Goal: Information Seeking & Learning: Learn about a topic

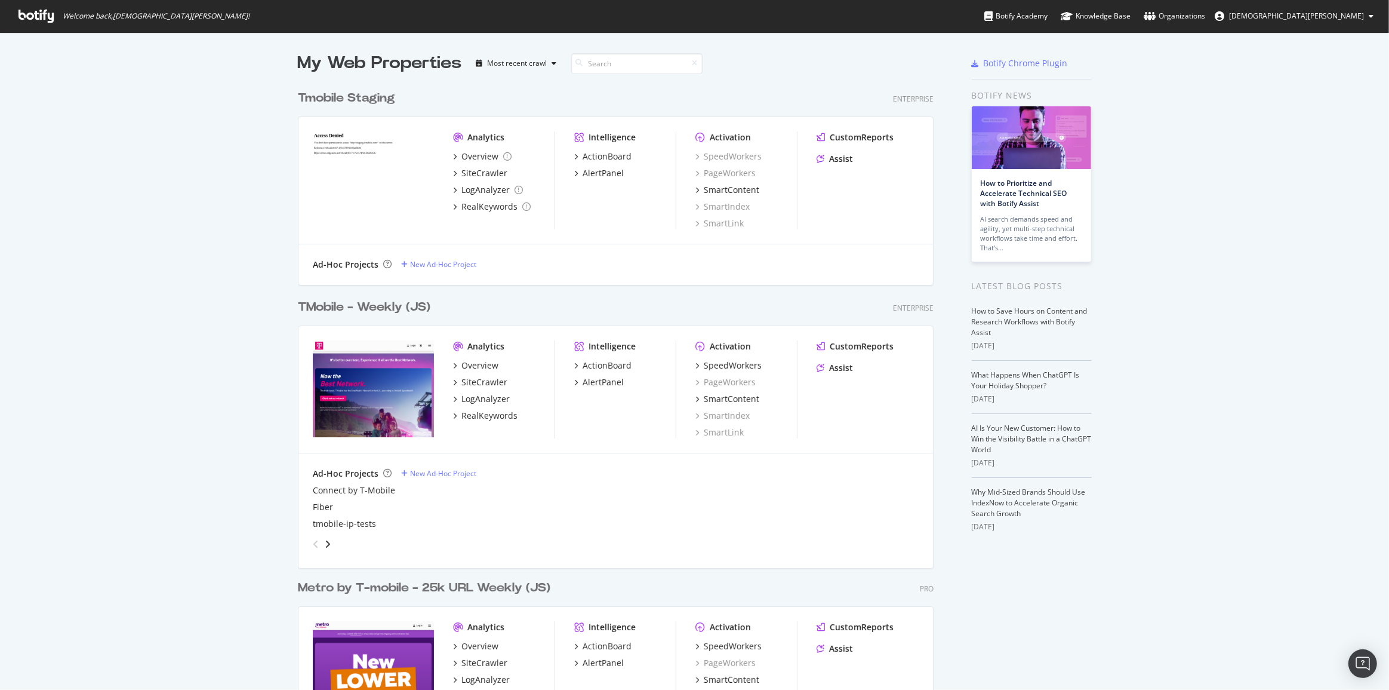
scroll to position [971, 637]
click at [391, 307] on div "TMobile - Weekly (JS)" at bounding box center [364, 307] width 133 height 17
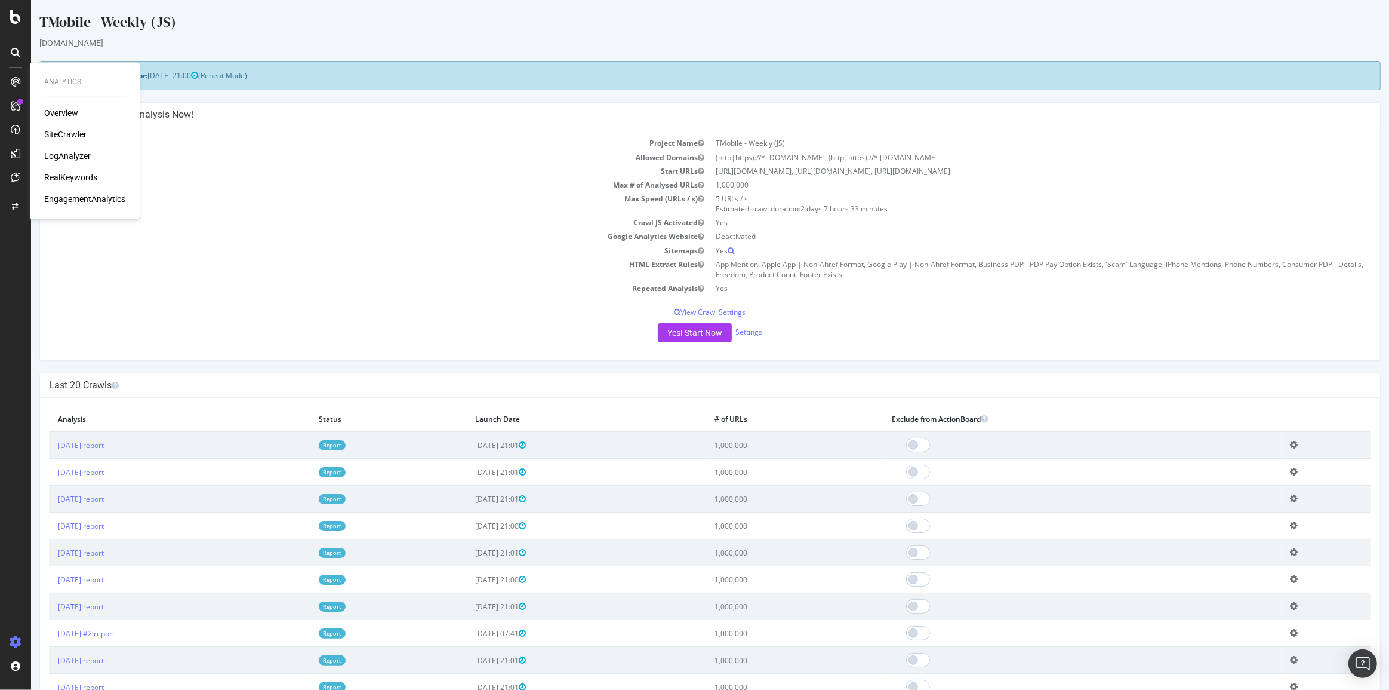
click at [74, 177] on div "RealKeywords" at bounding box center [70, 177] width 53 height 12
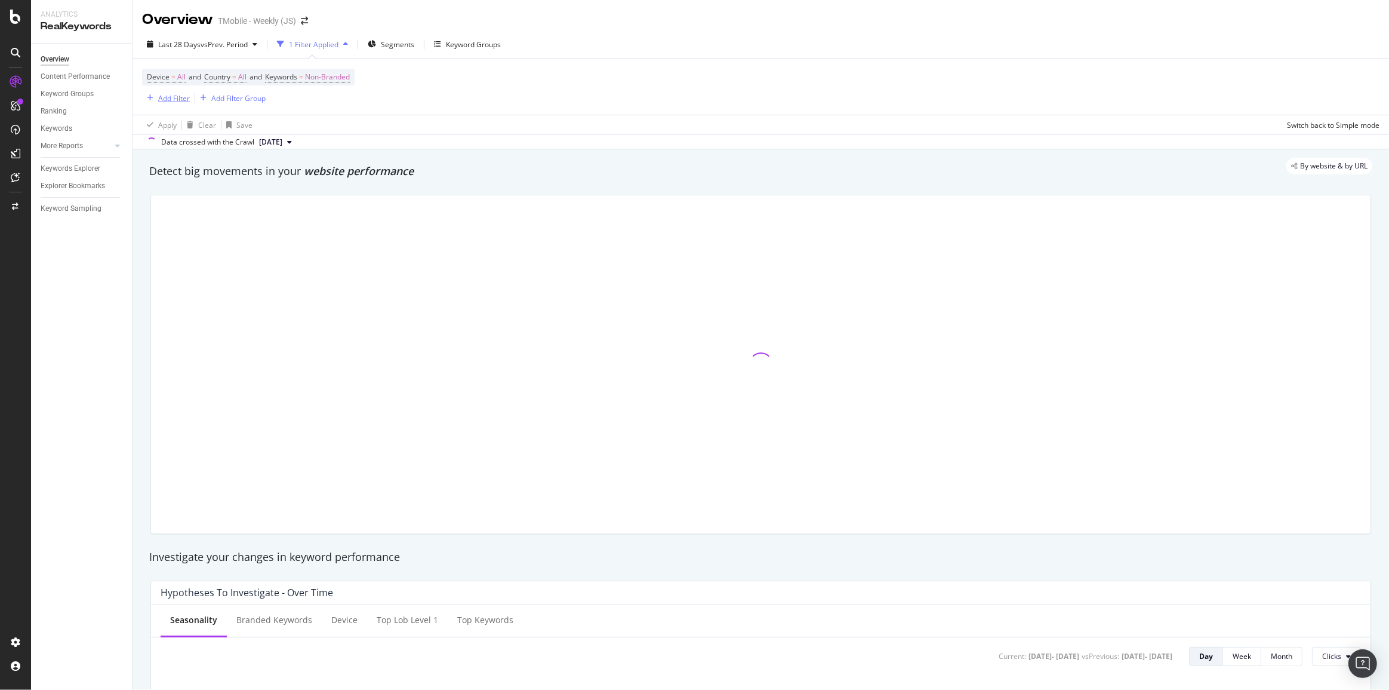
click at [158, 99] on div "Add Filter" at bounding box center [174, 98] width 32 height 10
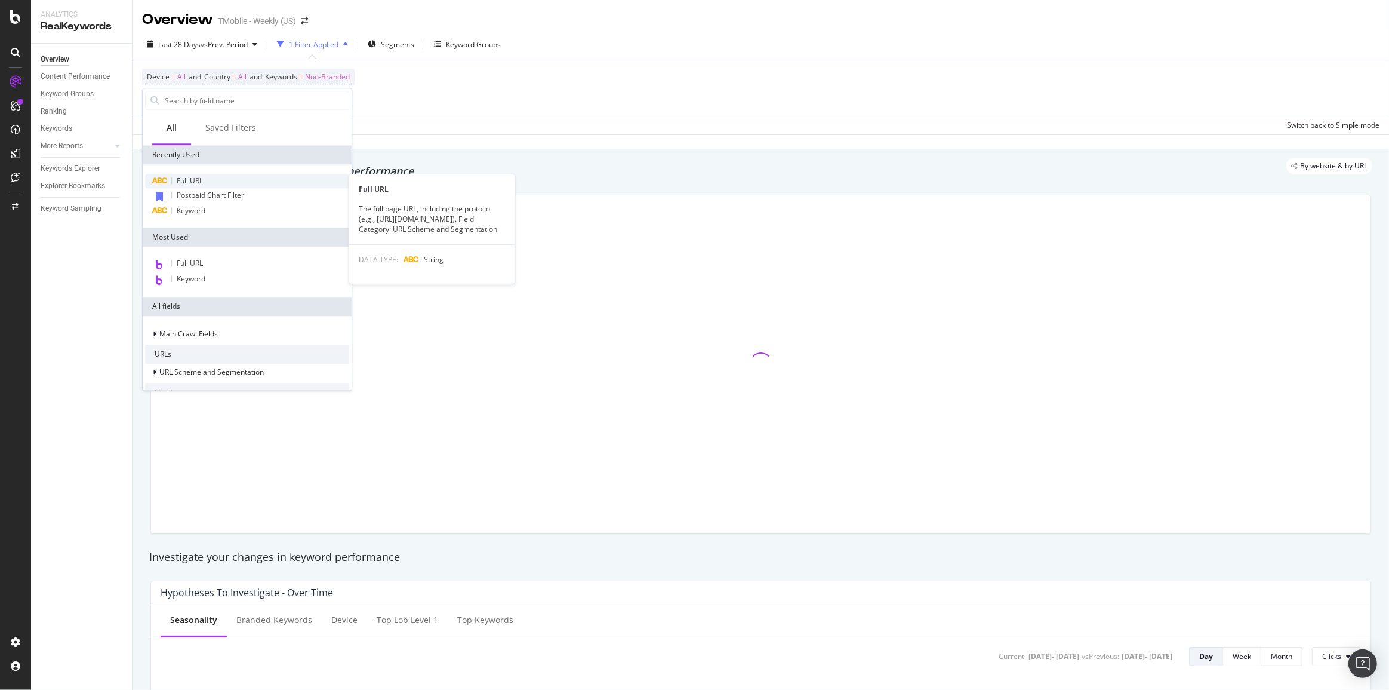
click at [196, 184] on span "Full URL" at bounding box center [190, 181] width 26 height 10
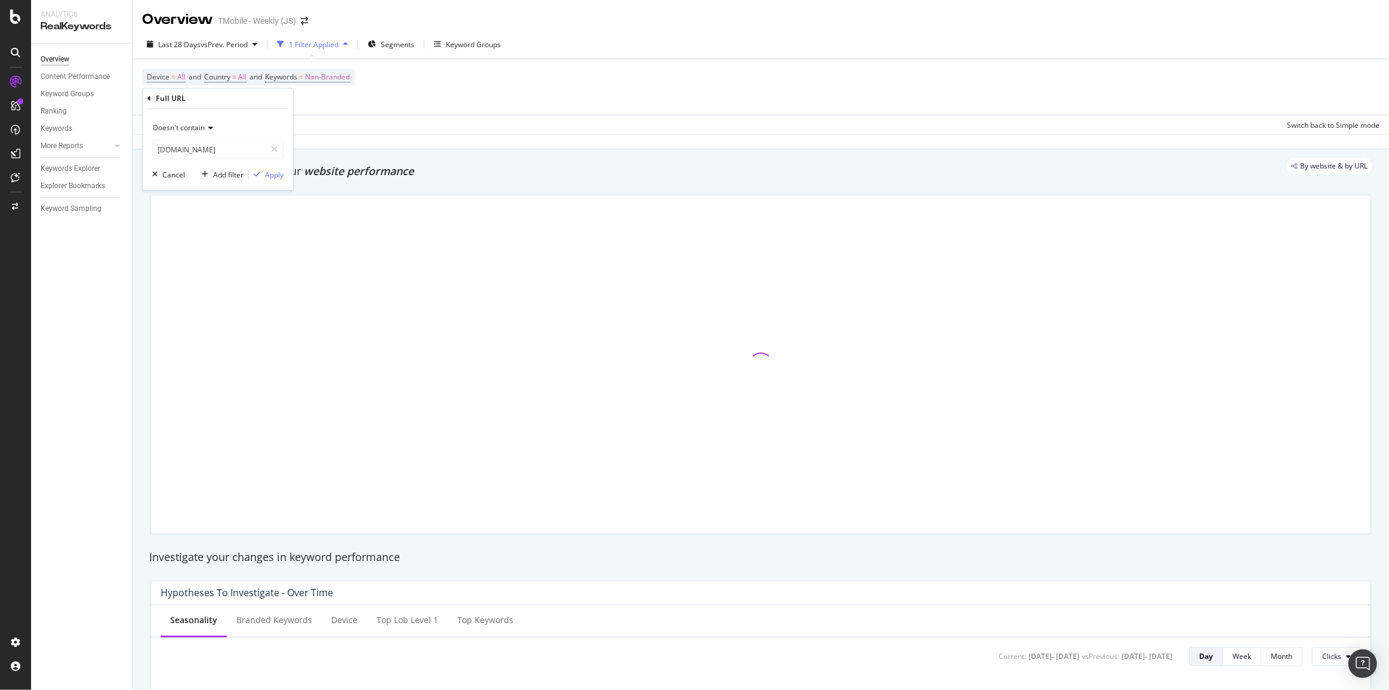
click at [194, 124] on span "Doesn't contain" at bounding box center [179, 127] width 52 height 10
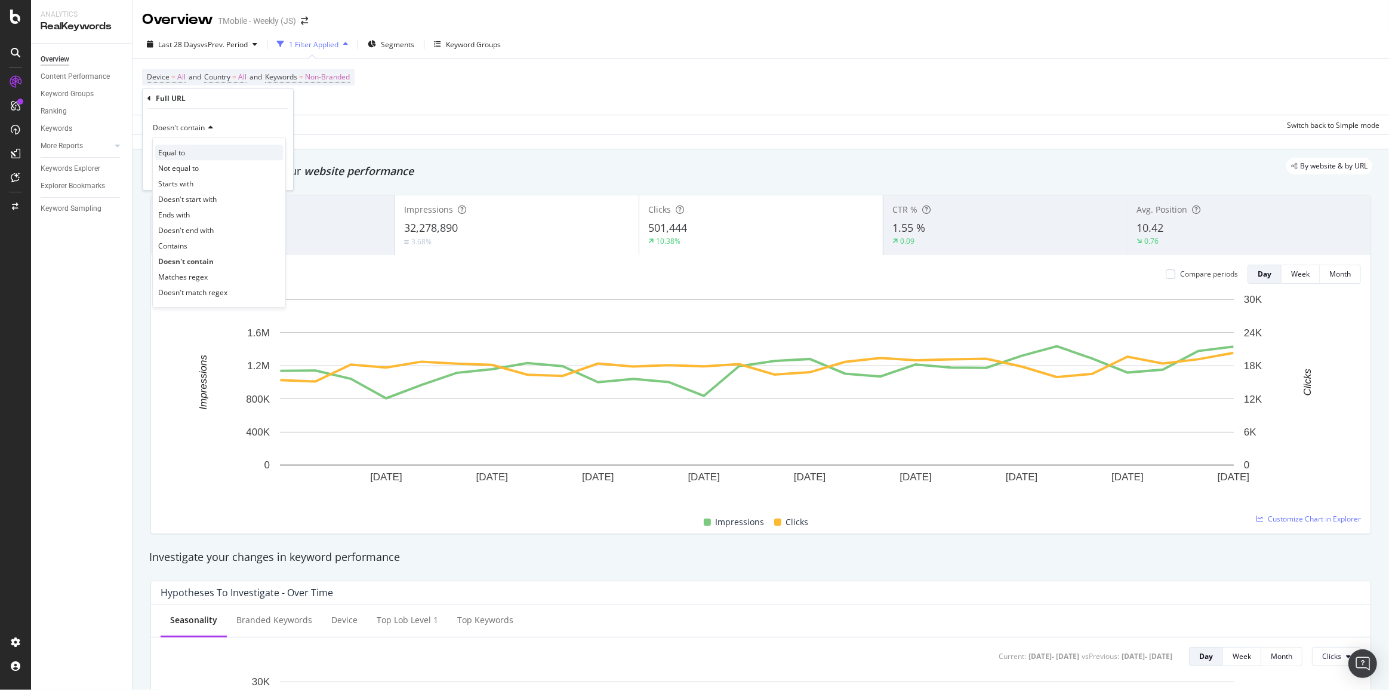
click at [193, 158] on div "Equal to" at bounding box center [219, 152] width 128 height 16
click at [209, 154] on input "text" at bounding box center [218, 149] width 130 height 19
paste input "[URL][DOMAIN_NAME]"
type input "[URL][DOMAIN_NAME]"
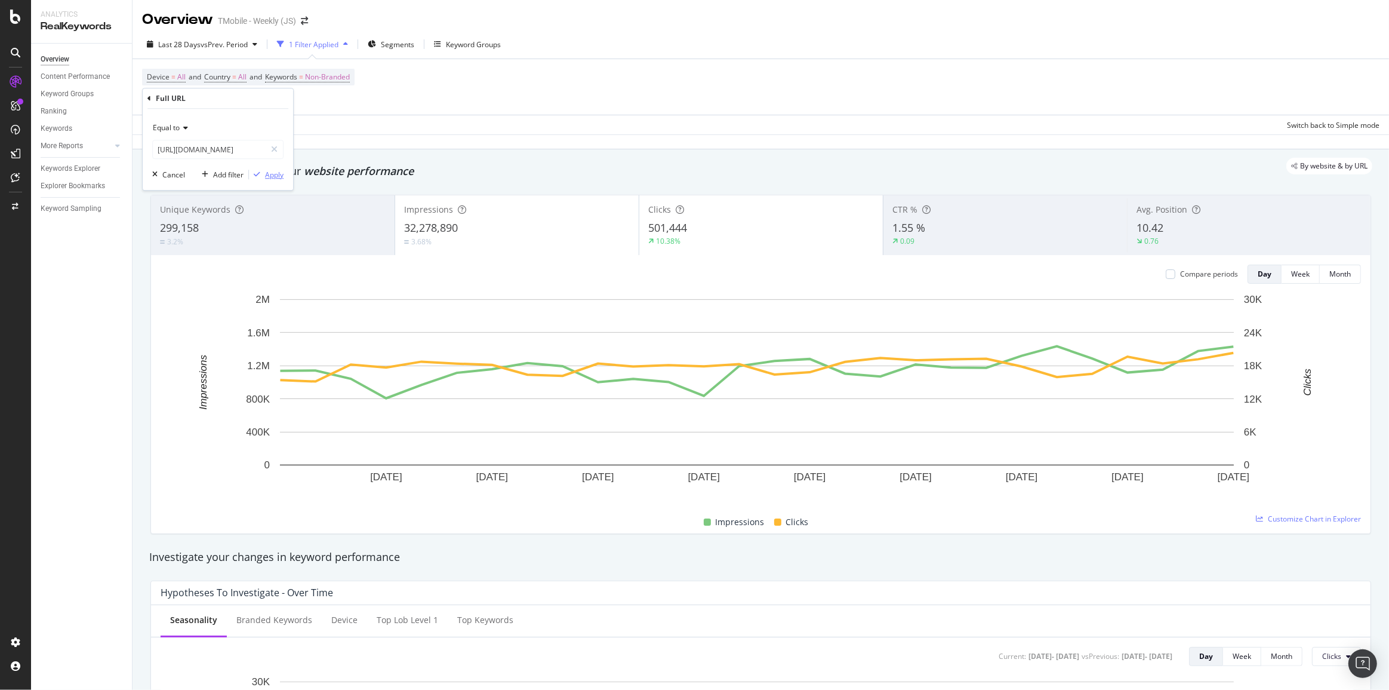
scroll to position [0, 0]
click at [261, 171] on div "button" at bounding box center [257, 174] width 16 height 7
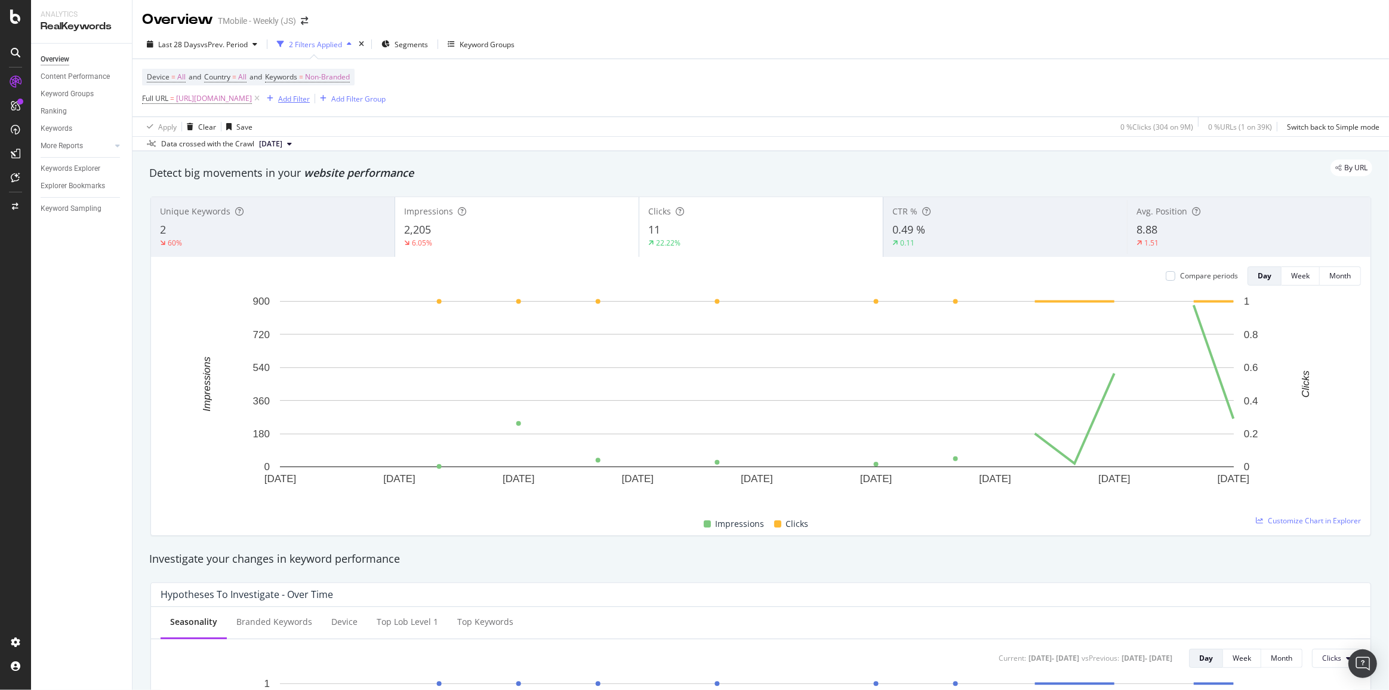
click at [310, 99] on div "Add Filter" at bounding box center [294, 99] width 32 height 10
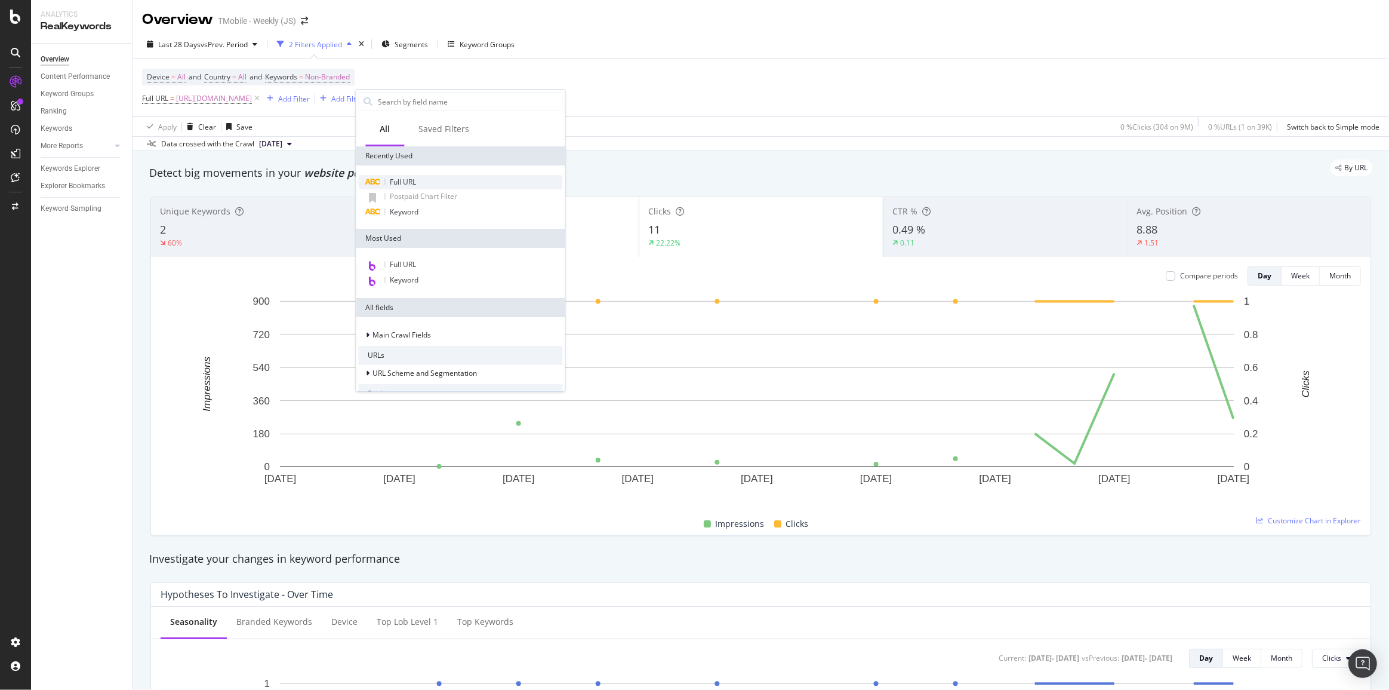
click at [412, 179] on span "Full URL" at bounding box center [403, 182] width 26 height 10
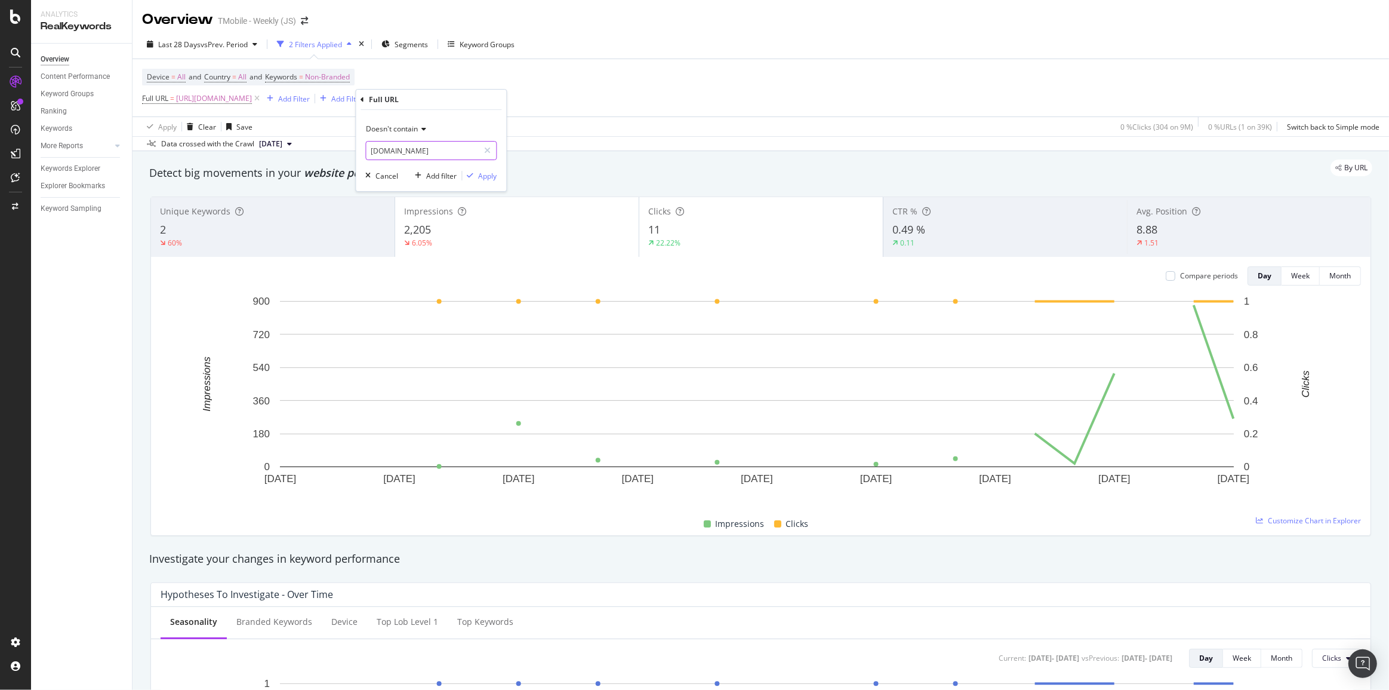
click at [426, 152] on input "prepaid.t-mobile.com" at bounding box center [422, 150] width 113 height 19
paste input "[URL][DOMAIN_NAME]"
type input "[URL][DOMAIN_NAME]"
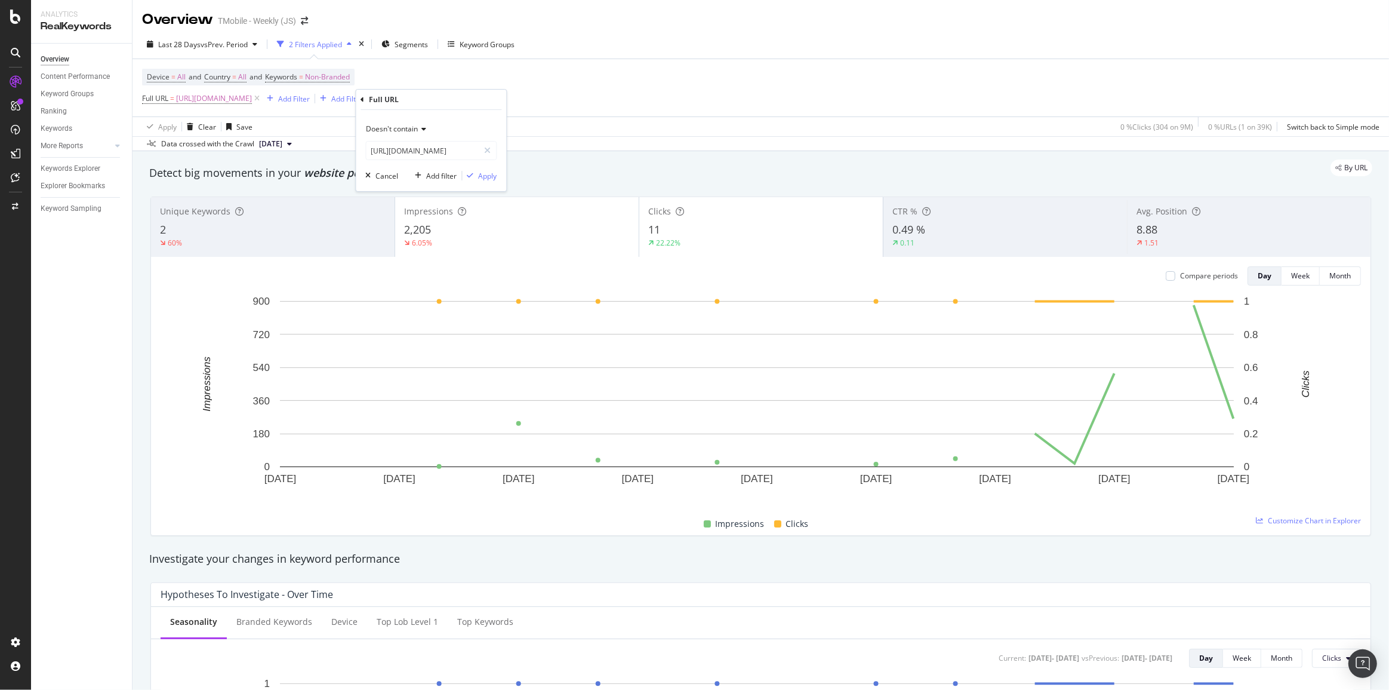
click at [406, 130] on span "Doesn't contain" at bounding box center [392, 129] width 52 height 10
click at [404, 151] on div "Equal to" at bounding box center [432, 154] width 128 height 16
click at [440, 150] on input "text" at bounding box center [431, 150] width 130 height 19
paste input "[URL][DOMAIN_NAME]"
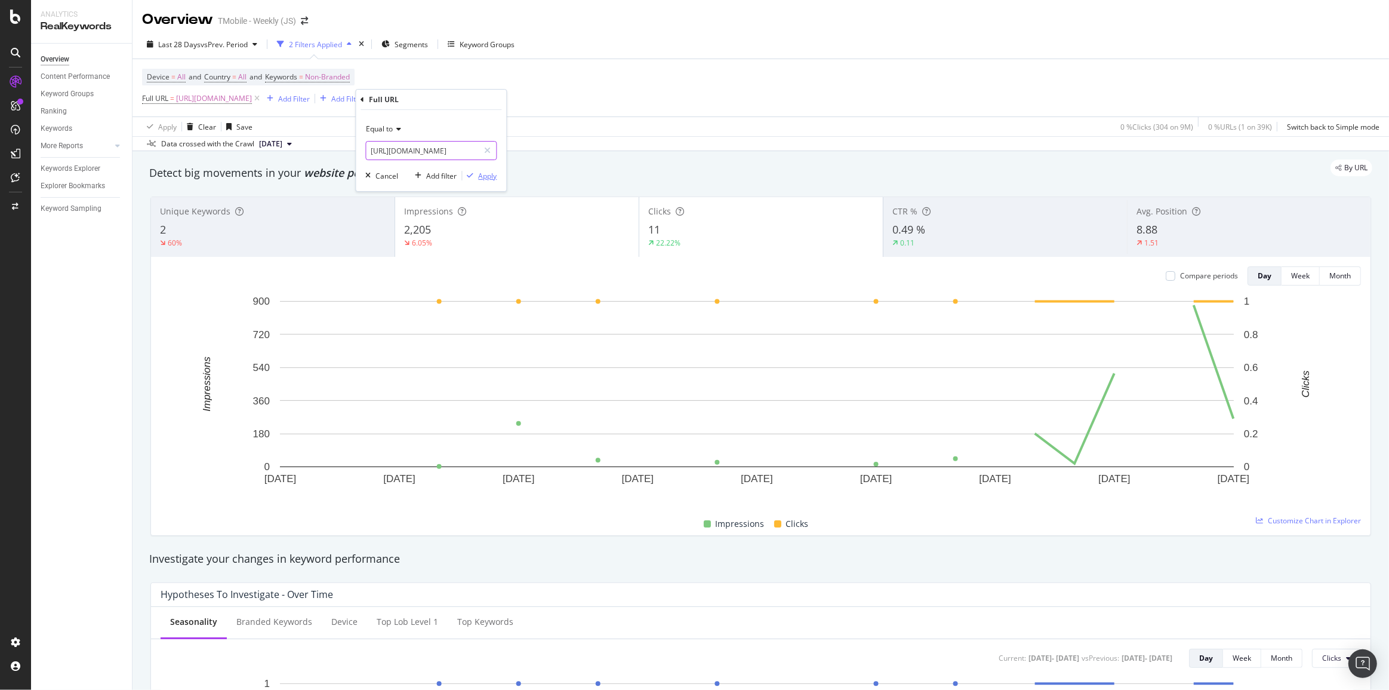
type input "[URL][DOMAIN_NAME]"
click at [475, 172] on div "button" at bounding box center [470, 175] width 16 height 7
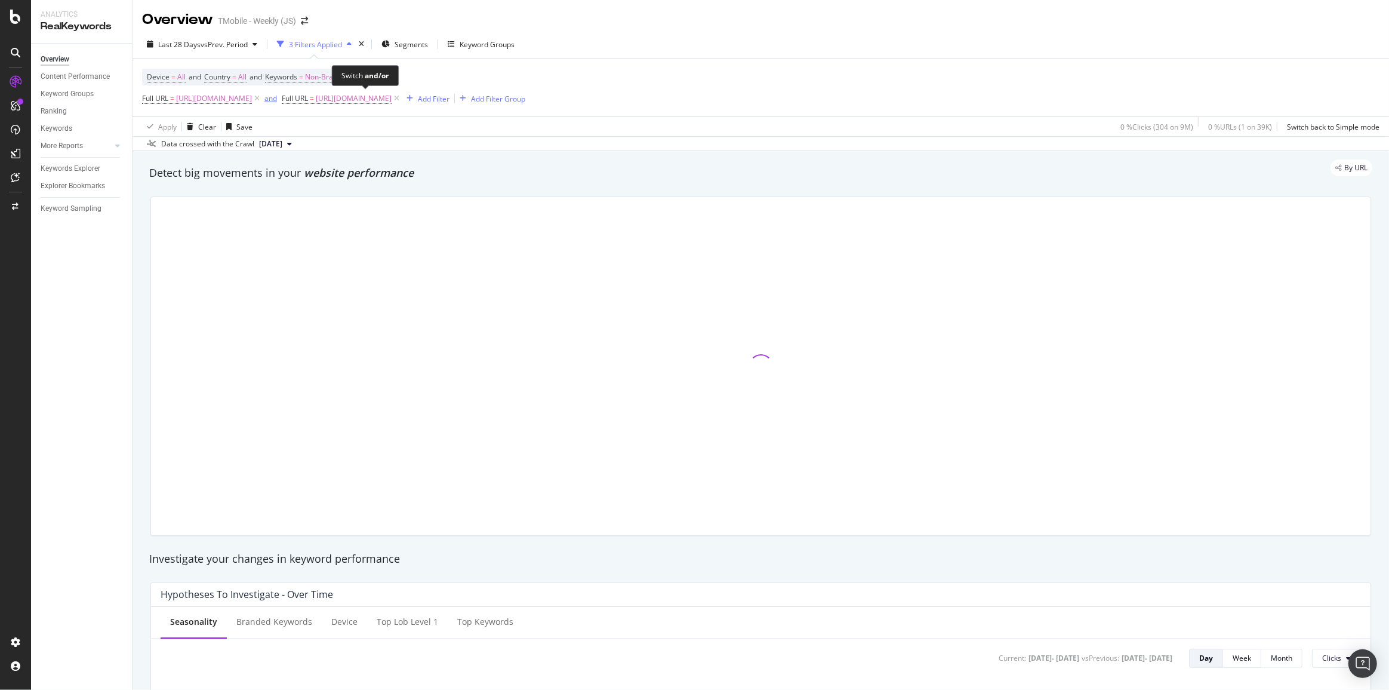
click at [277, 101] on div "and" at bounding box center [270, 98] width 13 height 10
click at [236, 49] on div "Last 28 Days vs Prev. Period" at bounding box center [203, 44] width 90 height 10
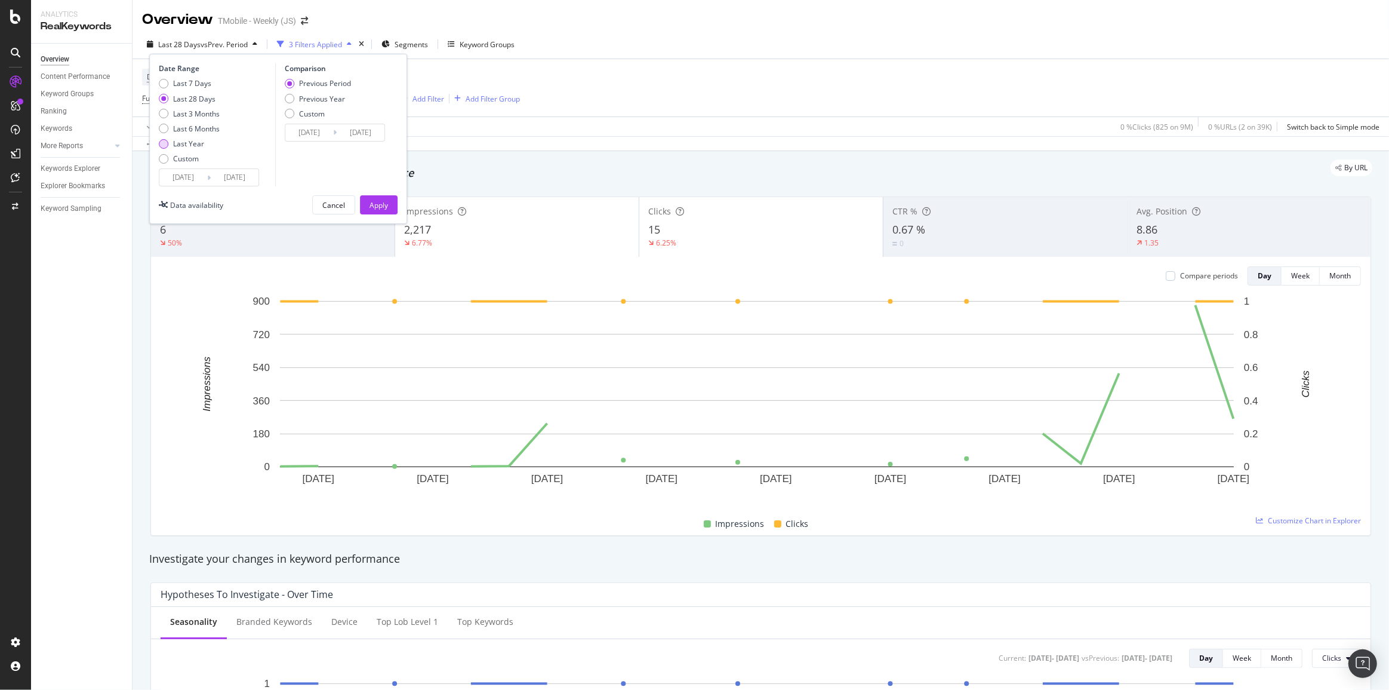
click at [188, 143] on div "Last Year" at bounding box center [188, 144] width 31 height 10
type input "2024/09/06"
type input "2023/09/07"
type input "2024/09/05"
click at [185, 169] on input "2024/09/06" at bounding box center [183, 177] width 48 height 17
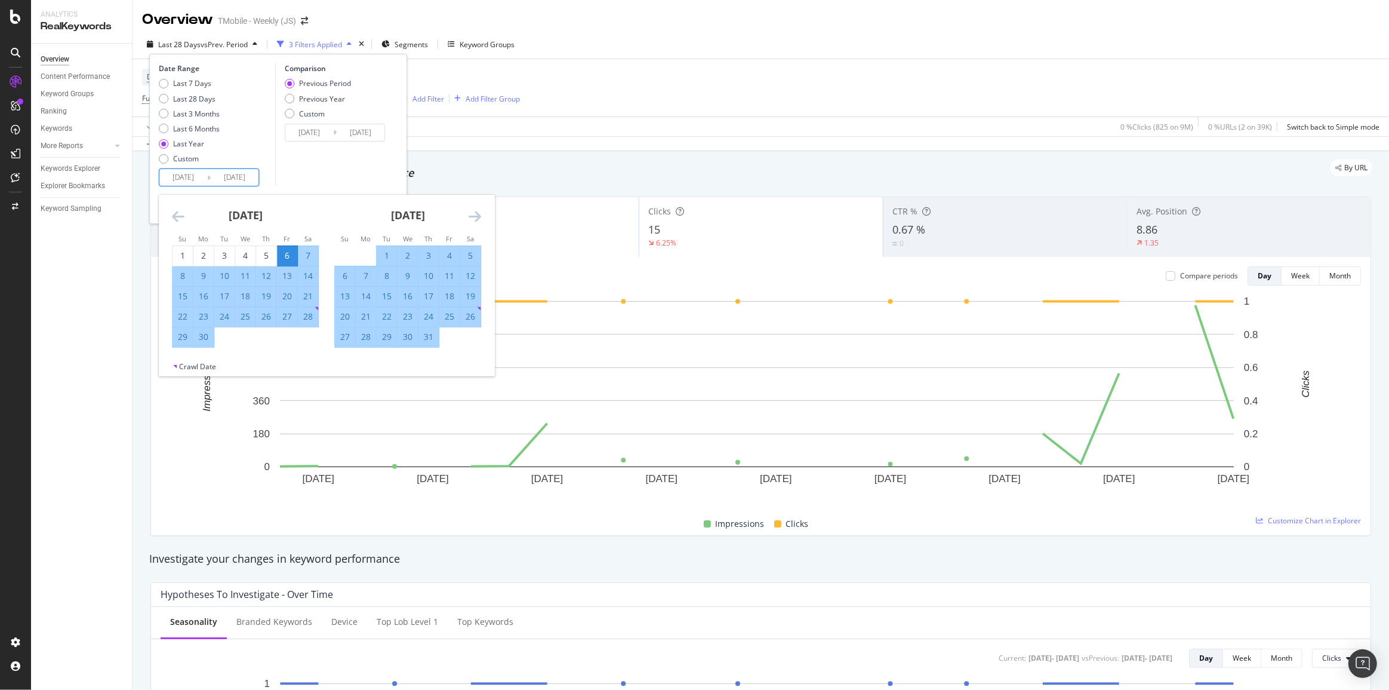
click at [250, 176] on input "2025/09/05" at bounding box center [235, 177] width 48 height 17
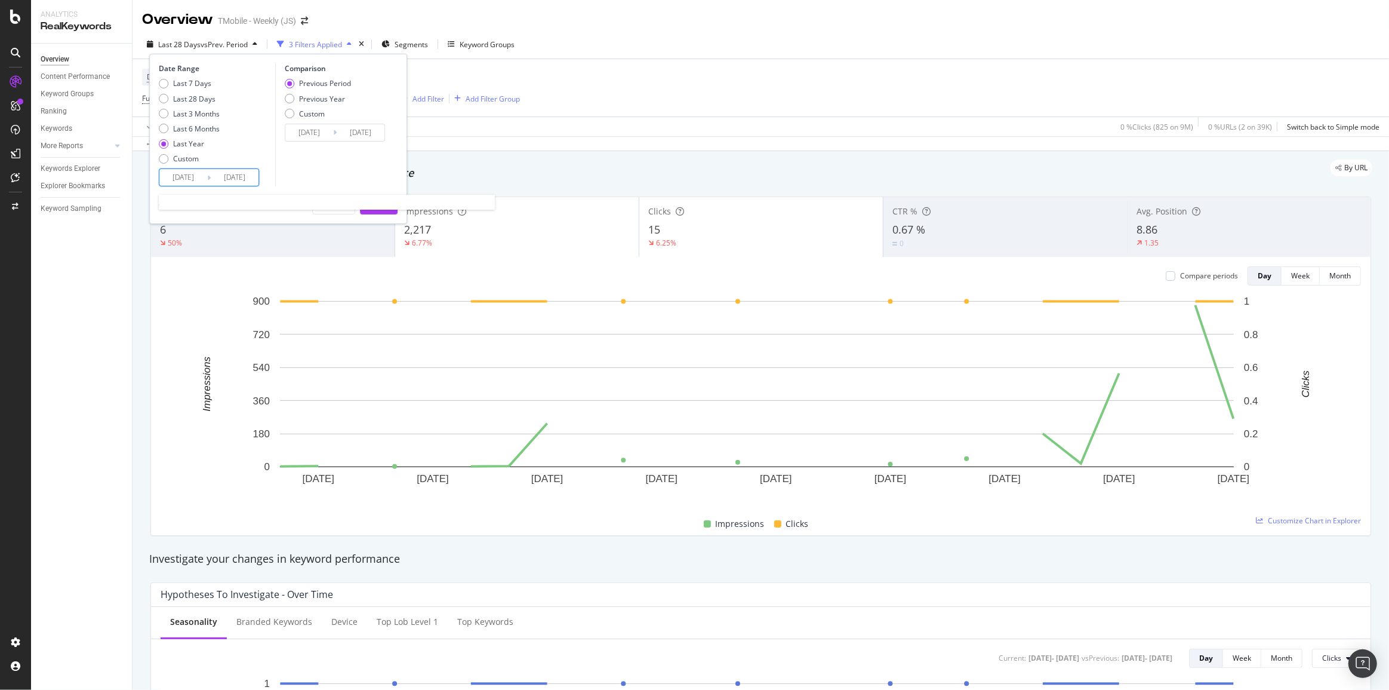
click at [251, 178] on input "2025/09/05" at bounding box center [235, 177] width 48 height 17
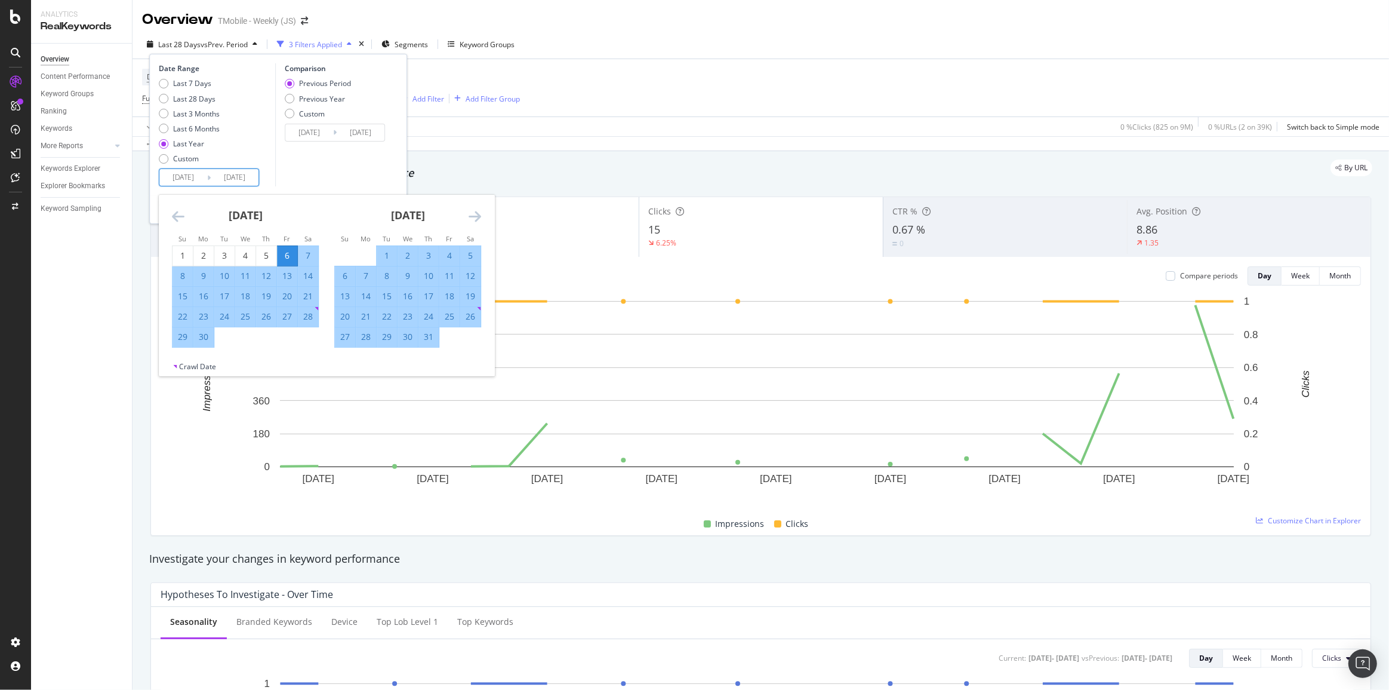
click at [250, 178] on input "2025/09/05" at bounding box center [235, 177] width 48 height 17
click at [205, 338] on div "30" at bounding box center [203, 337] width 20 height 12
type input "2024/09/30"
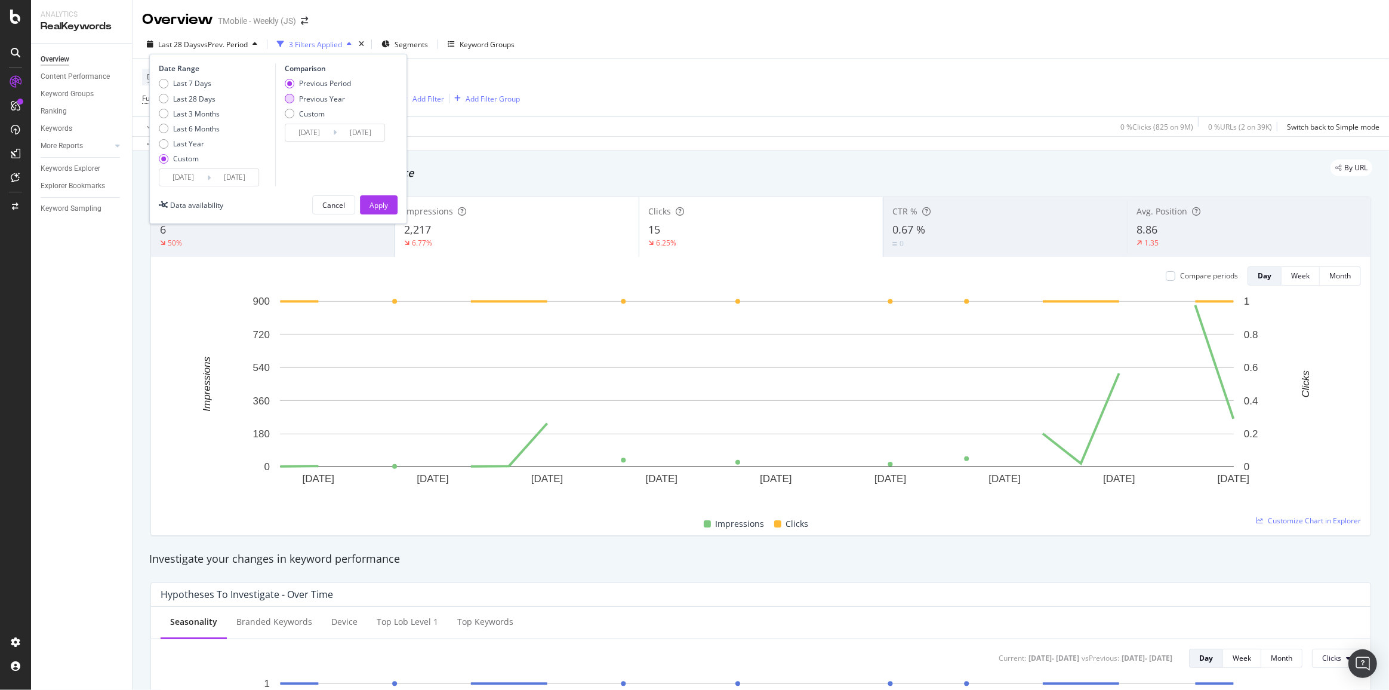
click at [325, 101] on div "Previous Year" at bounding box center [322, 99] width 46 height 10
type input "2023/09/08"
type input "2023/10/02"
click at [343, 87] on div "Previous Period" at bounding box center [325, 83] width 52 height 10
type input "2024/08/12"
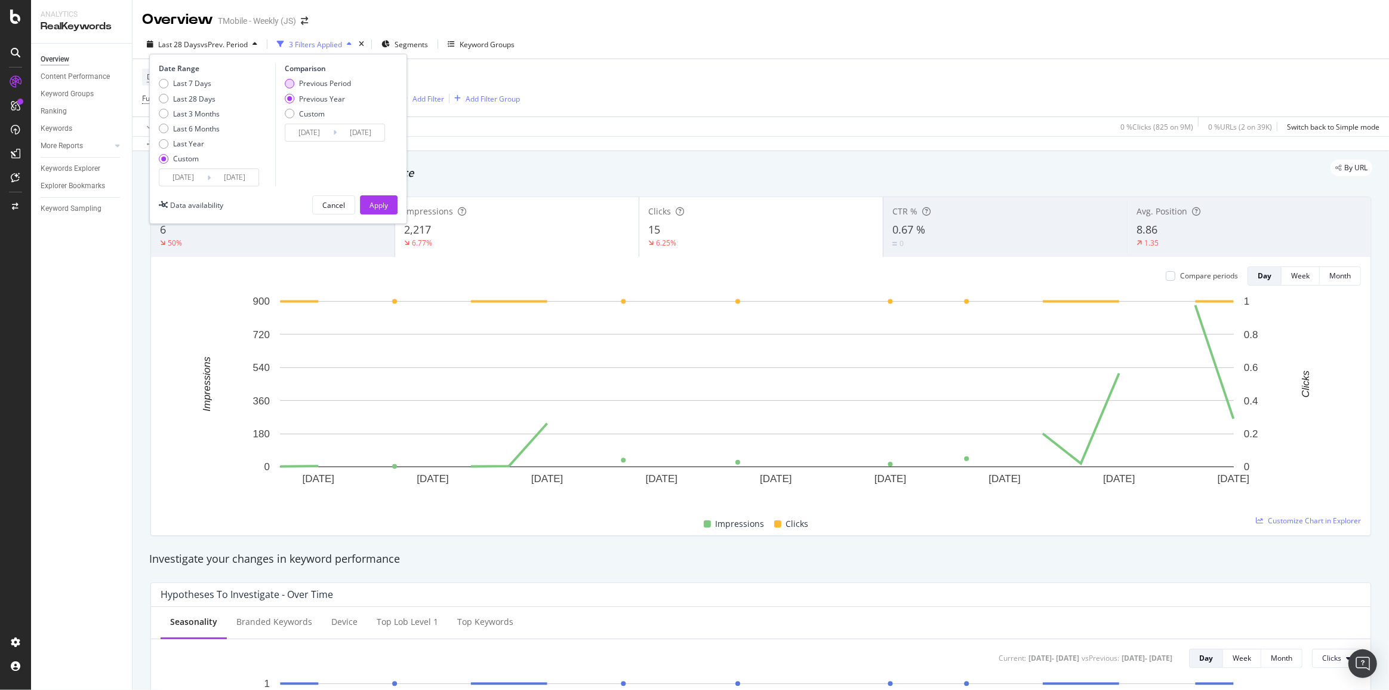
type input "2024/09/05"
click at [332, 101] on div "Previous Year" at bounding box center [322, 99] width 46 height 10
type input "2023/09/08"
type input "2023/10/02"
click at [385, 198] on div "Apply" at bounding box center [379, 205] width 19 height 18
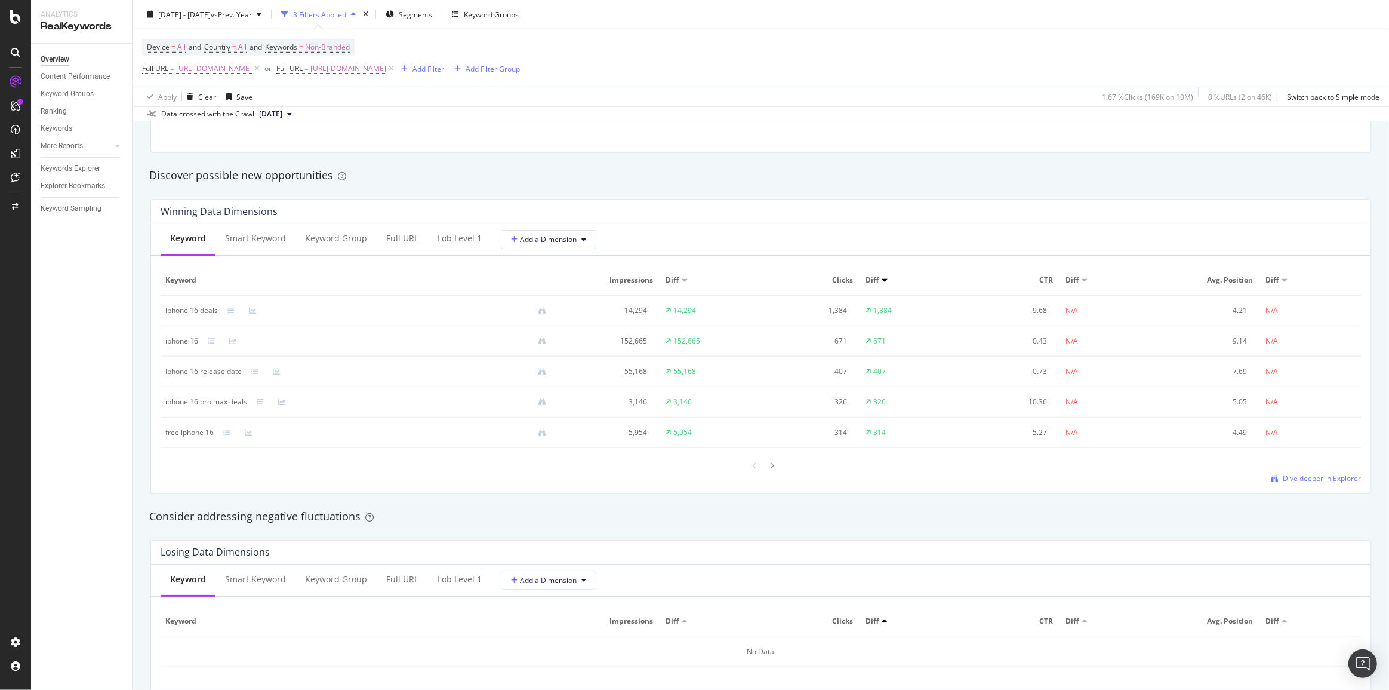
scroll to position [1031, 0]
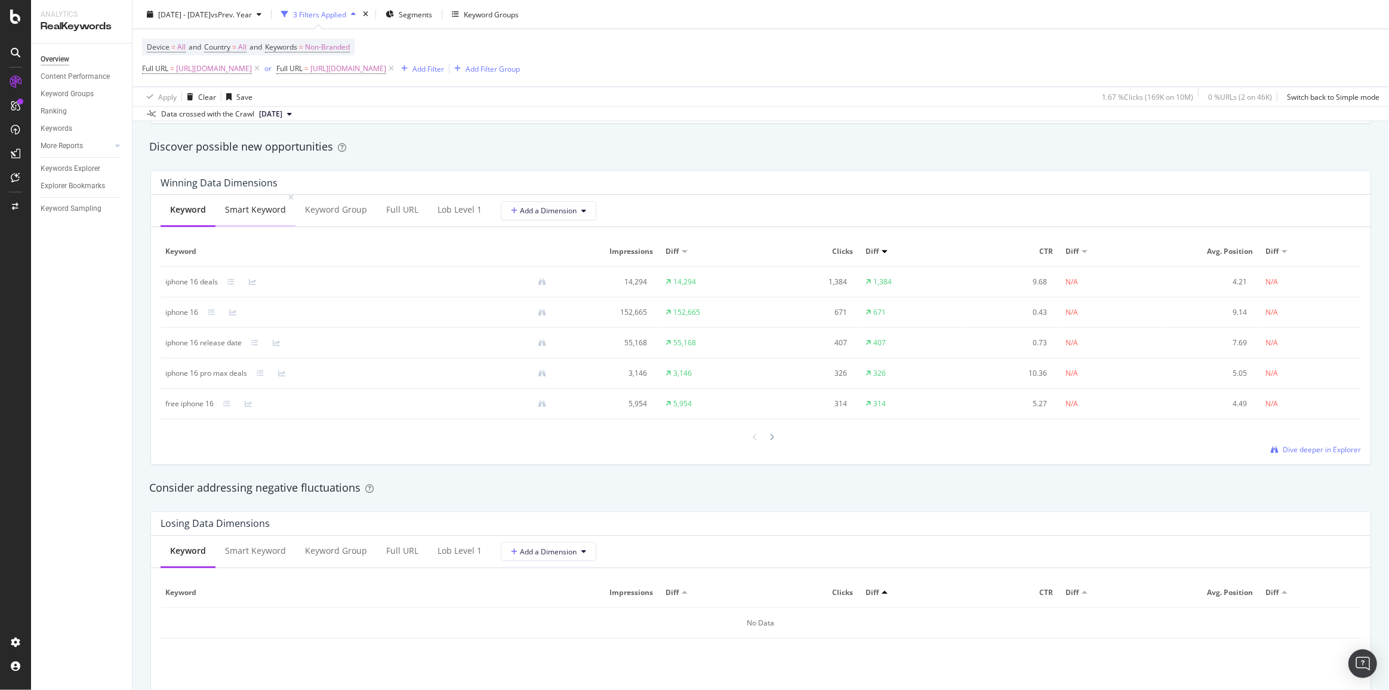
click at [281, 211] on div "Smart Keyword" at bounding box center [255, 210] width 61 height 12
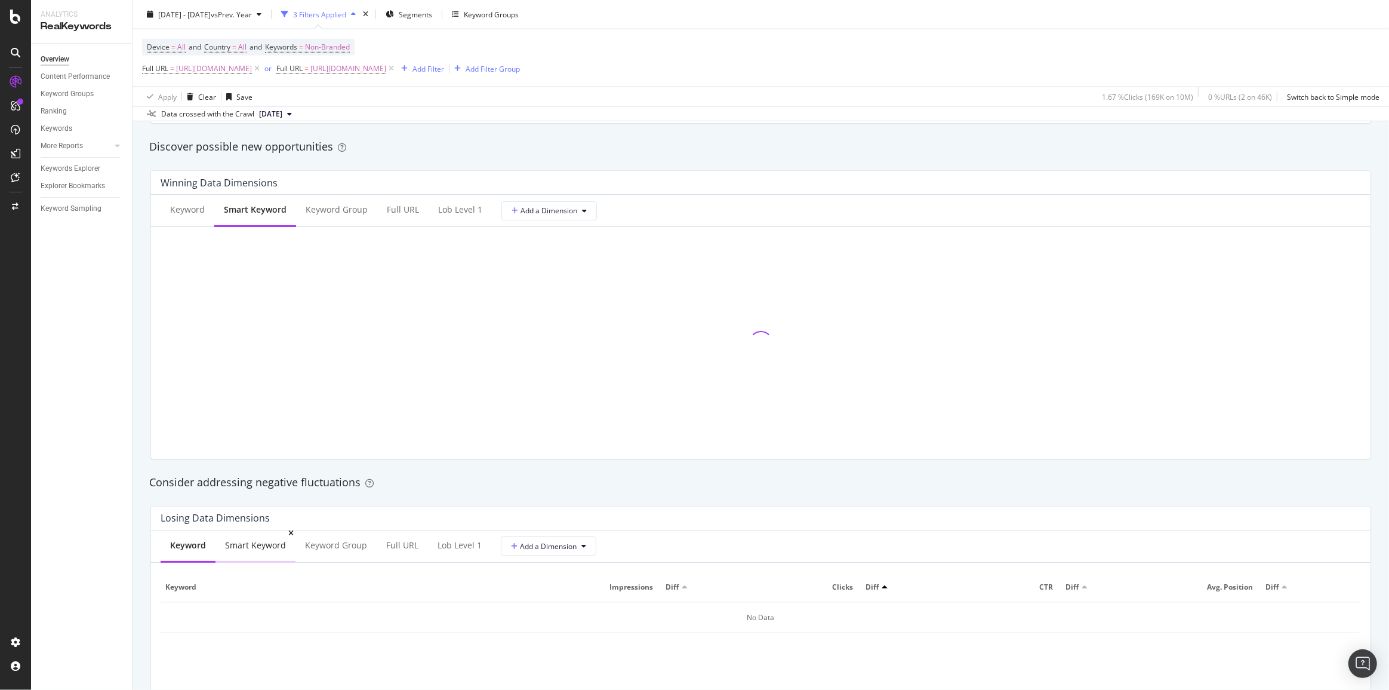
click at [258, 546] on div "Smart Keyword" at bounding box center [255, 545] width 61 height 12
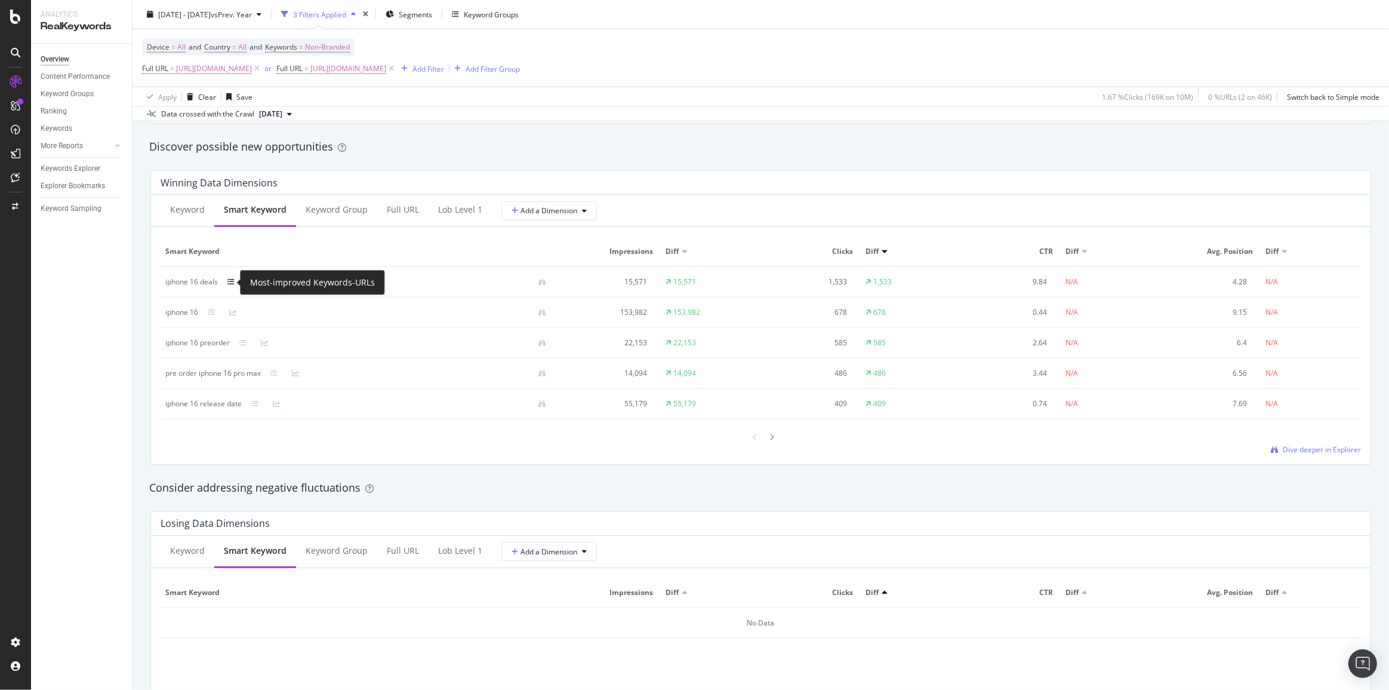
click at [233, 284] on icon at bounding box center [230, 281] width 7 height 7
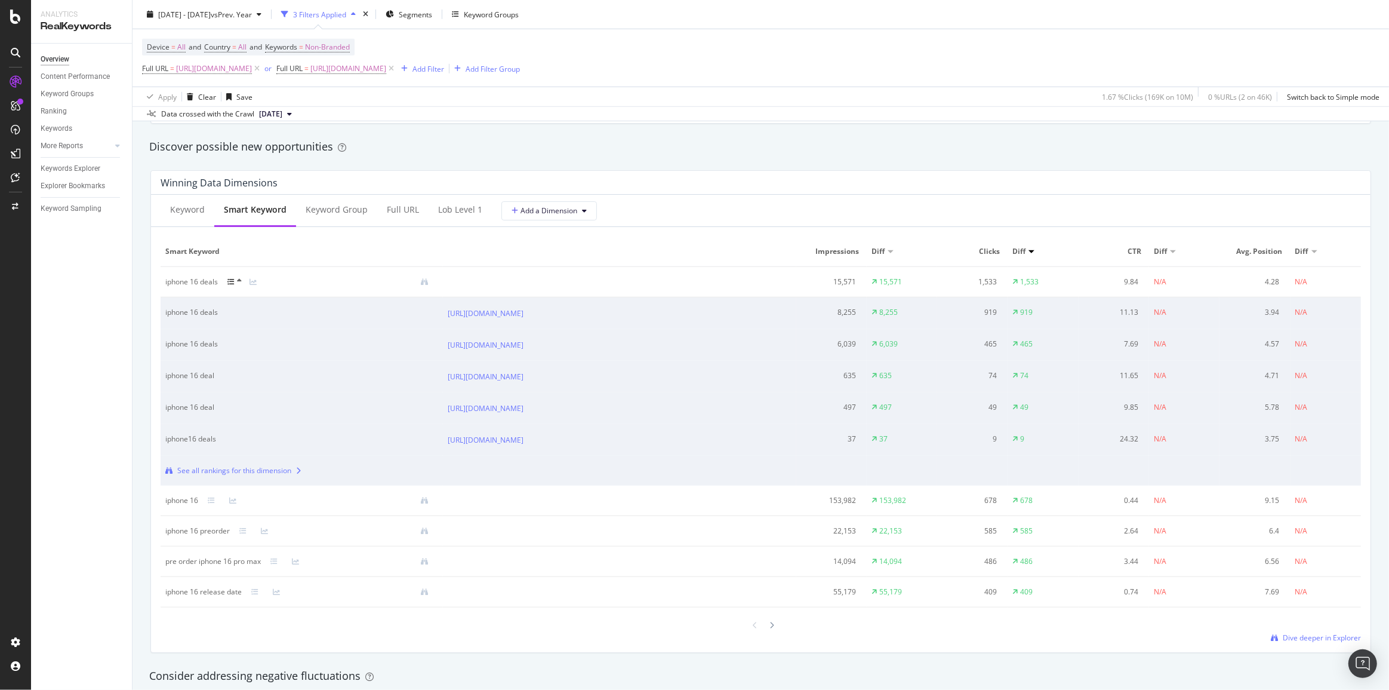
click at [231, 286] on div at bounding box center [238, 282] width 22 height 10
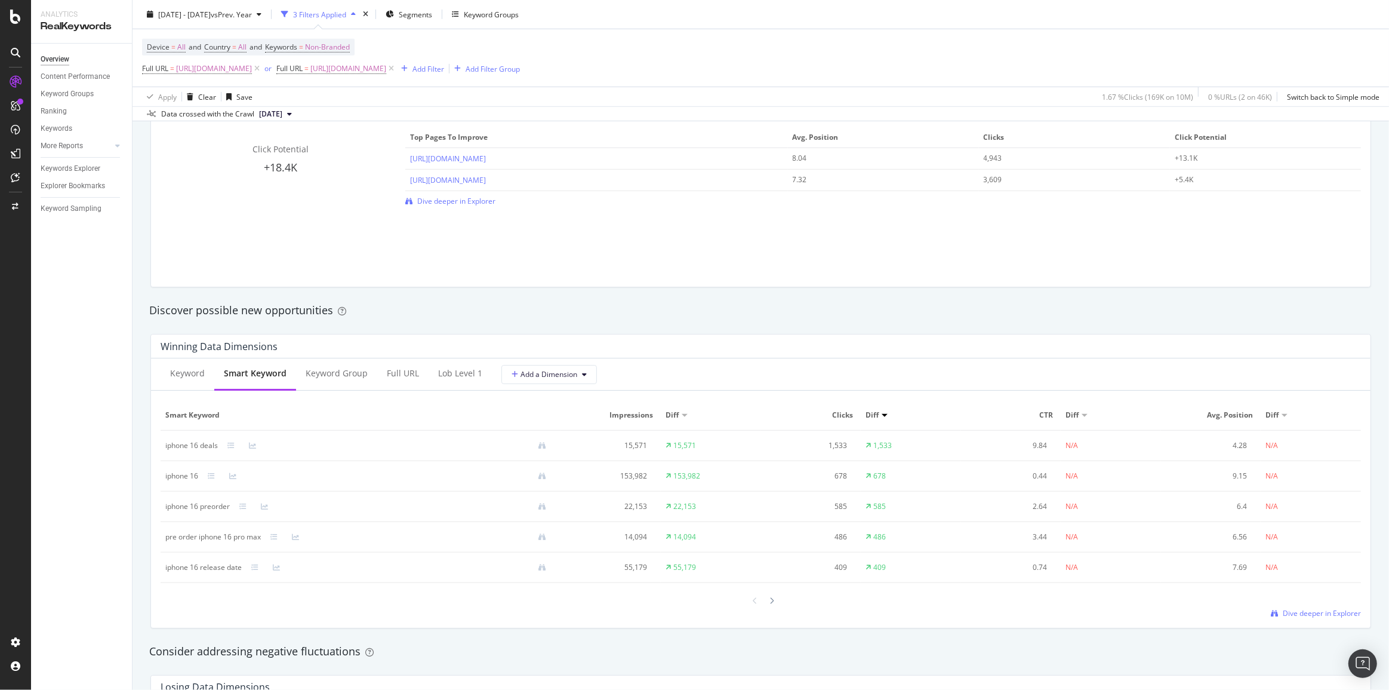
scroll to position [868, 0]
click at [231, 445] on icon at bounding box center [230, 444] width 7 height 7
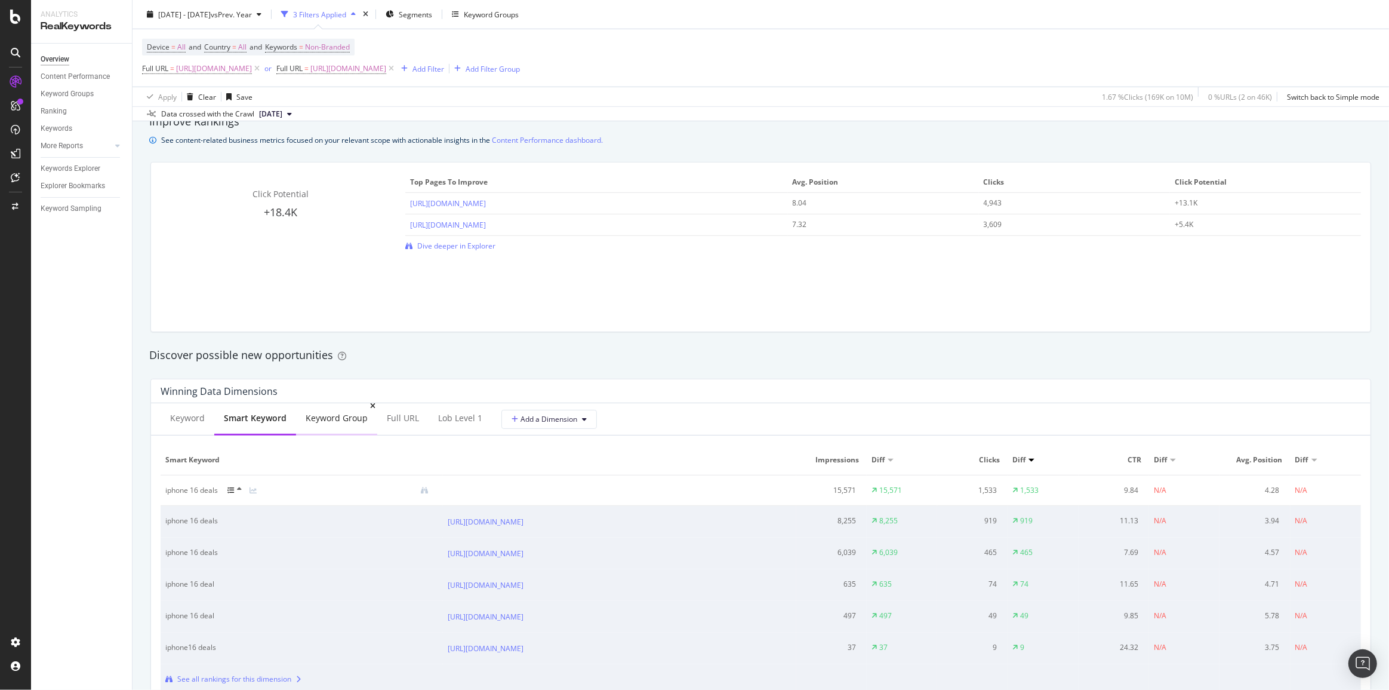
scroll to position [814, 0]
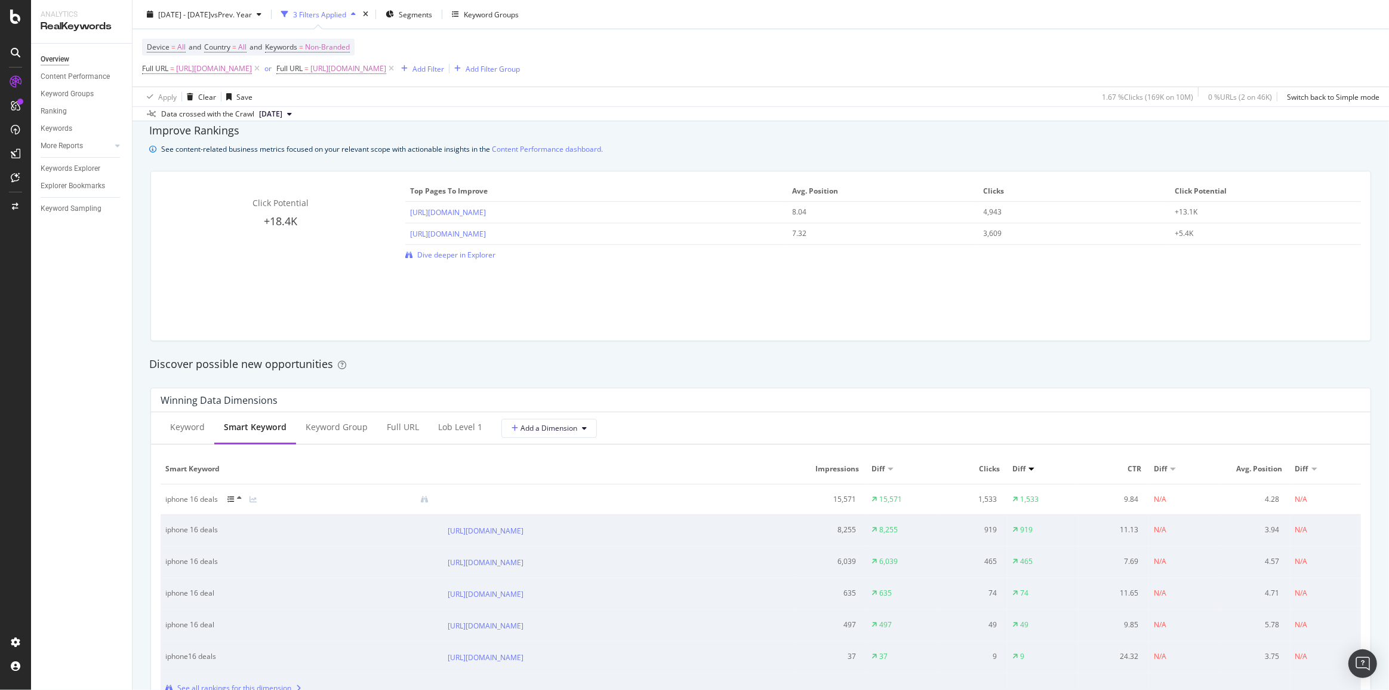
click at [233, 497] on icon at bounding box center [230, 499] width 7 height 7
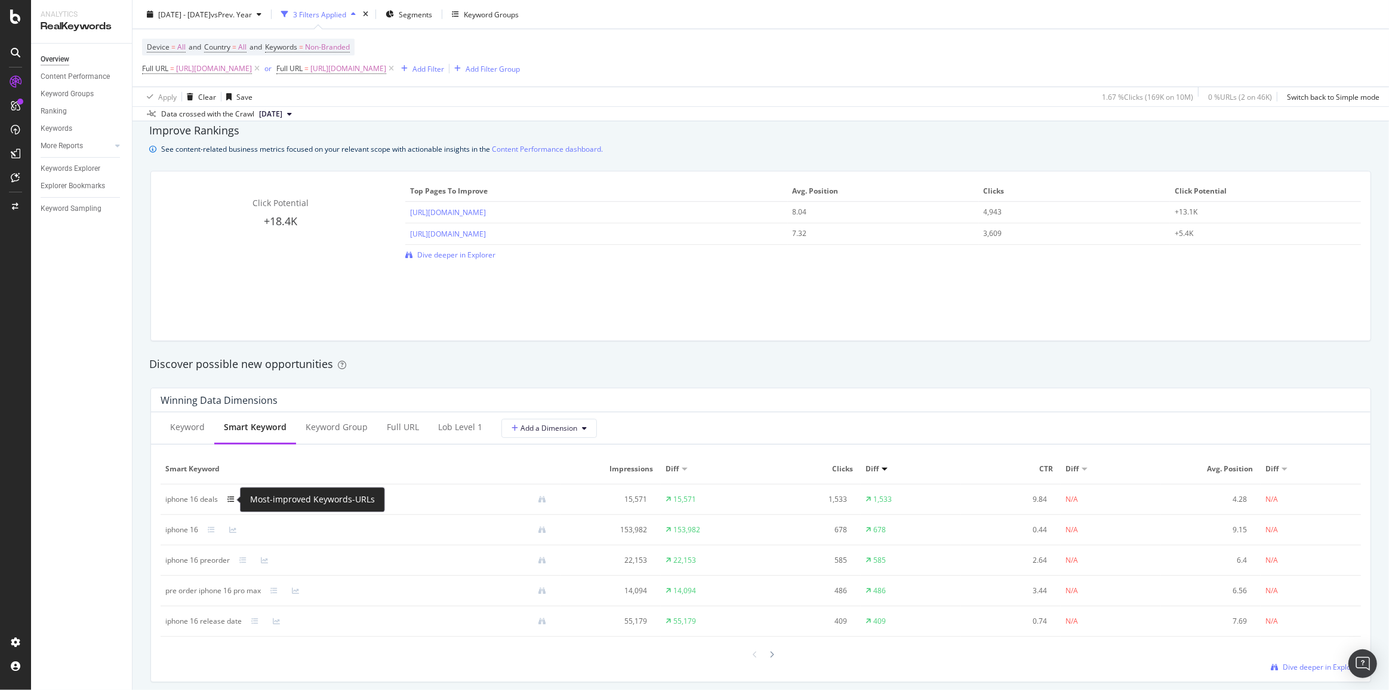
click at [231, 500] on icon at bounding box center [230, 499] width 7 height 7
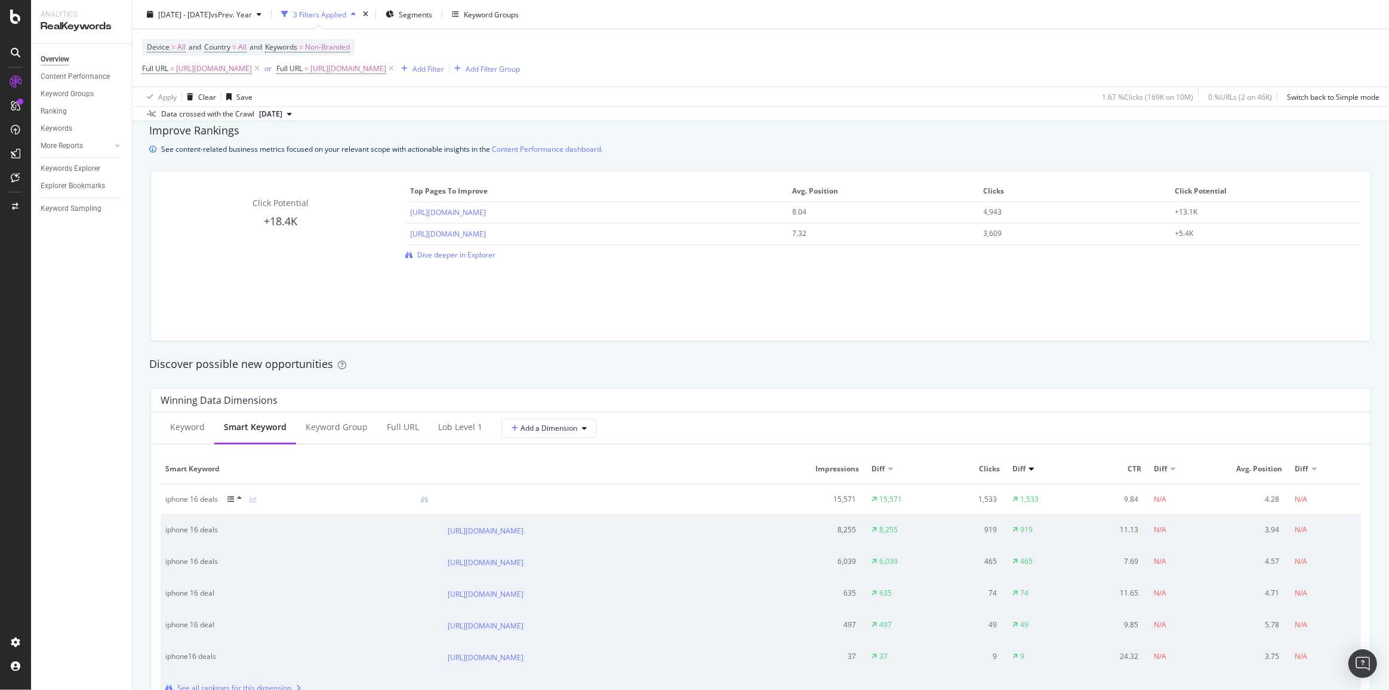
click at [231, 500] on icon at bounding box center [230, 499] width 7 height 7
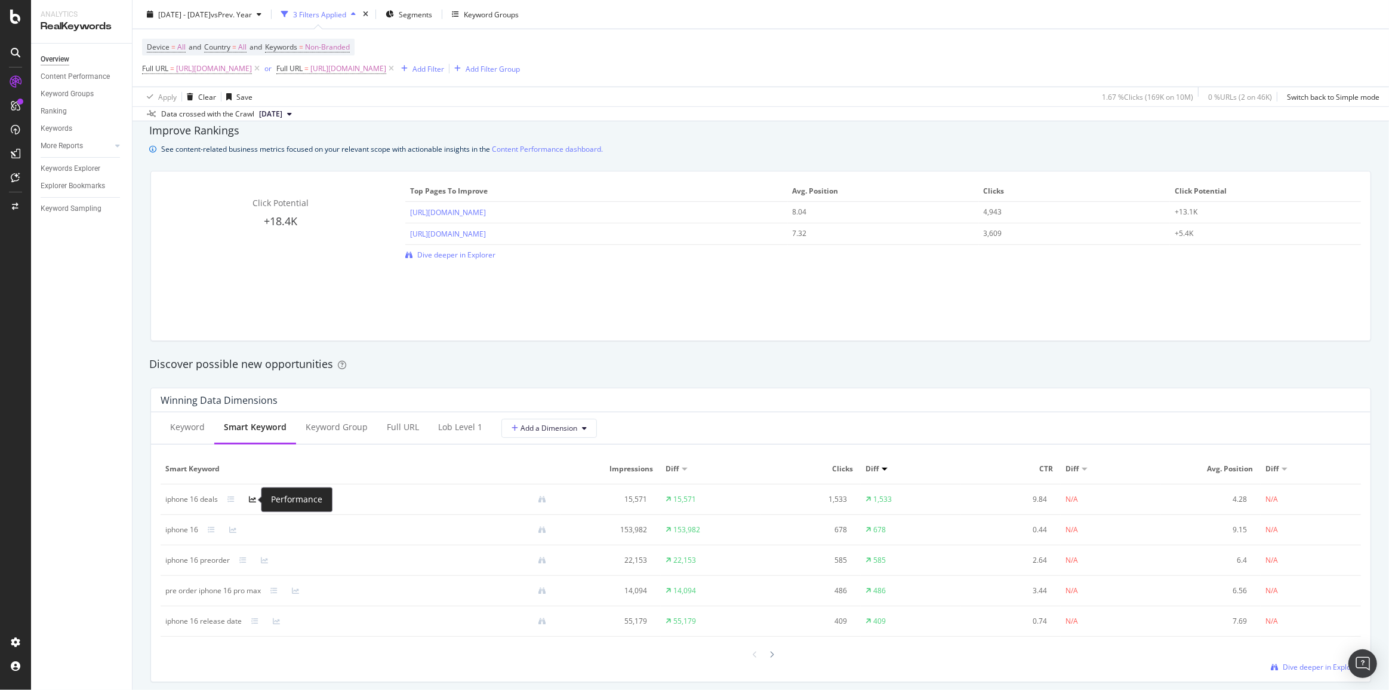
click at [253, 500] on icon at bounding box center [252, 499] width 7 height 7
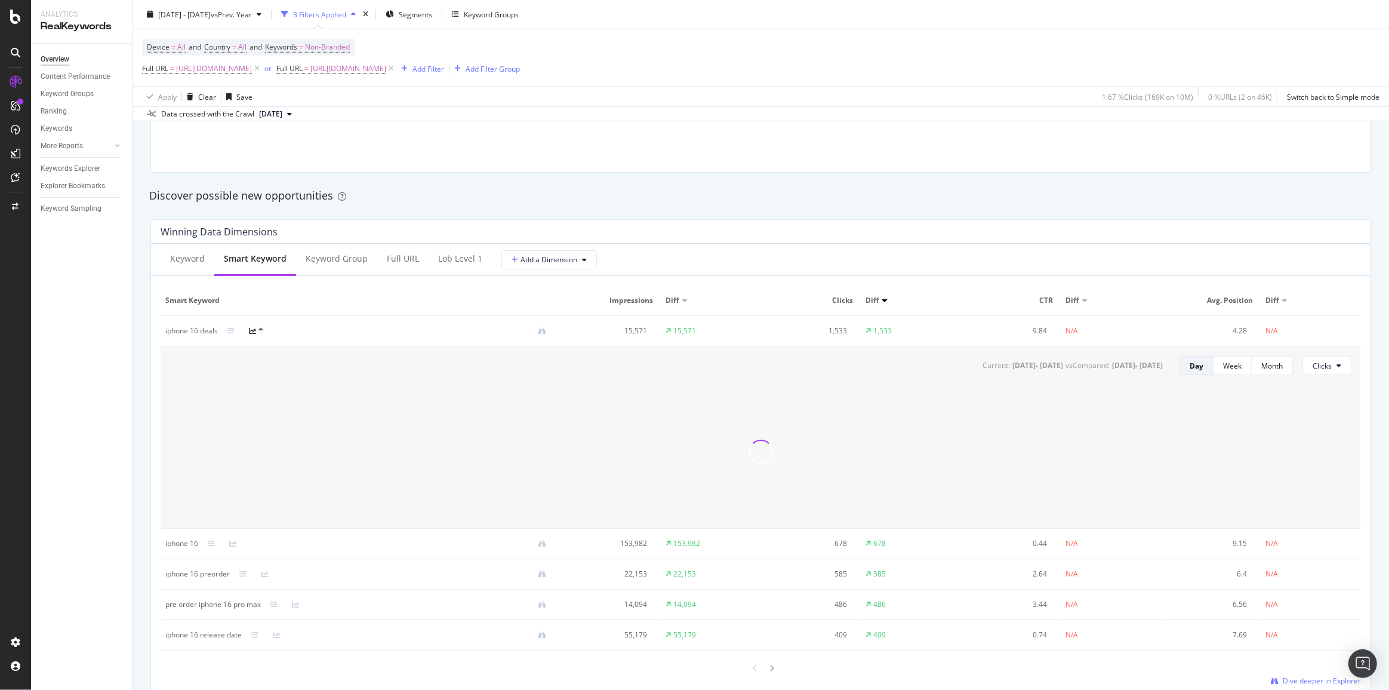
scroll to position [1031, 0]
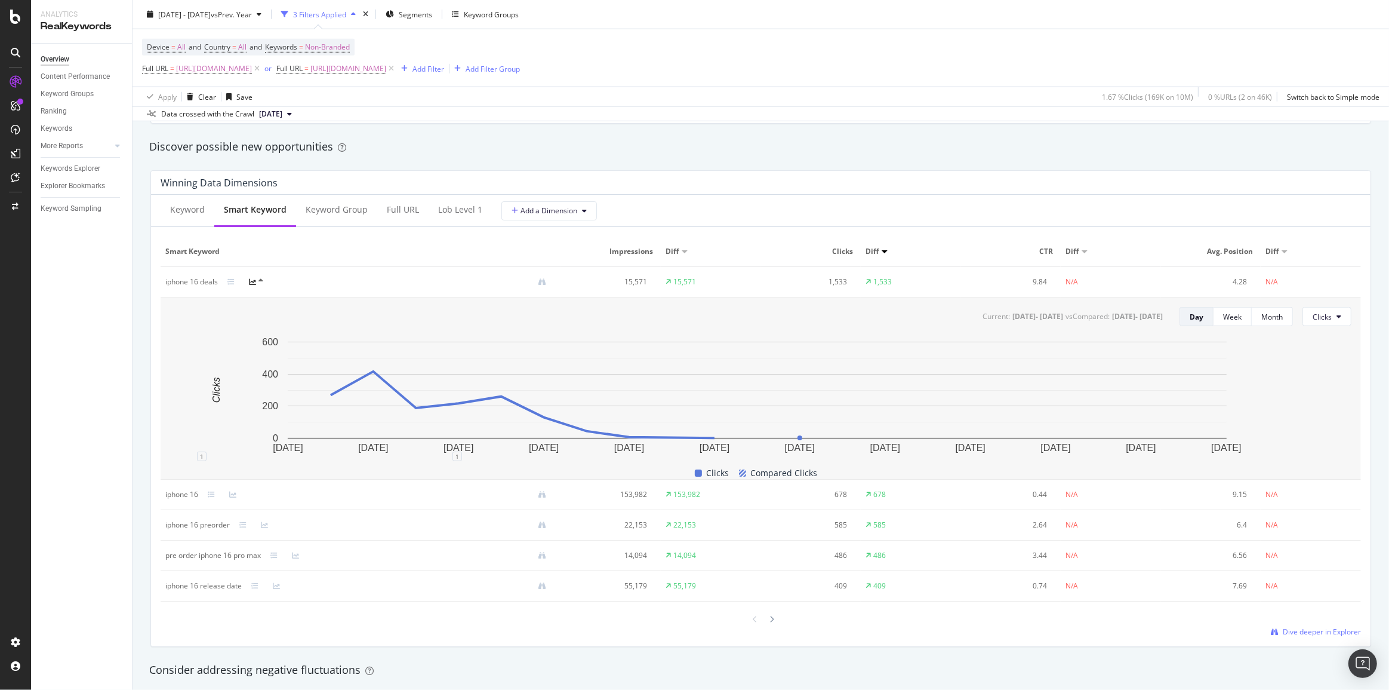
click at [257, 280] on div at bounding box center [260, 282] width 22 height 10
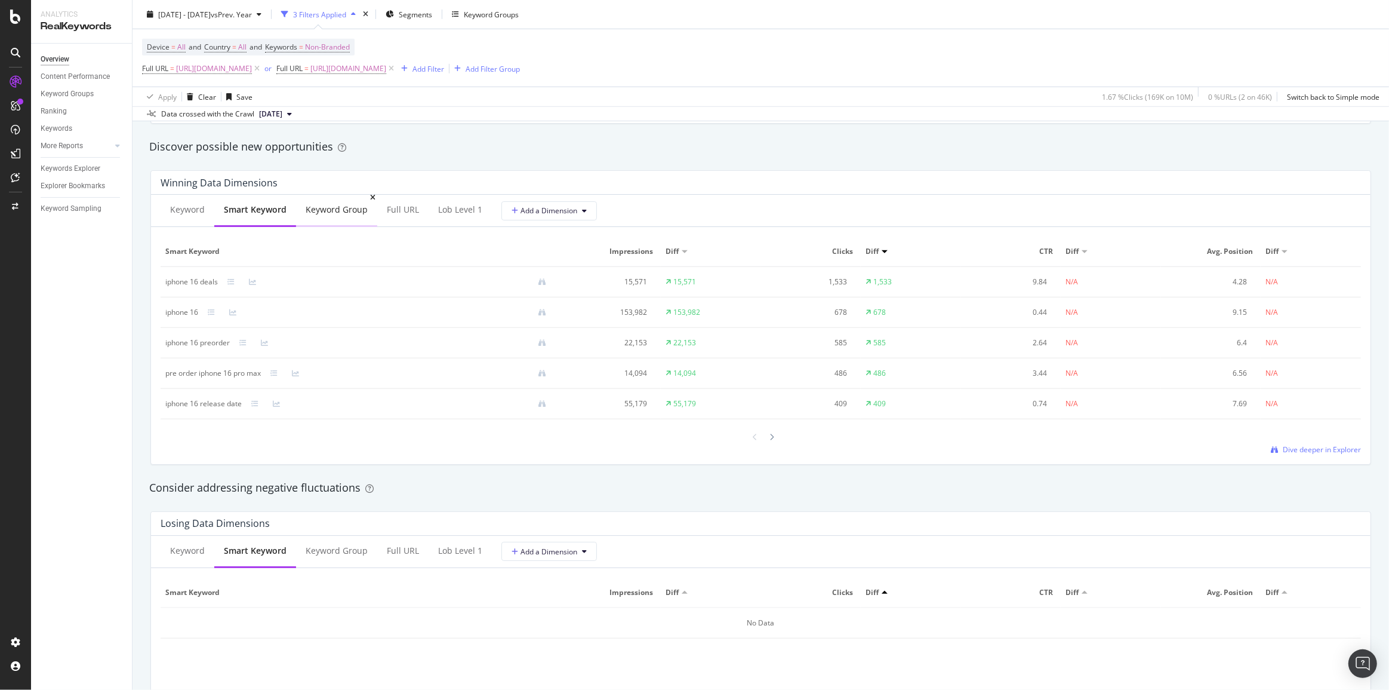
click at [325, 216] on div "Keyword Group" at bounding box center [336, 210] width 81 height 33
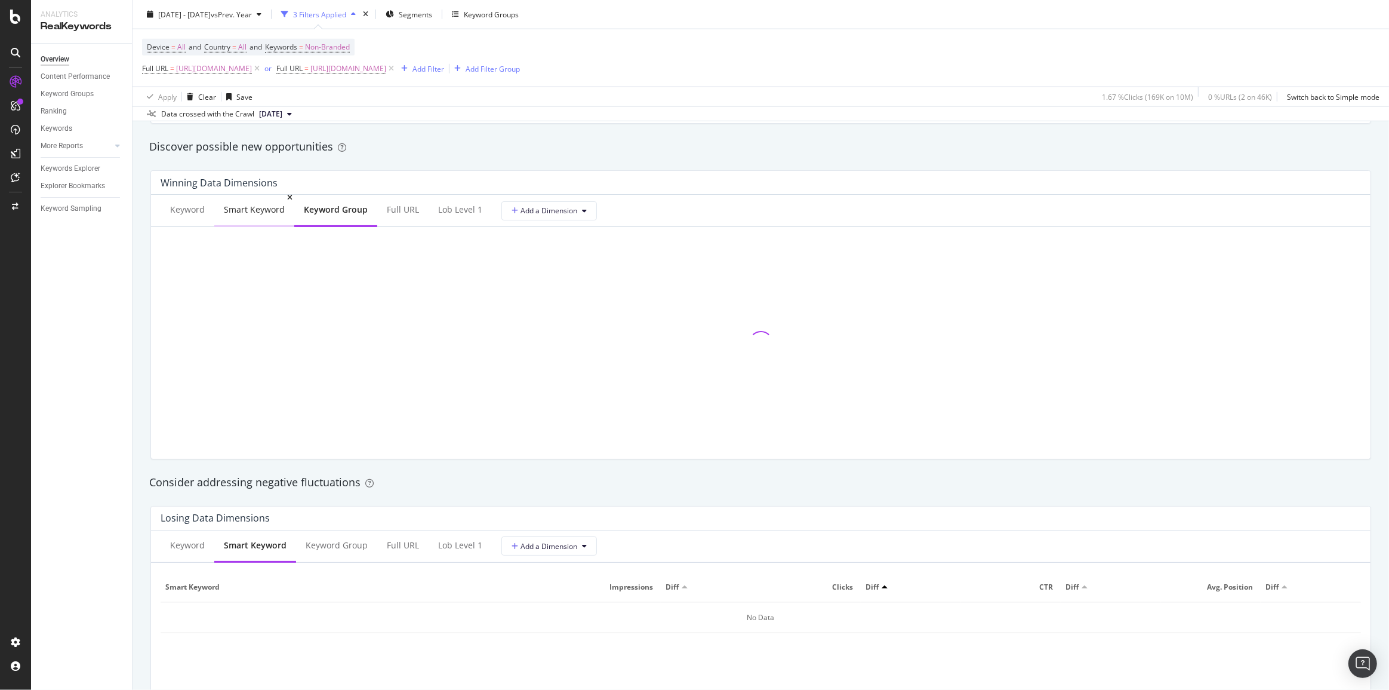
click at [263, 218] on div "Smart Keyword" at bounding box center [254, 210] width 80 height 33
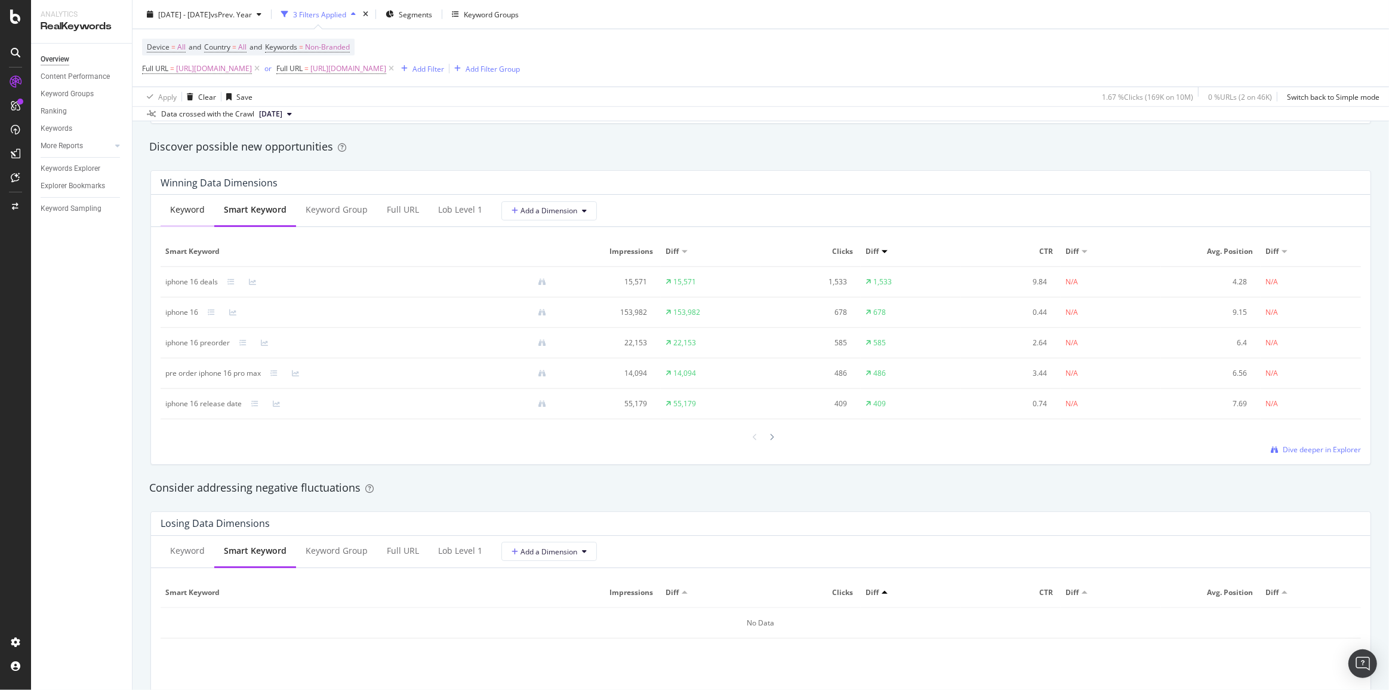
click at [198, 213] on div "Keyword" at bounding box center [187, 210] width 35 height 12
click at [229, 280] on icon at bounding box center [230, 281] width 7 height 7
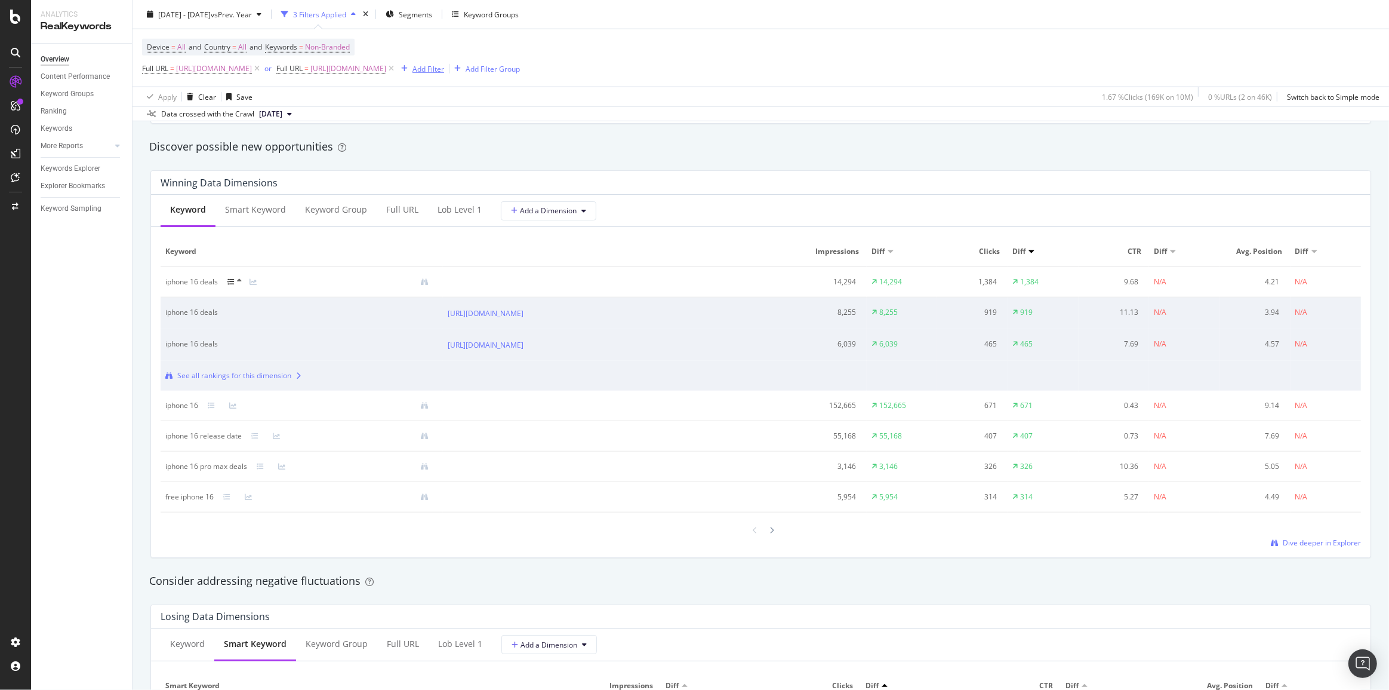
click at [413, 67] on div "button" at bounding box center [404, 68] width 16 height 7
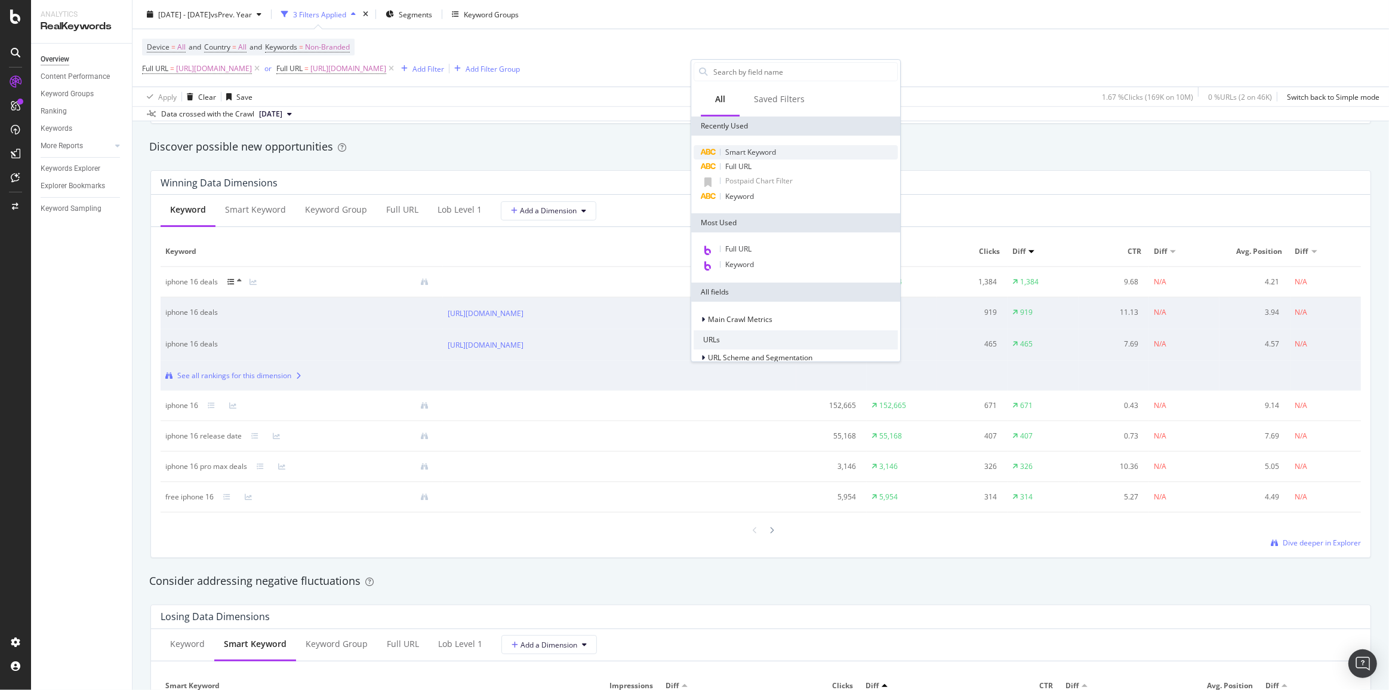
click at [751, 156] on span "Smart Keyword" at bounding box center [750, 152] width 51 height 10
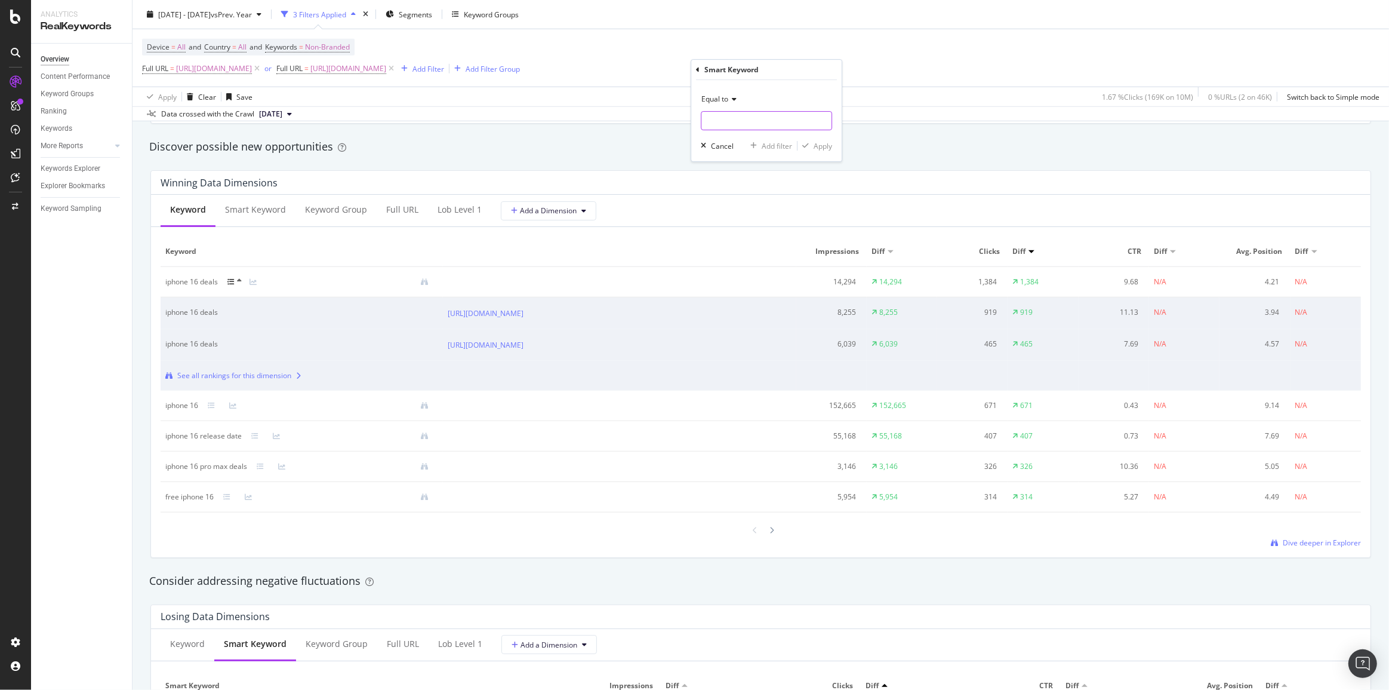
click at [764, 124] on input "text" at bounding box center [767, 120] width 130 height 19
click at [728, 104] on div "Equal to" at bounding box center [766, 99] width 131 height 19
click at [740, 211] on div "Contains" at bounding box center [768, 217] width 128 height 16
click at [733, 125] on input "text" at bounding box center [767, 120] width 130 height 19
type input "iphone 16"
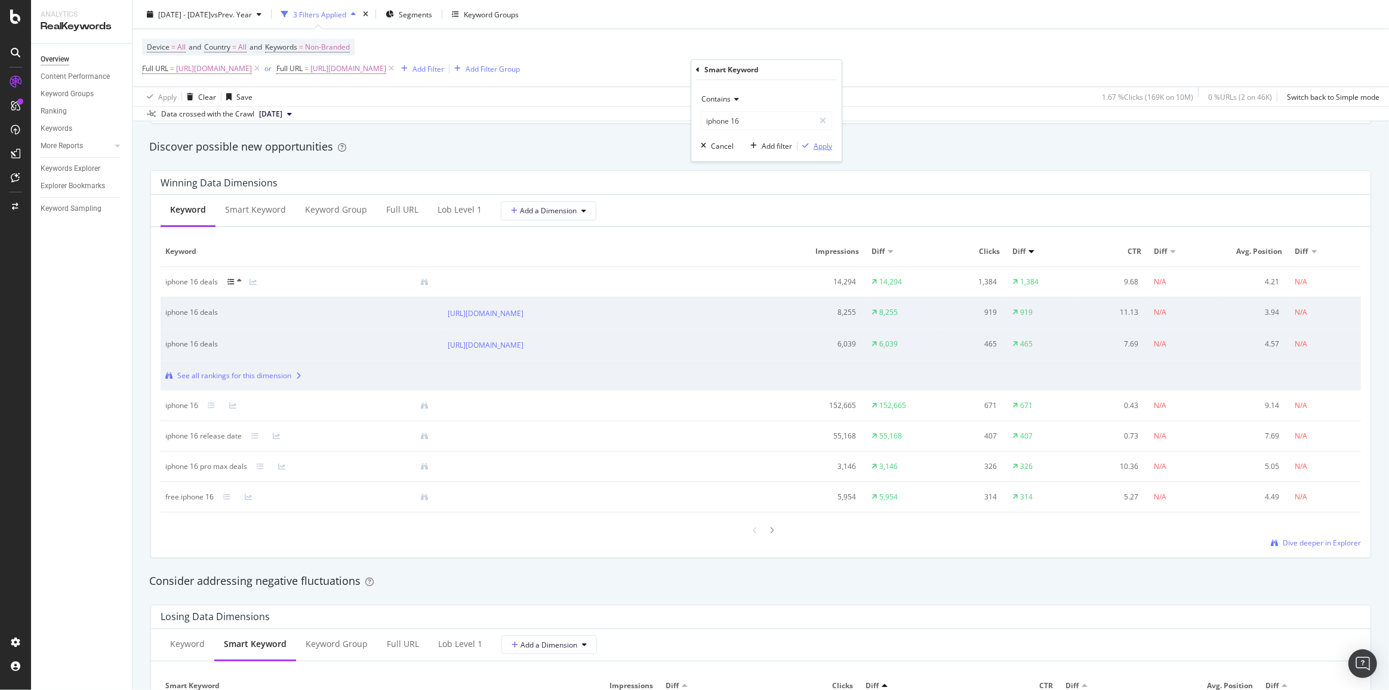
click at [811, 145] on div "button" at bounding box center [806, 145] width 16 height 7
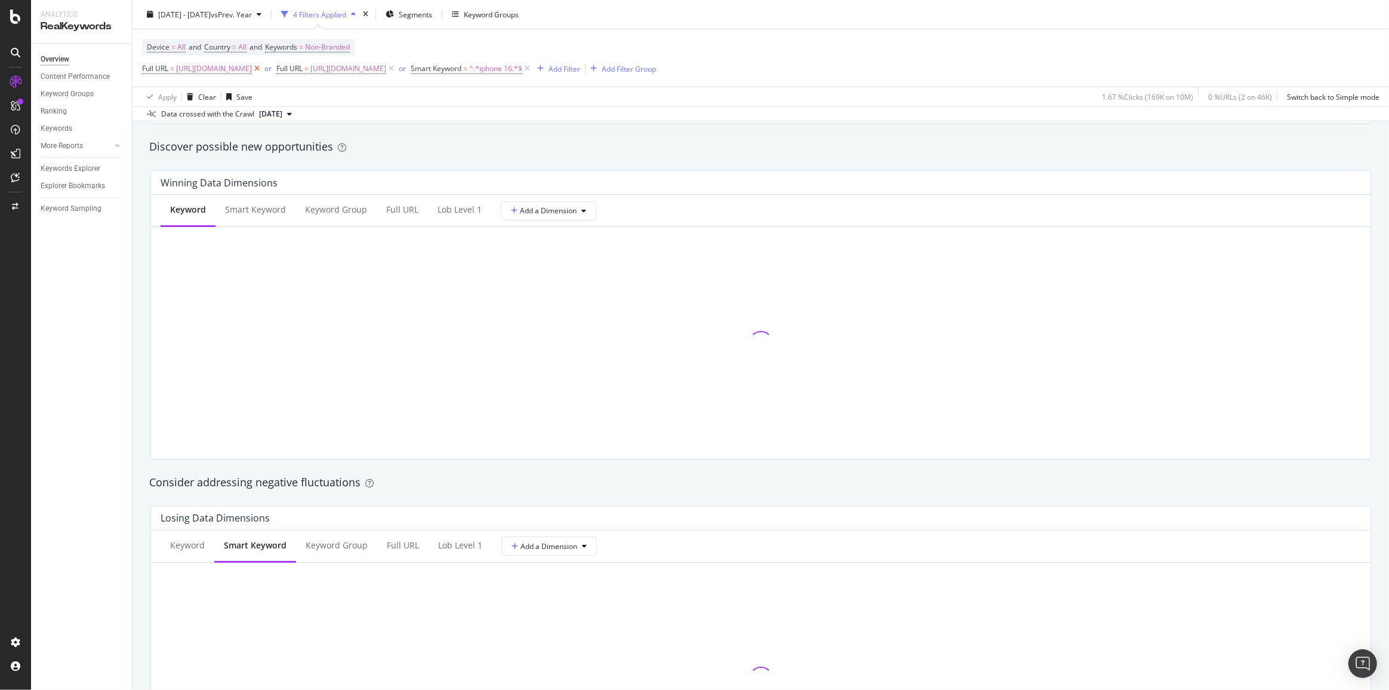
click at [262, 70] on icon at bounding box center [257, 69] width 10 height 12
click at [262, 69] on icon at bounding box center [257, 69] width 10 height 12
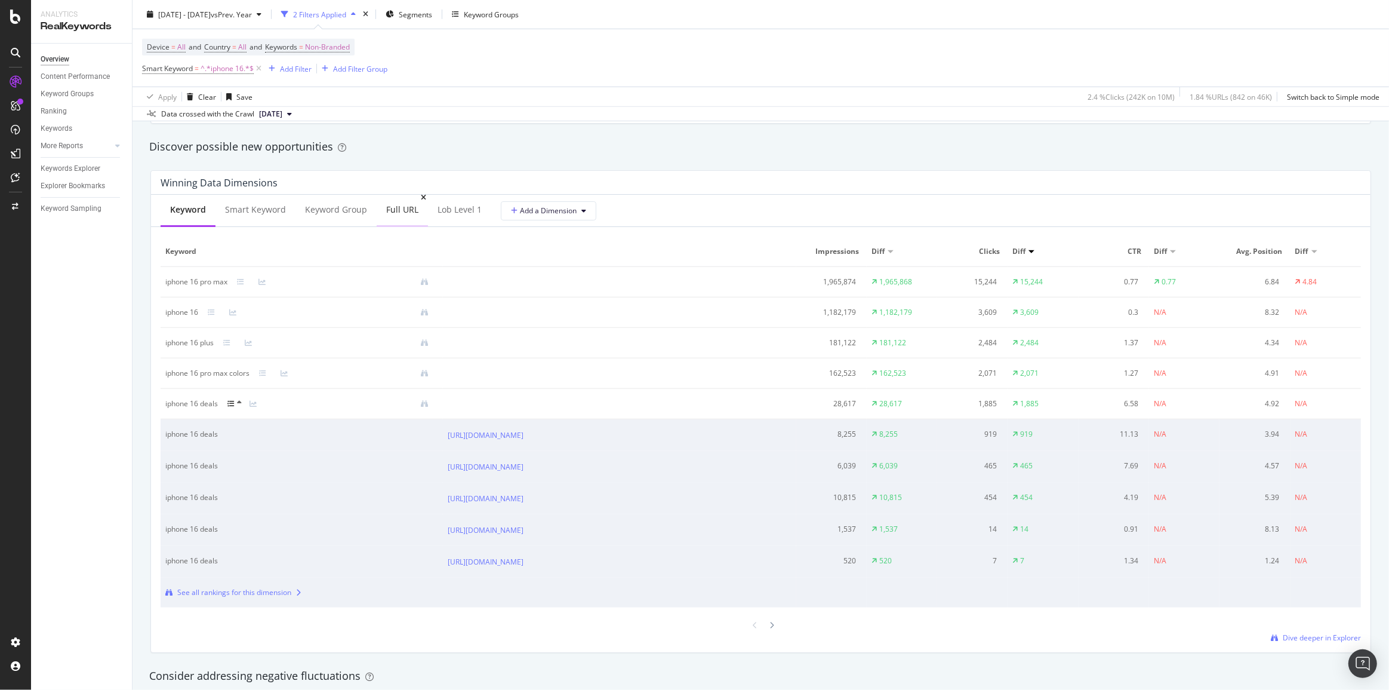
click at [388, 210] on div "Full URL" at bounding box center [402, 210] width 32 height 12
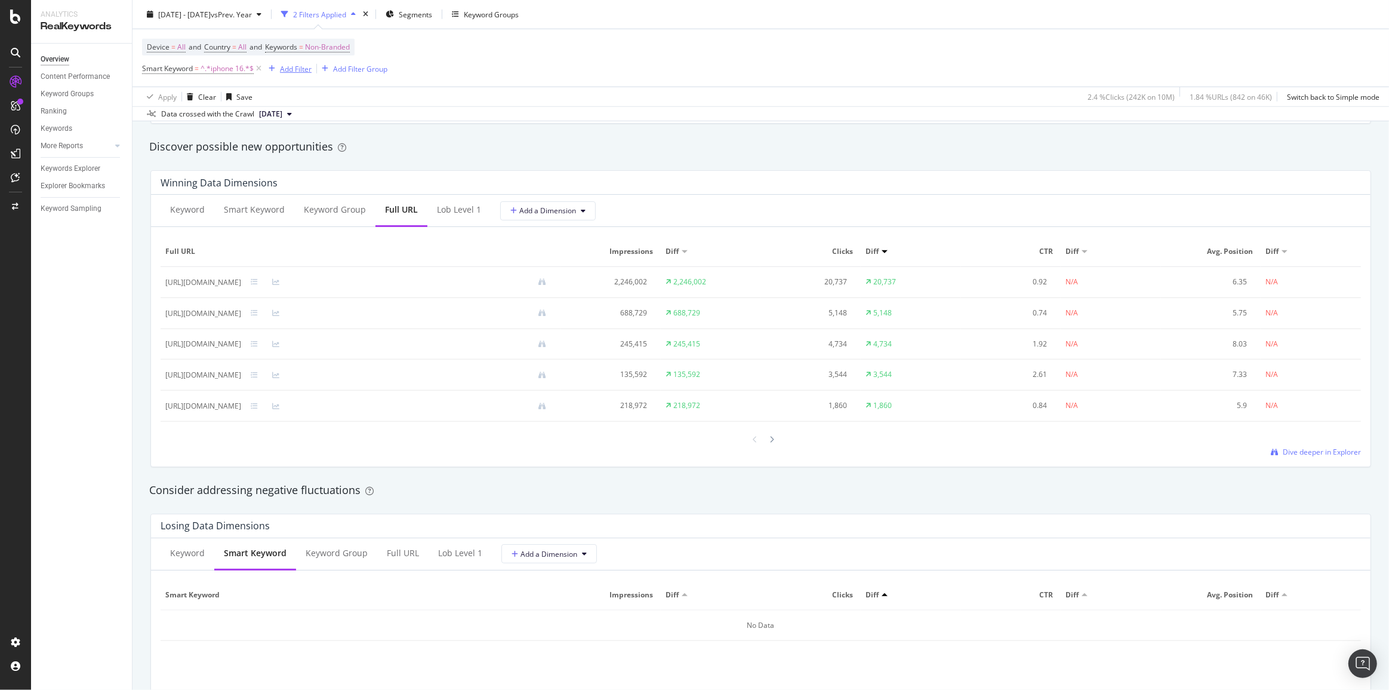
click at [281, 71] on div "Add Filter" at bounding box center [296, 68] width 32 height 10
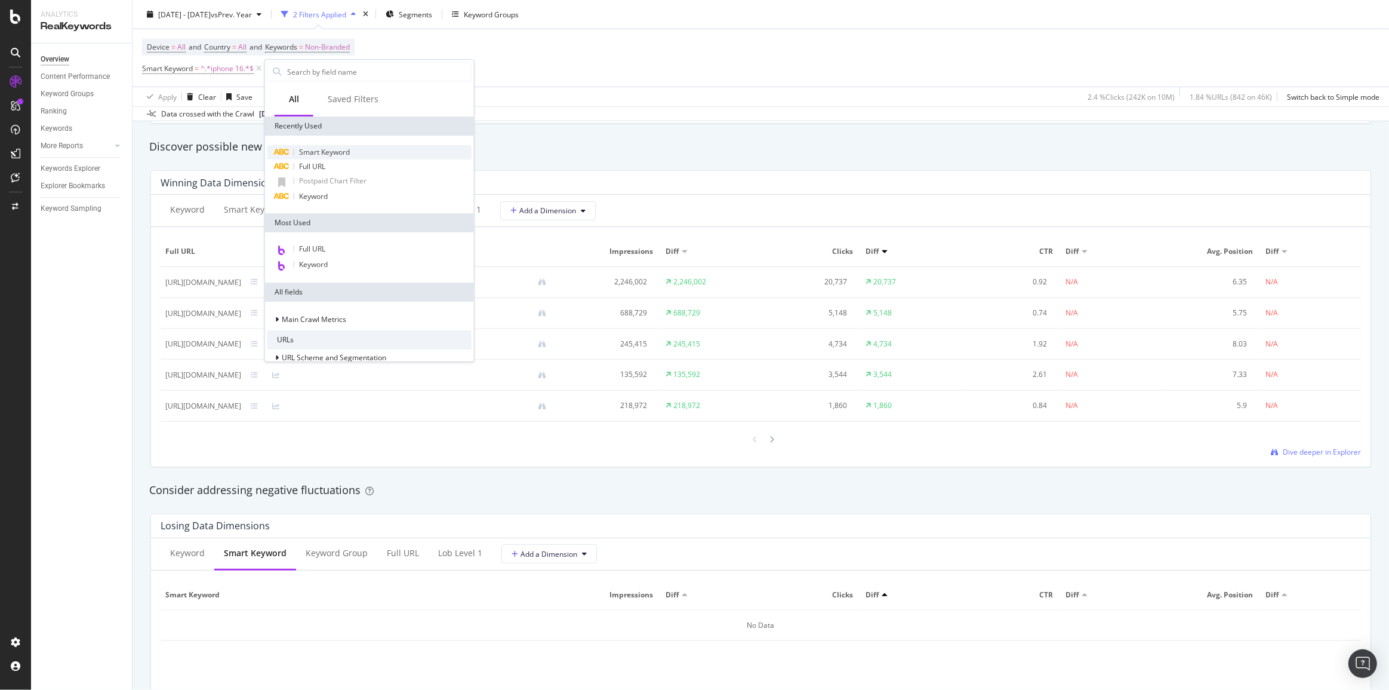
click at [323, 147] on span "Smart Keyword" at bounding box center [324, 152] width 51 height 10
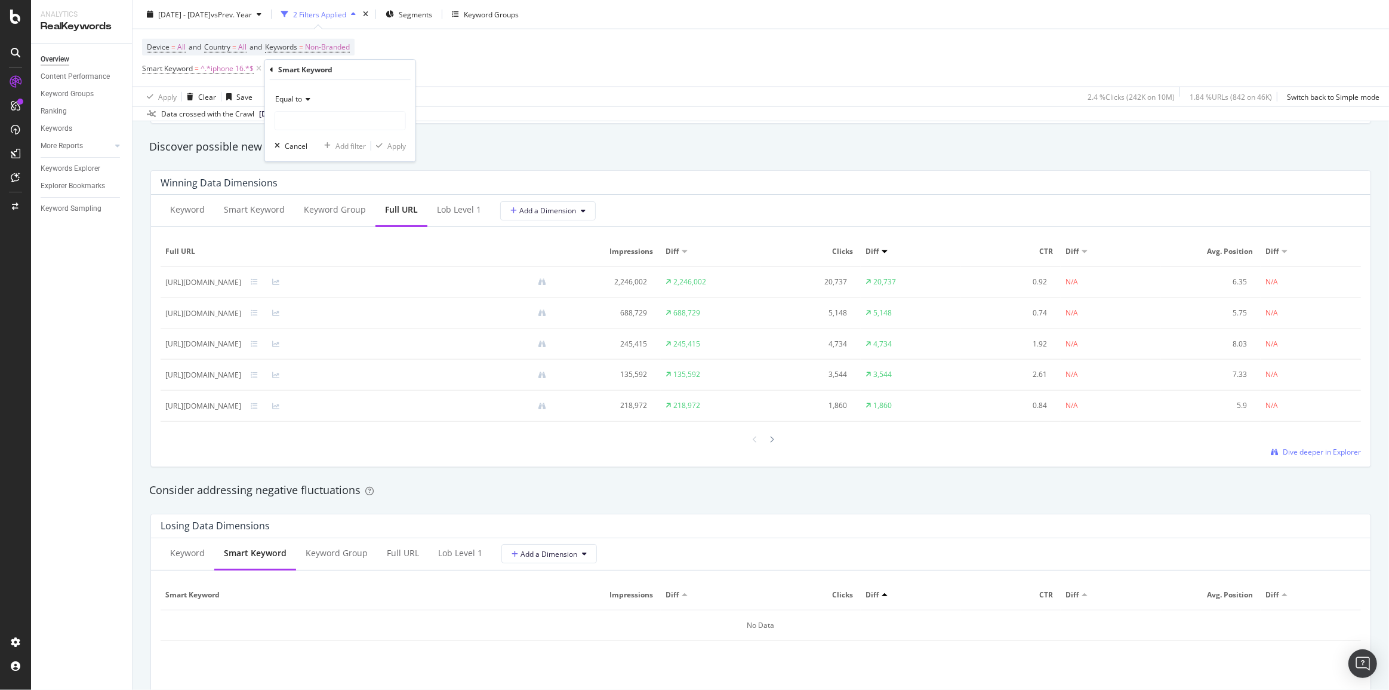
click at [302, 102] on icon at bounding box center [306, 99] width 8 height 7
click at [304, 213] on span "Contains" at bounding box center [295, 217] width 29 height 10
click at [319, 124] on input "text" at bounding box center [340, 120] width 130 height 19
type input "deal"
click at [258, 373] on icon at bounding box center [254, 374] width 7 height 7
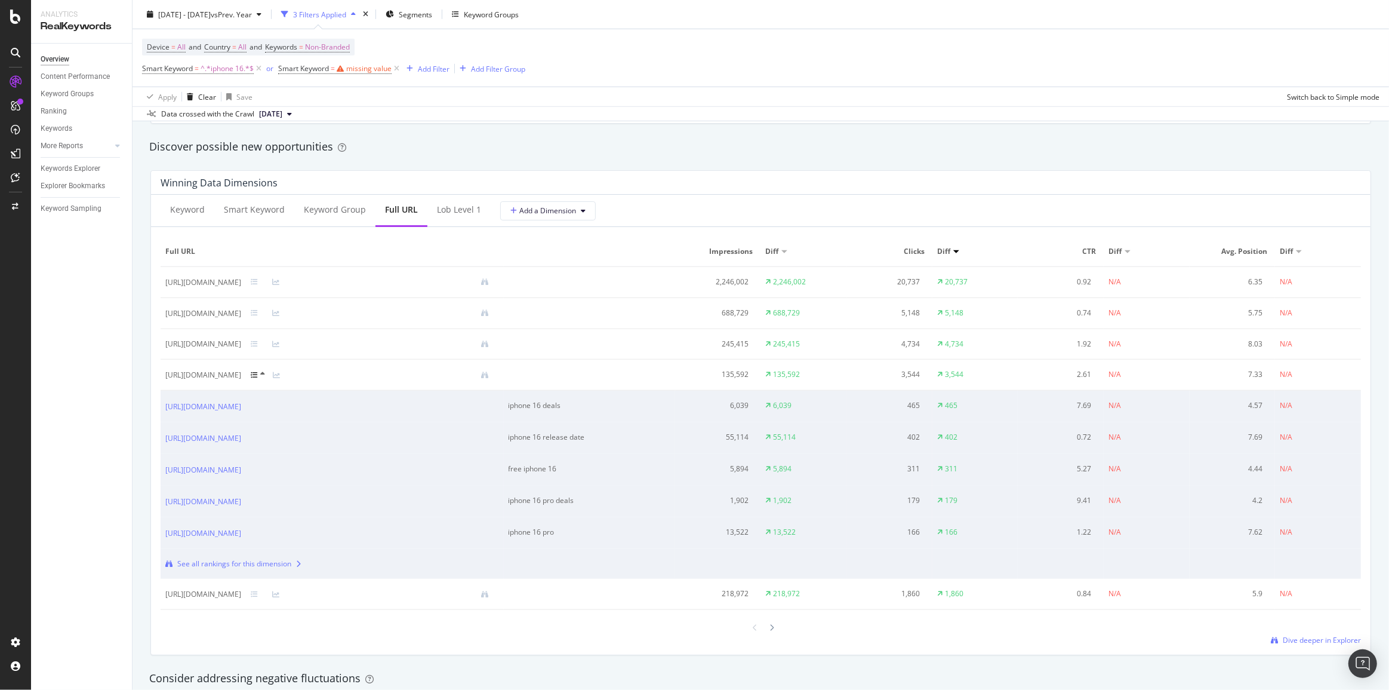
click at [258, 374] on icon at bounding box center [254, 374] width 7 height 7
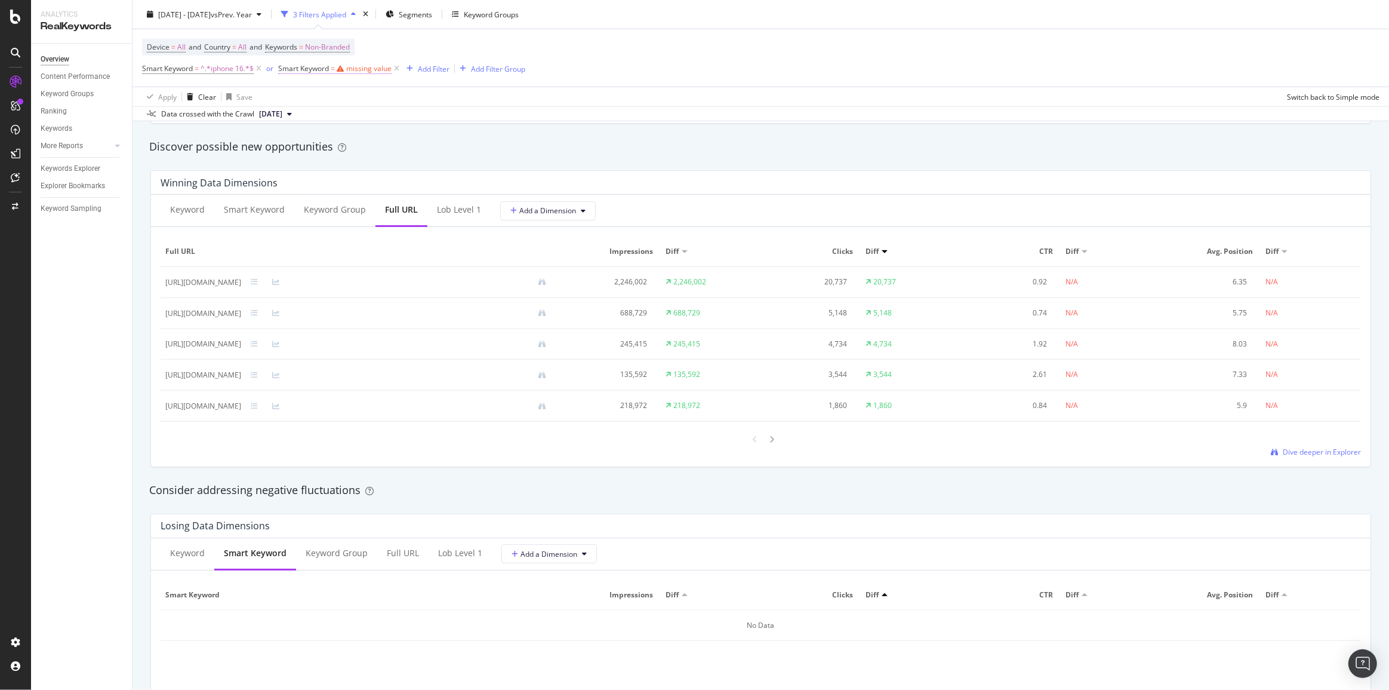
click at [371, 73] on span "Smart Keyword = missing value" at bounding box center [334, 68] width 113 height 11
click at [313, 99] on span "Equal to" at bounding box center [303, 97] width 27 height 10
drag, startPoint x: 318, startPoint y: 205, endPoint x: 316, endPoint y: 213, distance: 7.9
click at [316, 213] on div "Equal to Not equal to Starts with Doesn't start with Ends with Doesn't end with…" at bounding box center [356, 191] width 134 height 171
click at [312, 211] on span "Contains" at bounding box center [309, 215] width 29 height 10
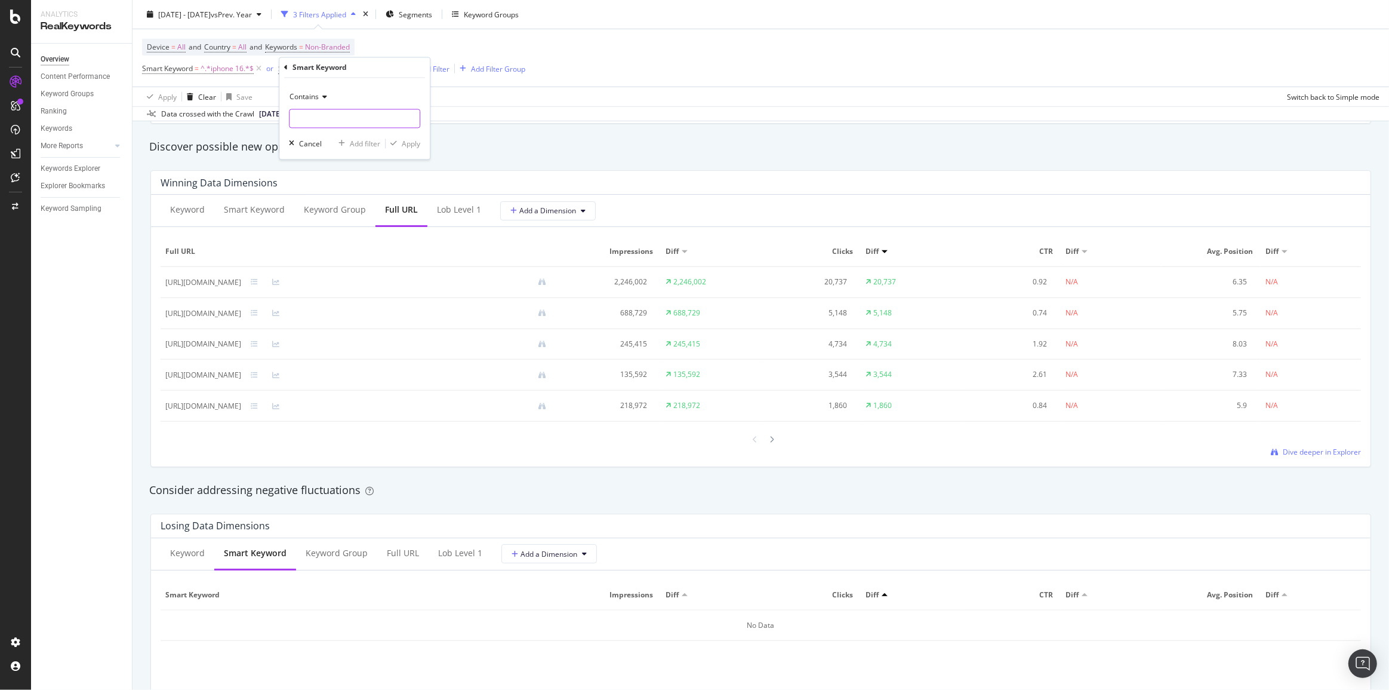
click at [337, 116] on input "text" at bounding box center [355, 118] width 130 height 19
drag, startPoint x: 337, startPoint y: 117, endPoint x: 261, endPoint y: 119, distance: 75.3
click at [261, 119] on body "Analytics RealKeywords Overview Content Performance Keyword Groups Ranking Keyw…" at bounding box center [694, 345] width 1389 height 690
type input "deal"
click at [396, 140] on icon "button" at bounding box center [393, 143] width 7 height 7
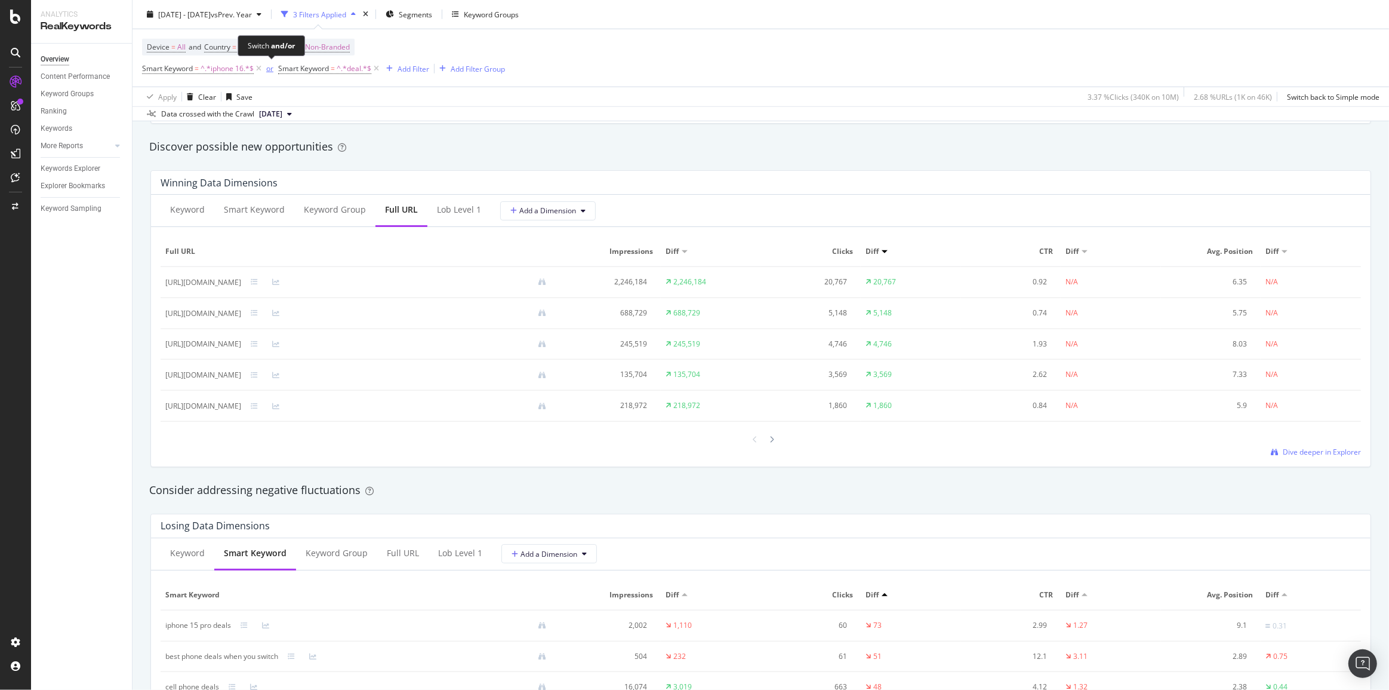
click at [271, 70] on div "or" at bounding box center [269, 68] width 7 height 10
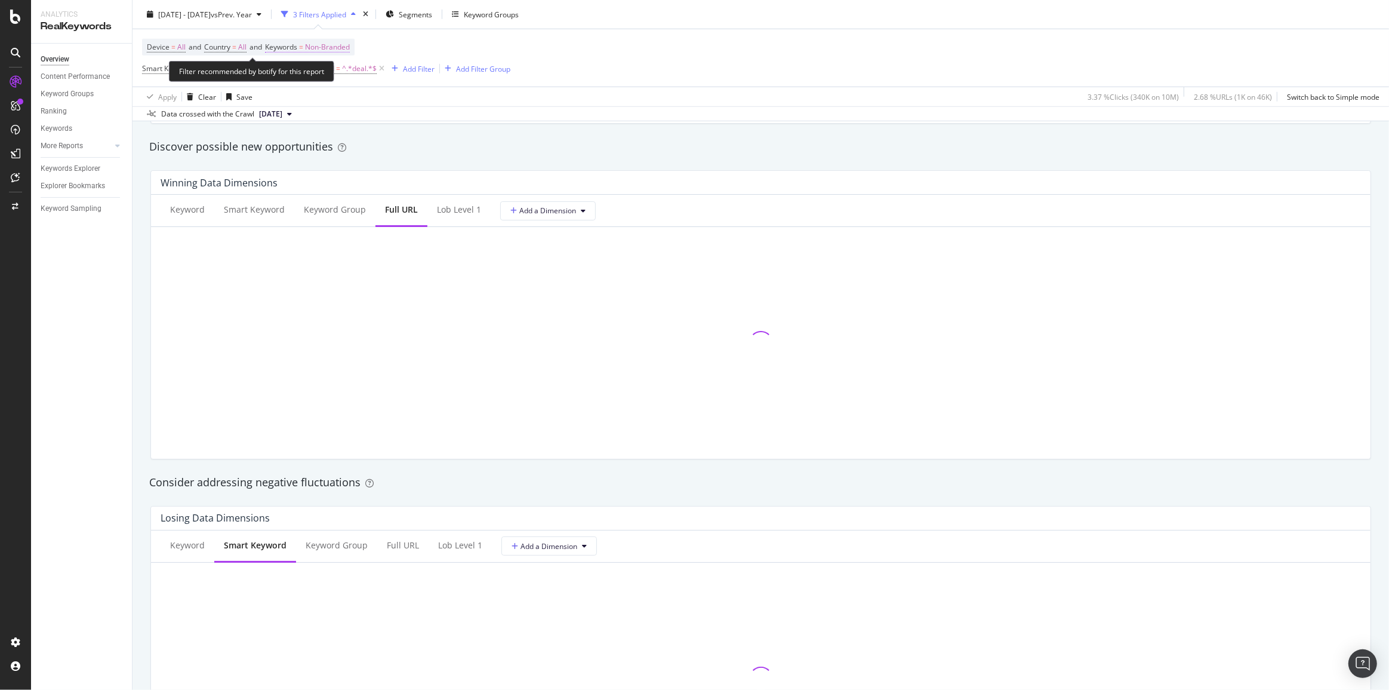
click at [334, 48] on span "Non-Branded" at bounding box center [327, 47] width 45 height 17
click at [318, 75] on span "Non-Branded" at bounding box center [307, 74] width 50 height 10
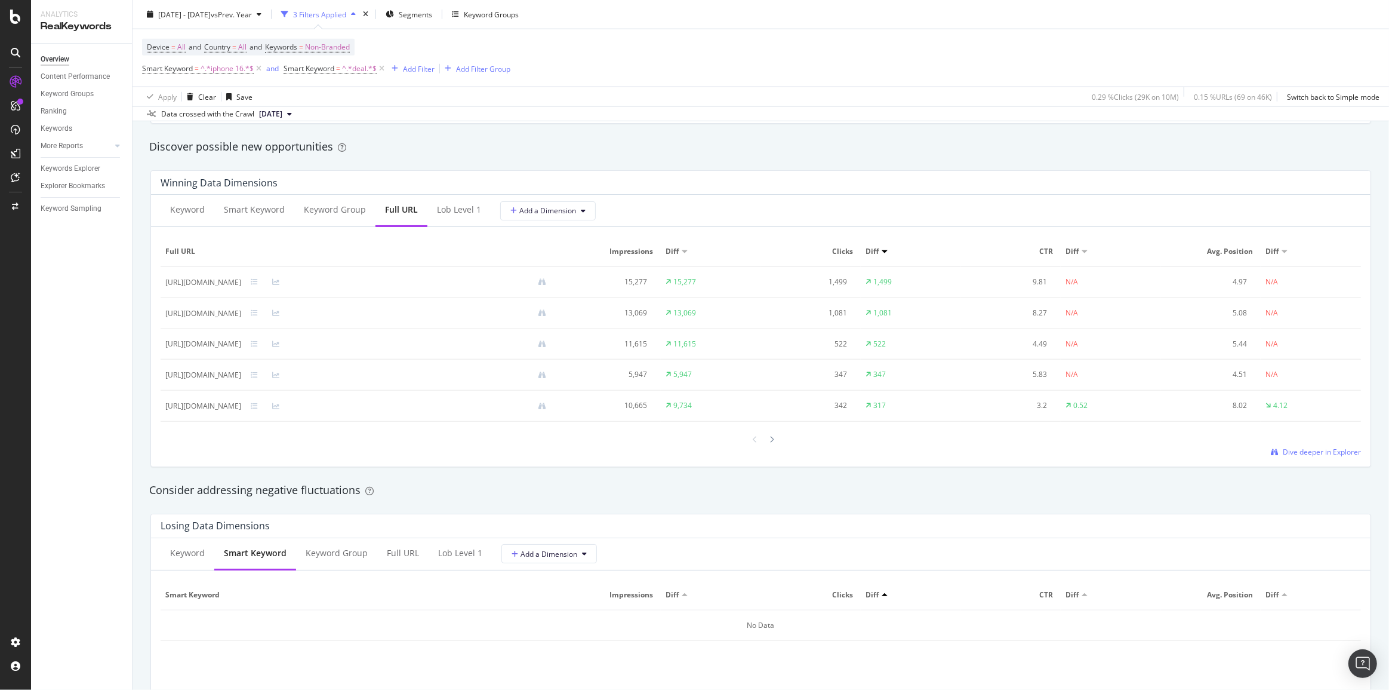
click at [327, 161] on div "Winning Data Dimensions Keyword Smart Keyword Keyword Group Full URL lob Level …" at bounding box center [760, 319] width 1235 height 316
click at [328, 47] on span "Non-Branded" at bounding box center [327, 47] width 45 height 17
click at [317, 79] on div "Non-Branded" at bounding box center [314, 75] width 64 height 18
click at [306, 159] on div "All" at bounding box center [354, 167] width 141 height 17
click at [398, 100] on div "Apply" at bounding box center [404, 100] width 19 height 10
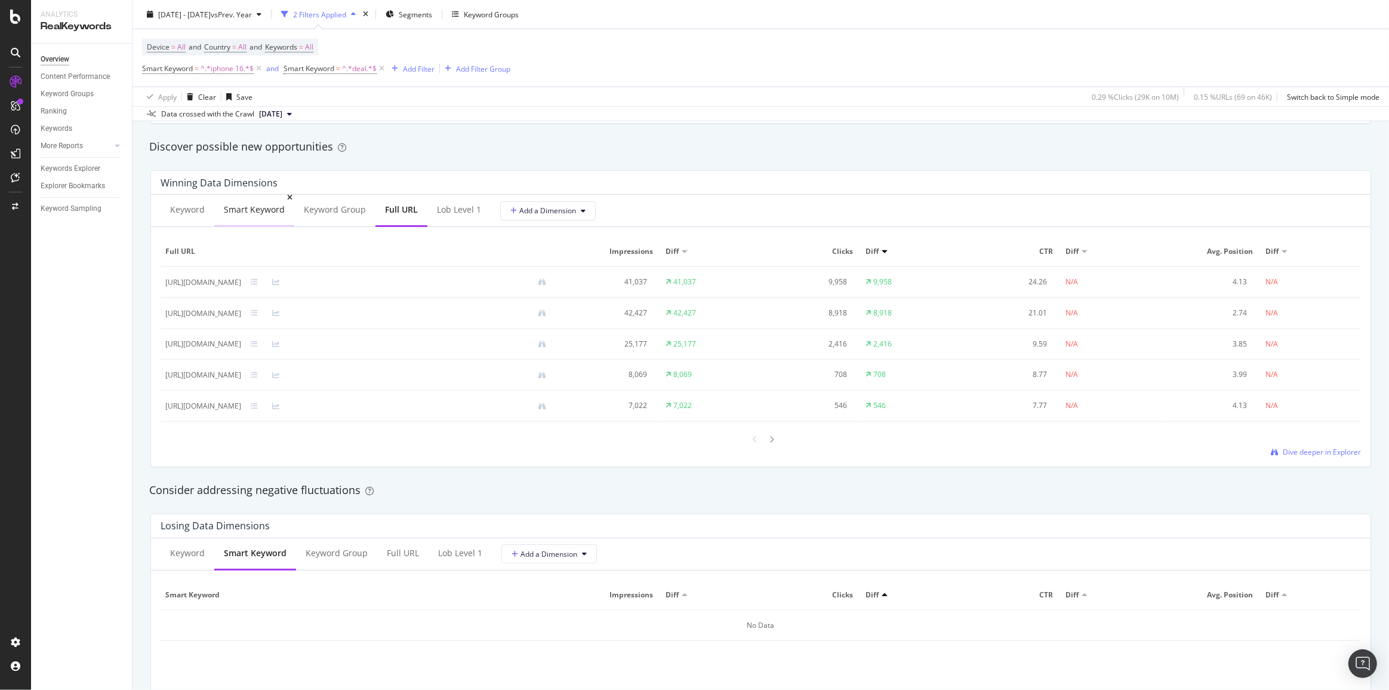
click at [268, 207] on div "Smart Keyword" at bounding box center [254, 210] width 61 height 12
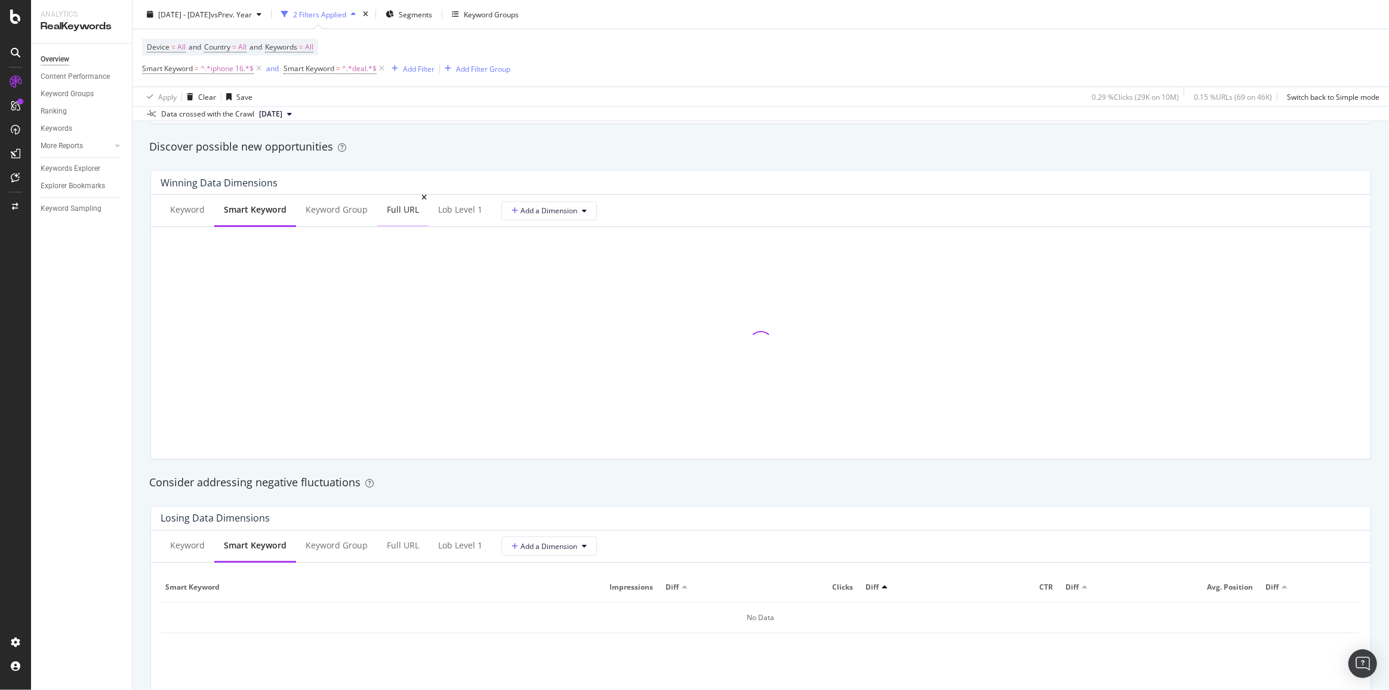
click at [392, 213] on div "Full URL" at bounding box center [403, 210] width 32 height 12
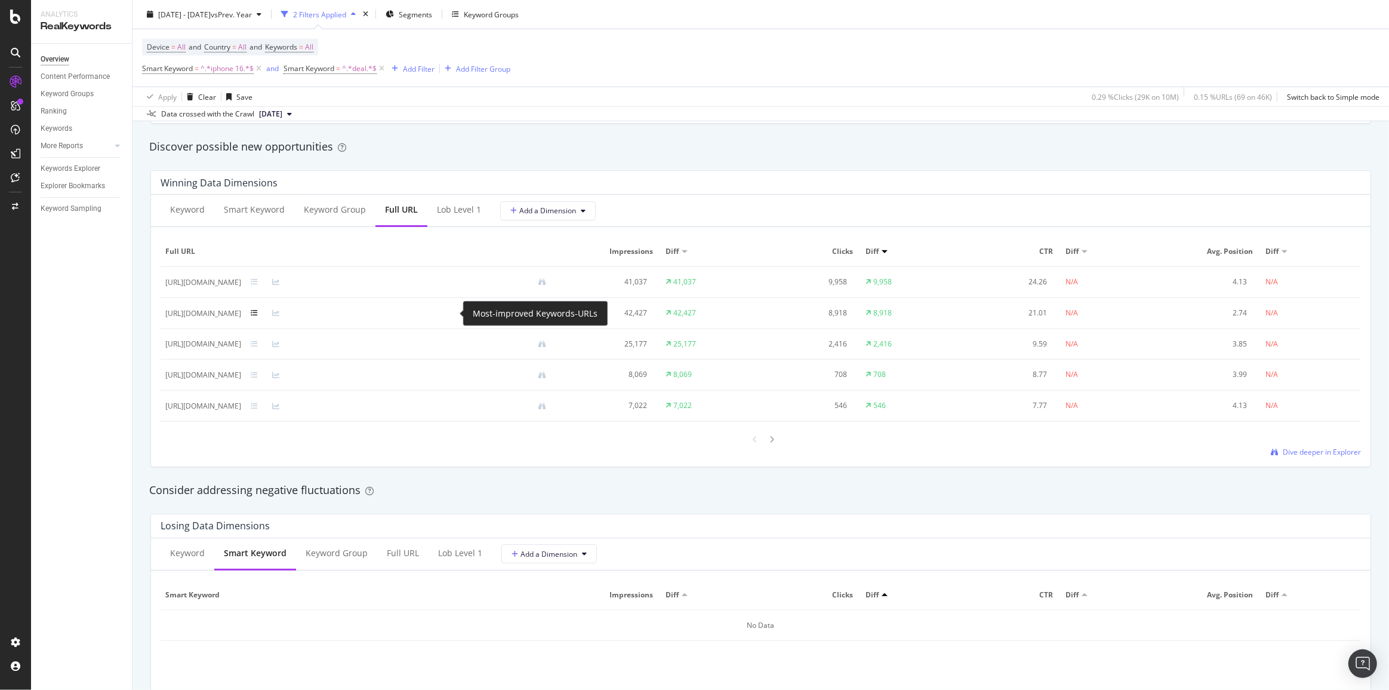
click at [258, 313] on icon at bounding box center [254, 312] width 7 height 7
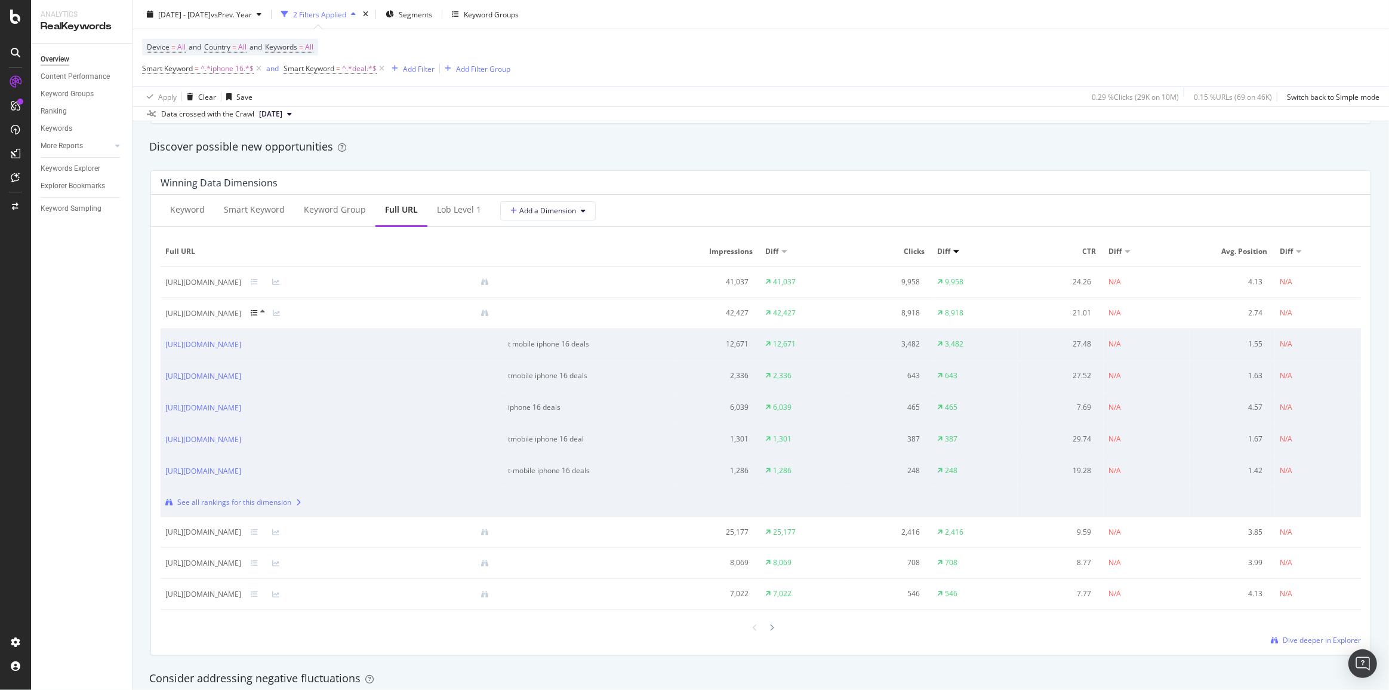
click at [258, 310] on icon at bounding box center [254, 312] width 7 height 7
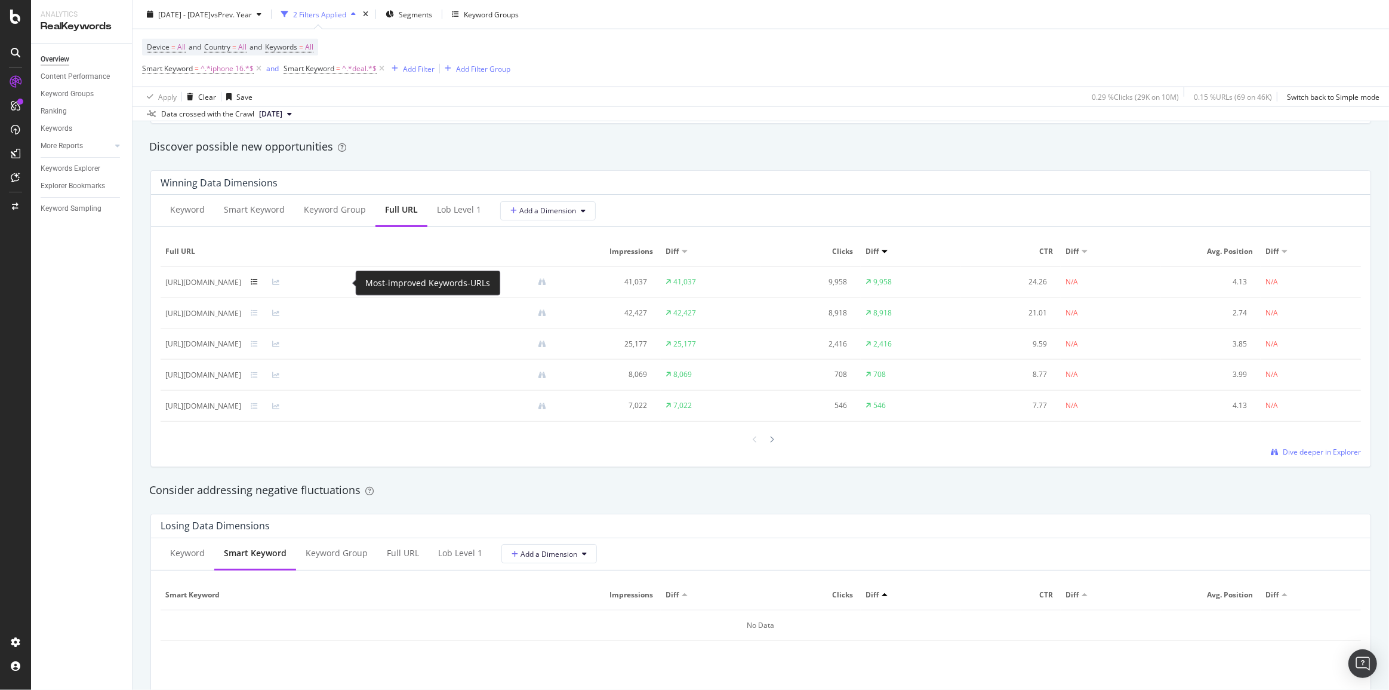
click at [258, 283] on icon at bounding box center [254, 281] width 7 height 7
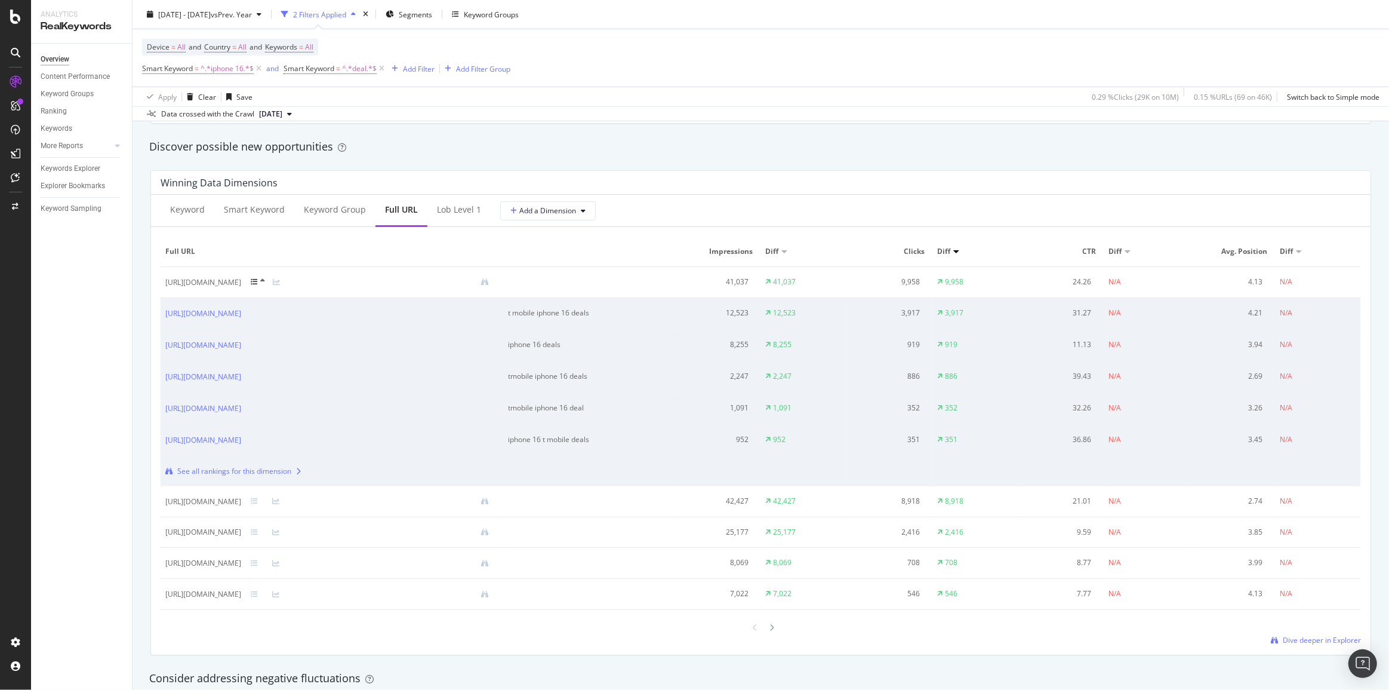
click at [265, 281] on icon at bounding box center [262, 280] width 5 height 7
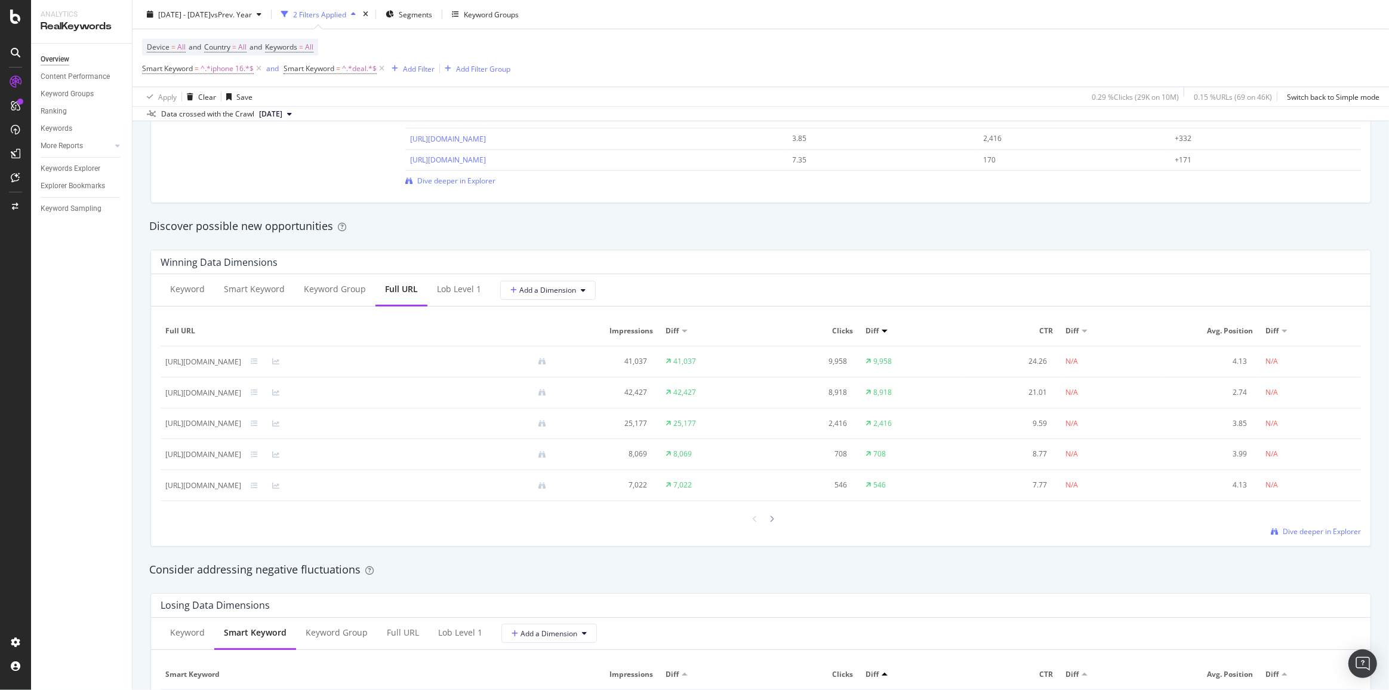
scroll to position [922, 0]
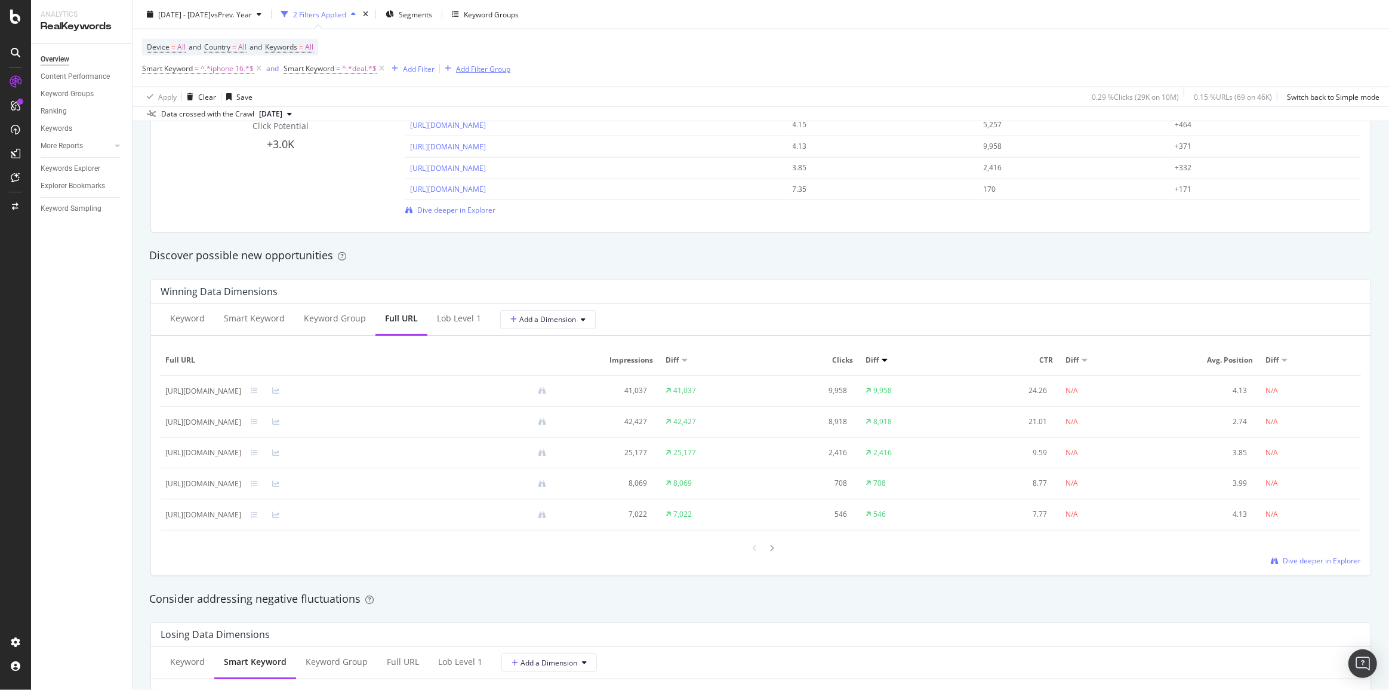
click at [380, 70] on icon at bounding box center [382, 69] width 10 height 12
click at [258, 422] on icon at bounding box center [254, 421] width 7 height 7
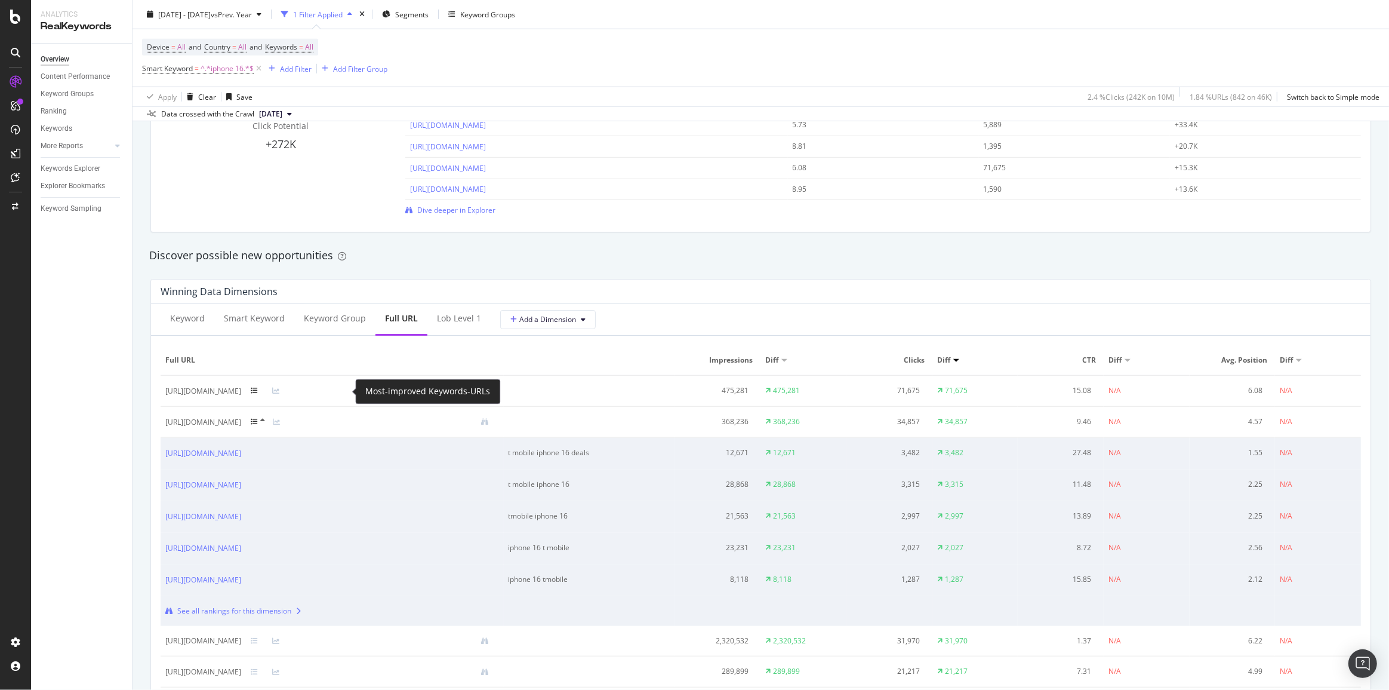
click at [258, 392] on icon at bounding box center [254, 390] width 7 height 7
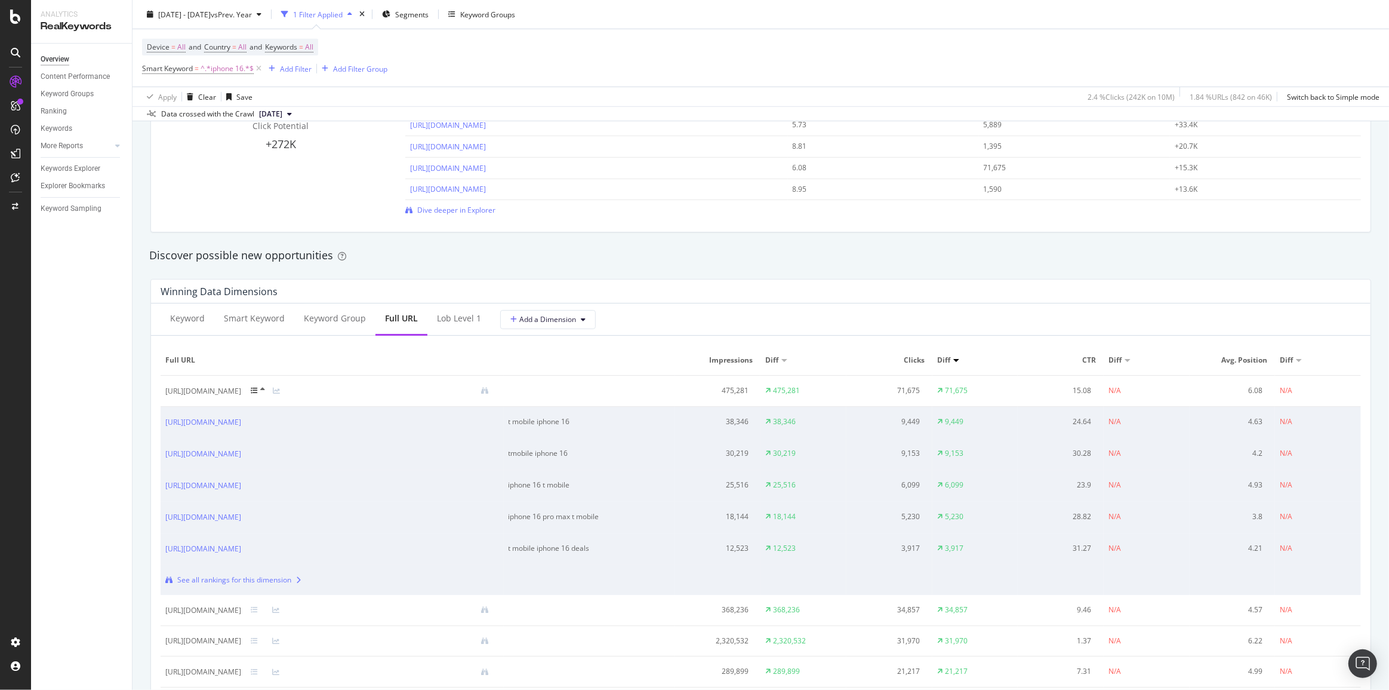
click at [265, 389] on icon at bounding box center [262, 389] width 5 height 7
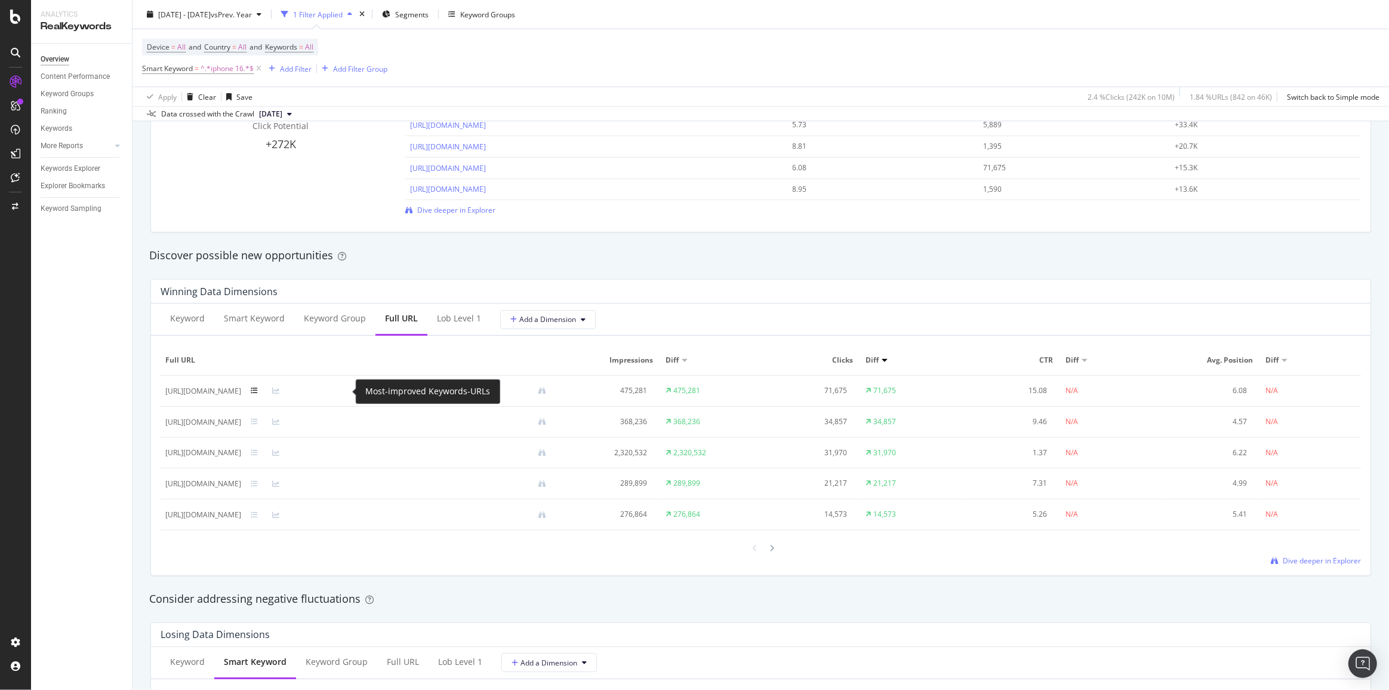
click at [258, 390] on icon at bounding box center [254, 390] width 7 height 7
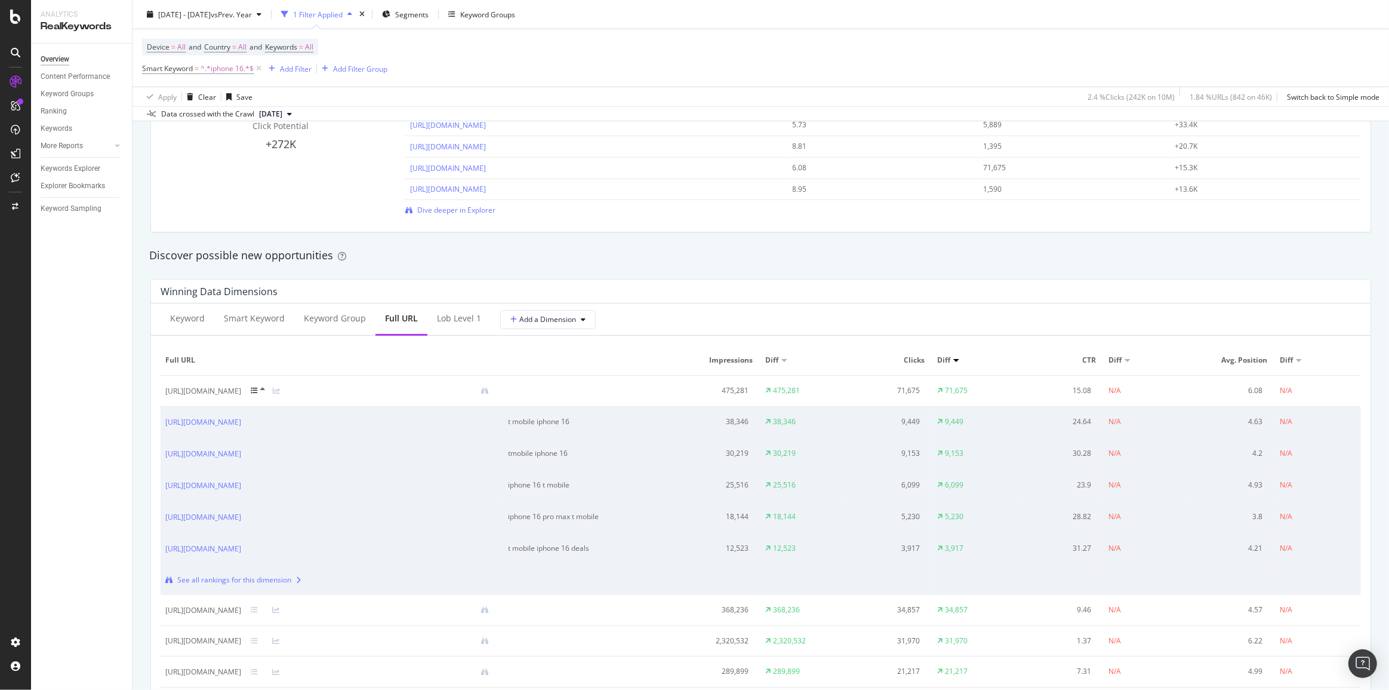
click at [258, 390] on icon at bounding box center [254, 390] width 7 height 7
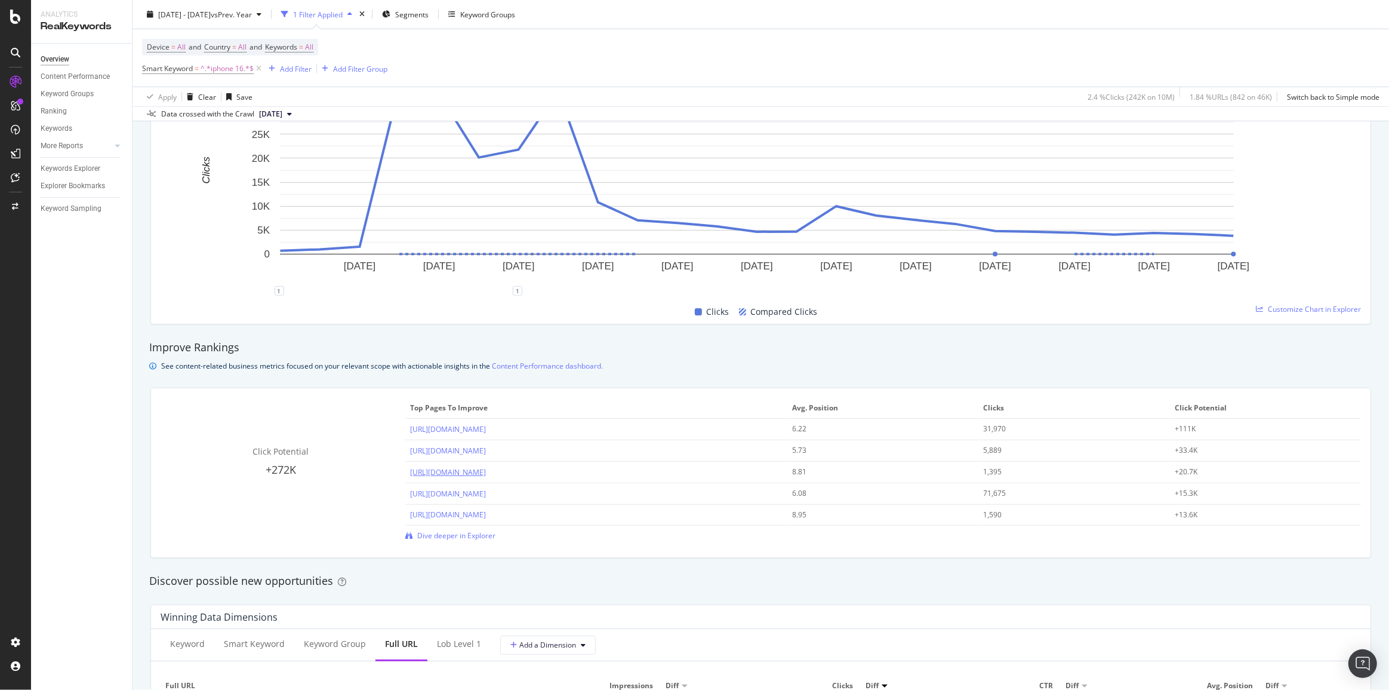
scroll to position [868, 0]
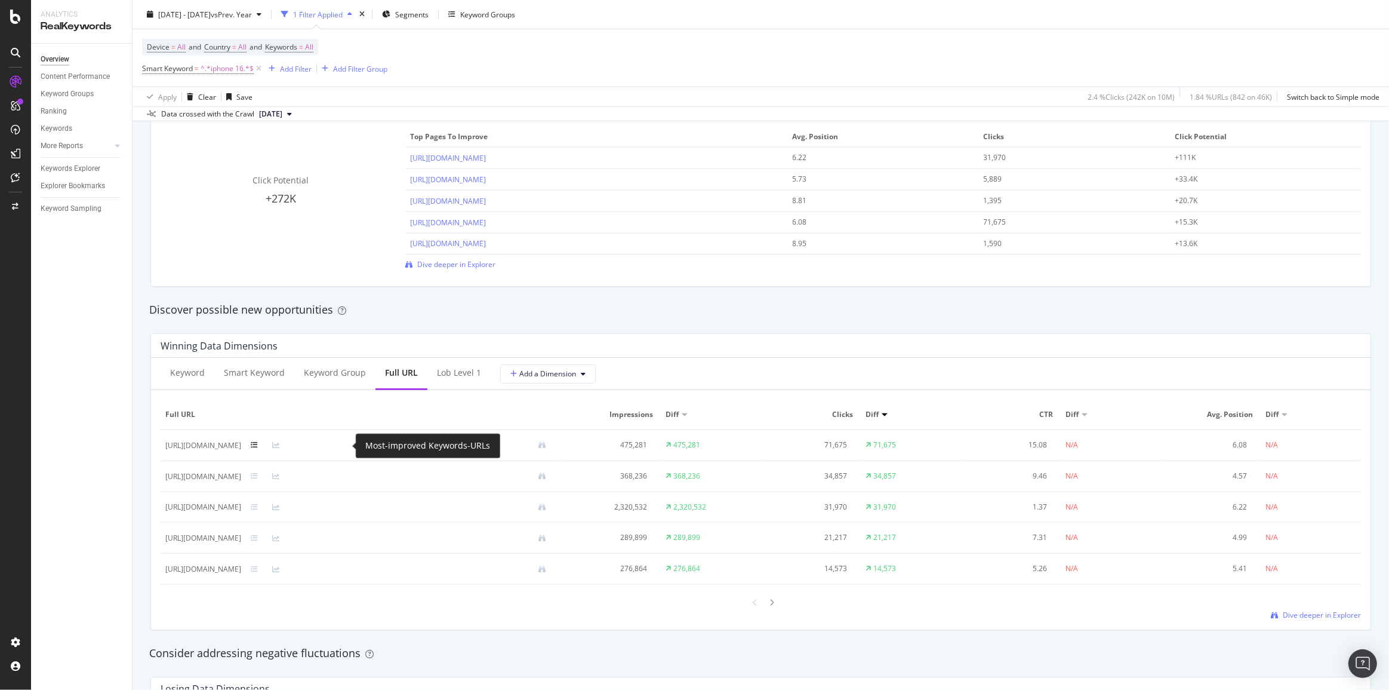
click at [258, 445] on icon at bounding box center [254, 444] width 7 height 7
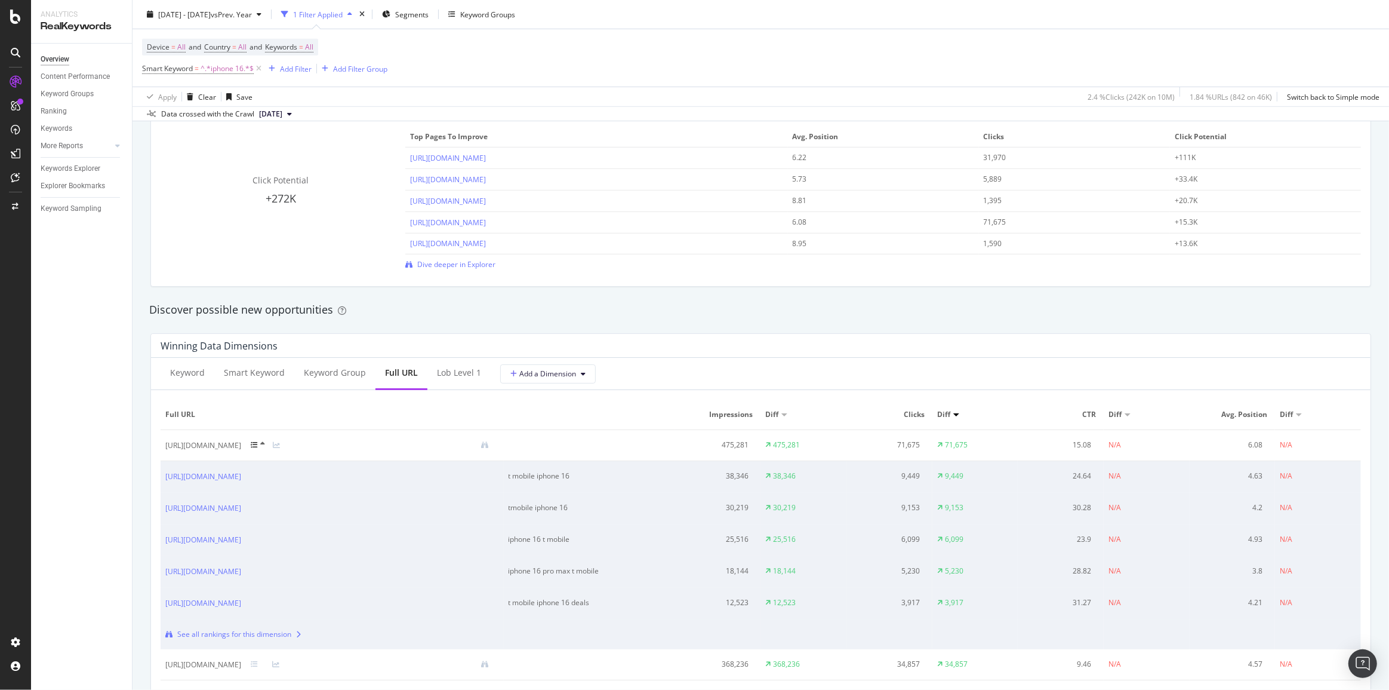
click at [258, 445] on icon at bounding box center [254, 444] width 7 height 7
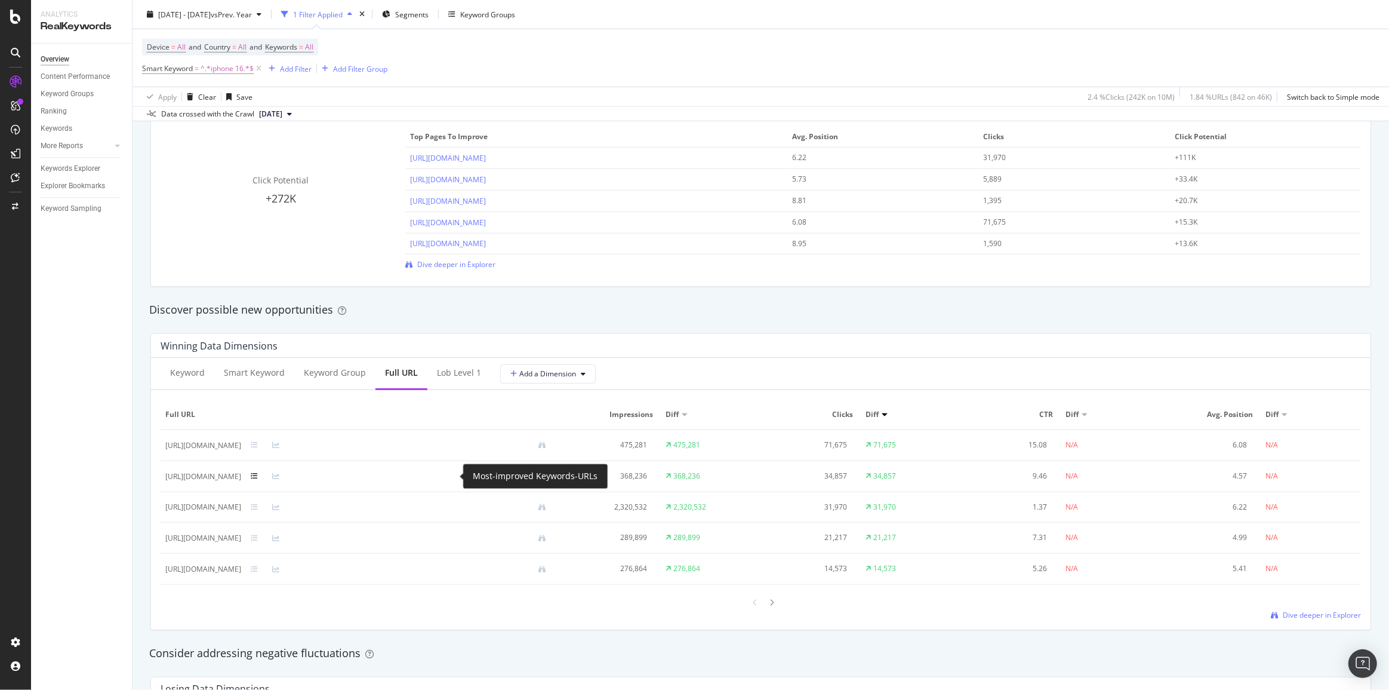
click at [258, 472] on icon at bounding box center [254, 475] width 7 height 7
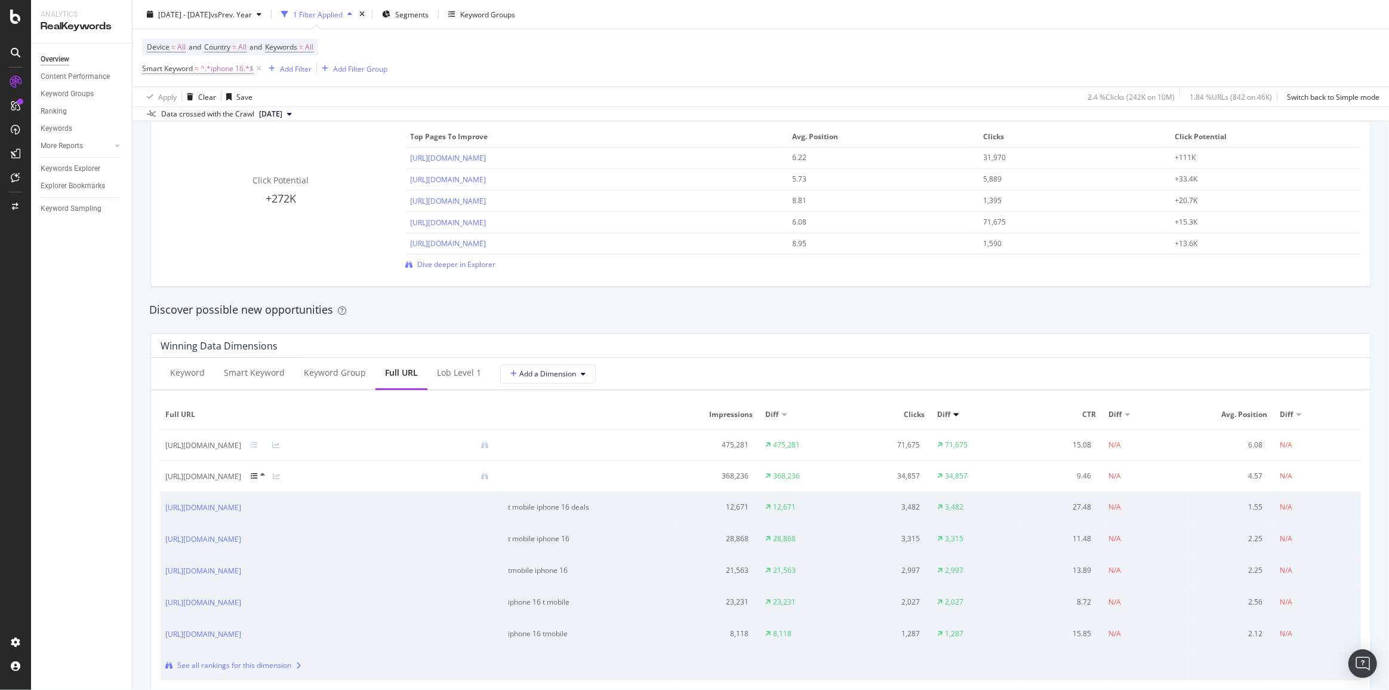
click at [258, 472] on icon at bounding box center [254, 475] width 7 height 7
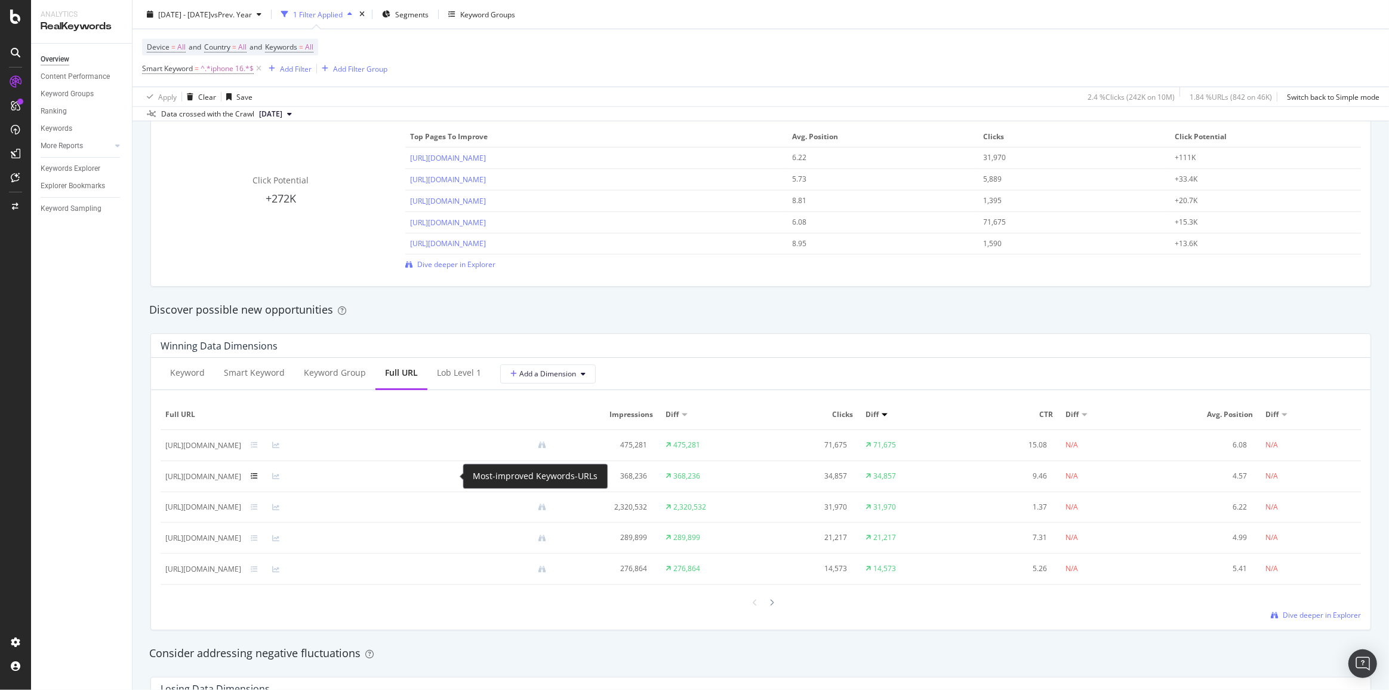
click at [258, 477] on icon at bounding box center [254, 475] width 7 height 7
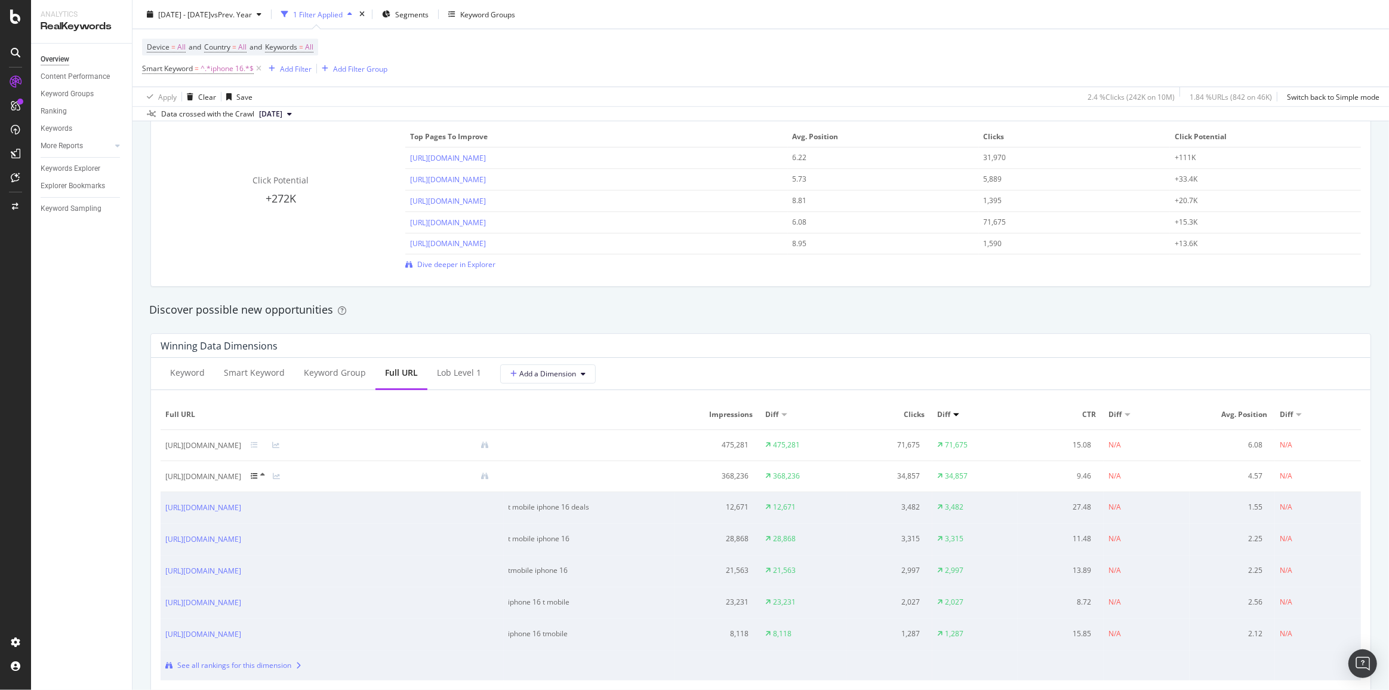
click at [258, 475] on icon at bounding box center [254, 475] width 7 height 7
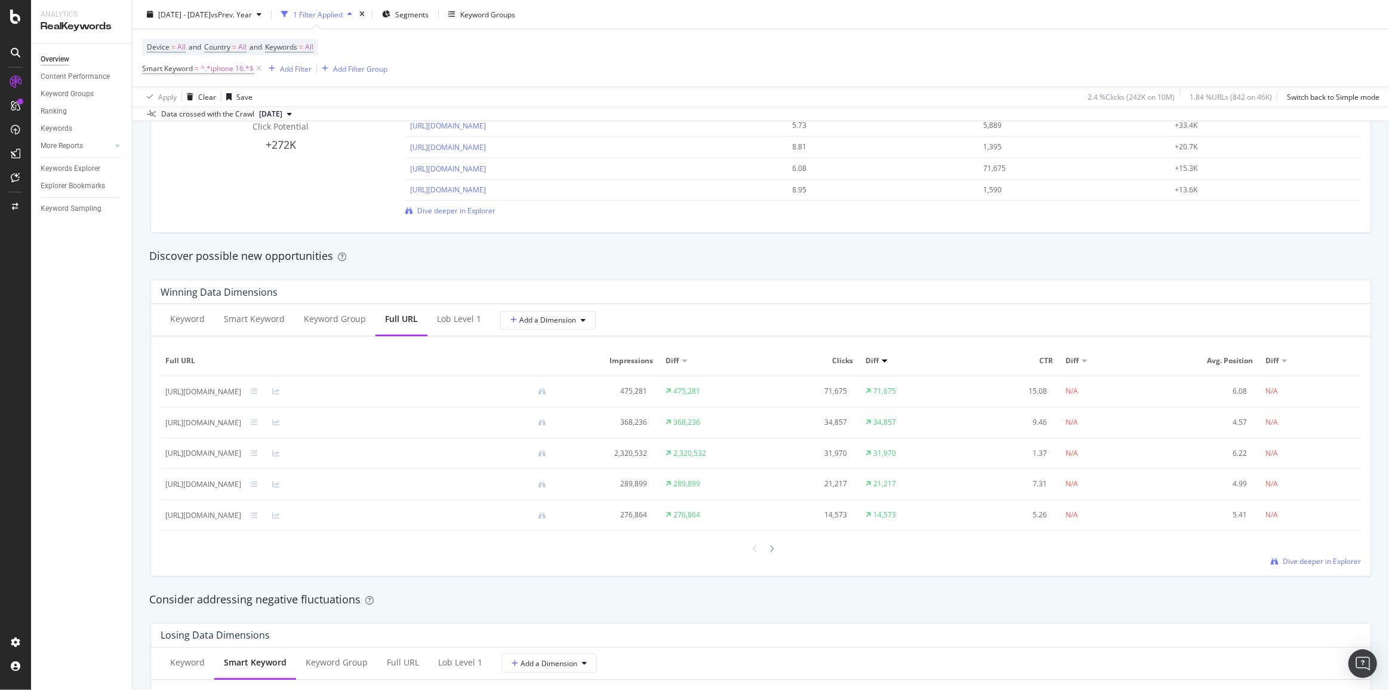
scroll to position [922, 0]
click at [279, 394] on icon at bounding box center [275, 390] width 7 height 7
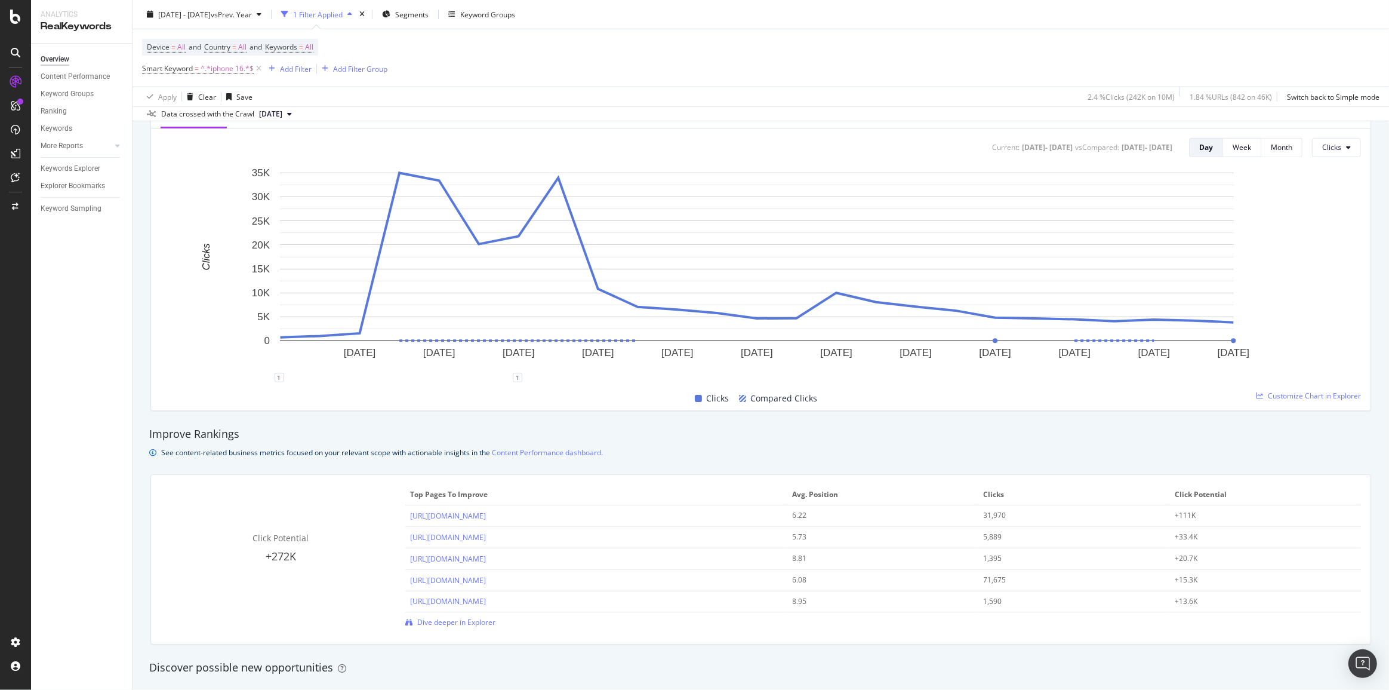
scroll to position [325, 0]
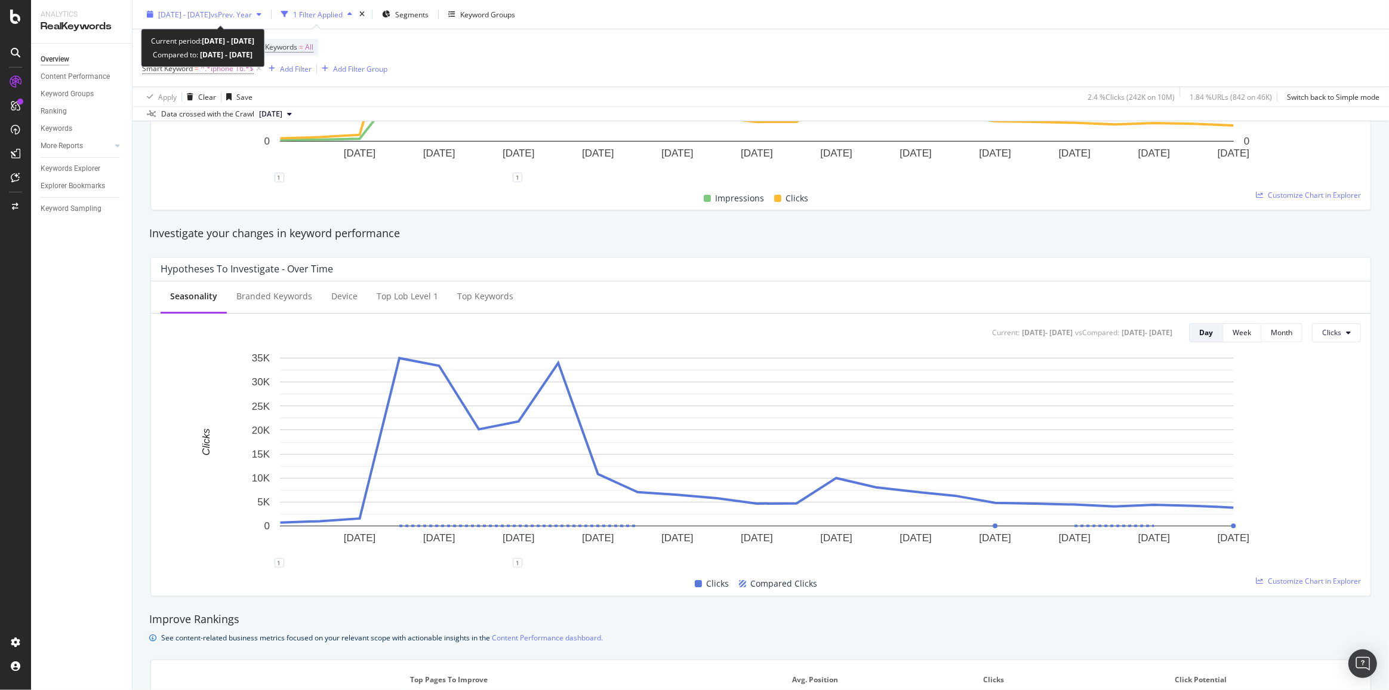
click at [191, 16] on span "[DATE] - [DATE]" at bounding box center [184, 14] width 53 height 10
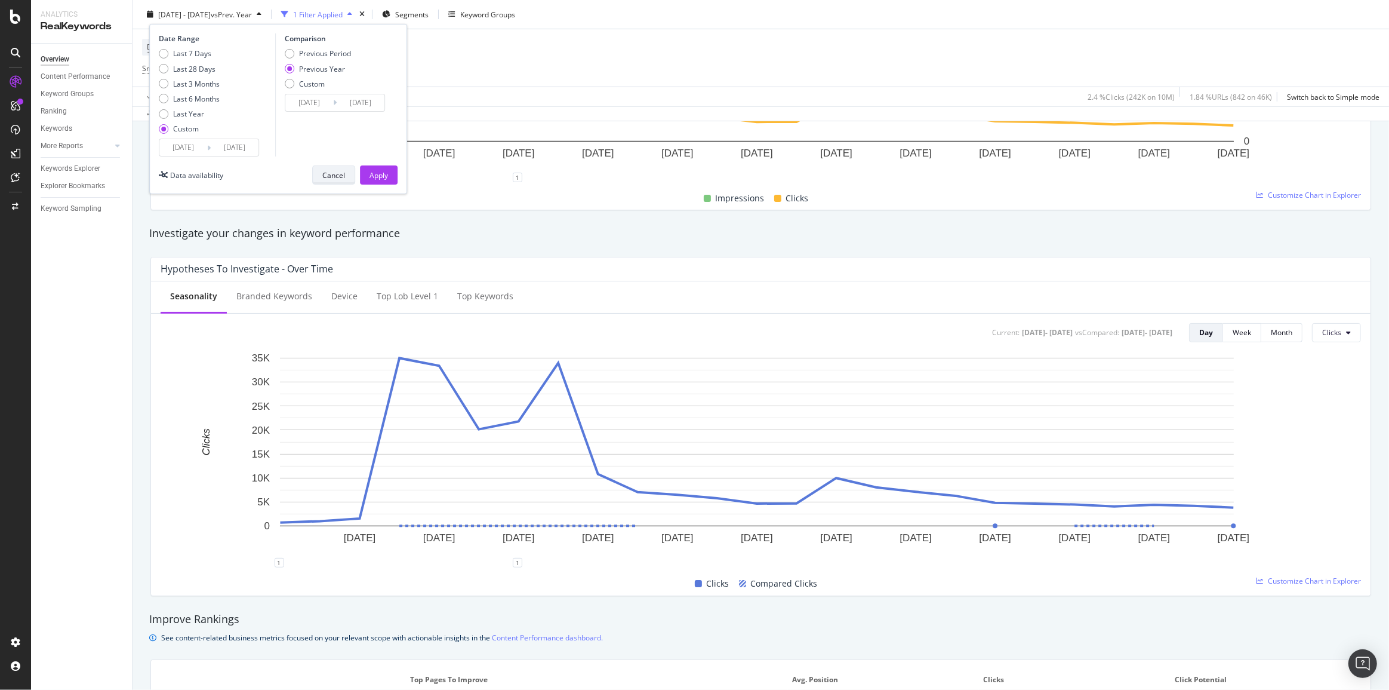
click at [327, 173] on div "Cancel" at bounding box center [333, 175] width 23 height 10
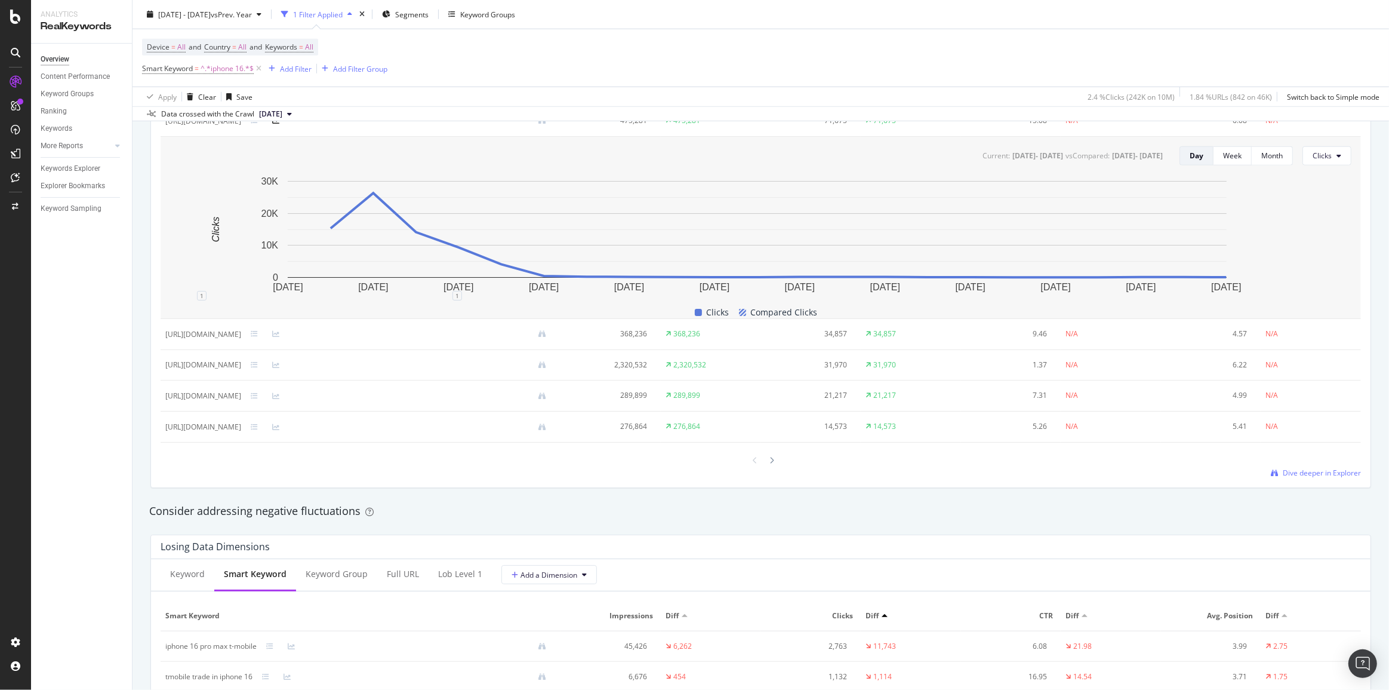
scroll to position [1194, 0]
click at [258, 364] on icon at bounding box center [254, 362] width 7 height 7
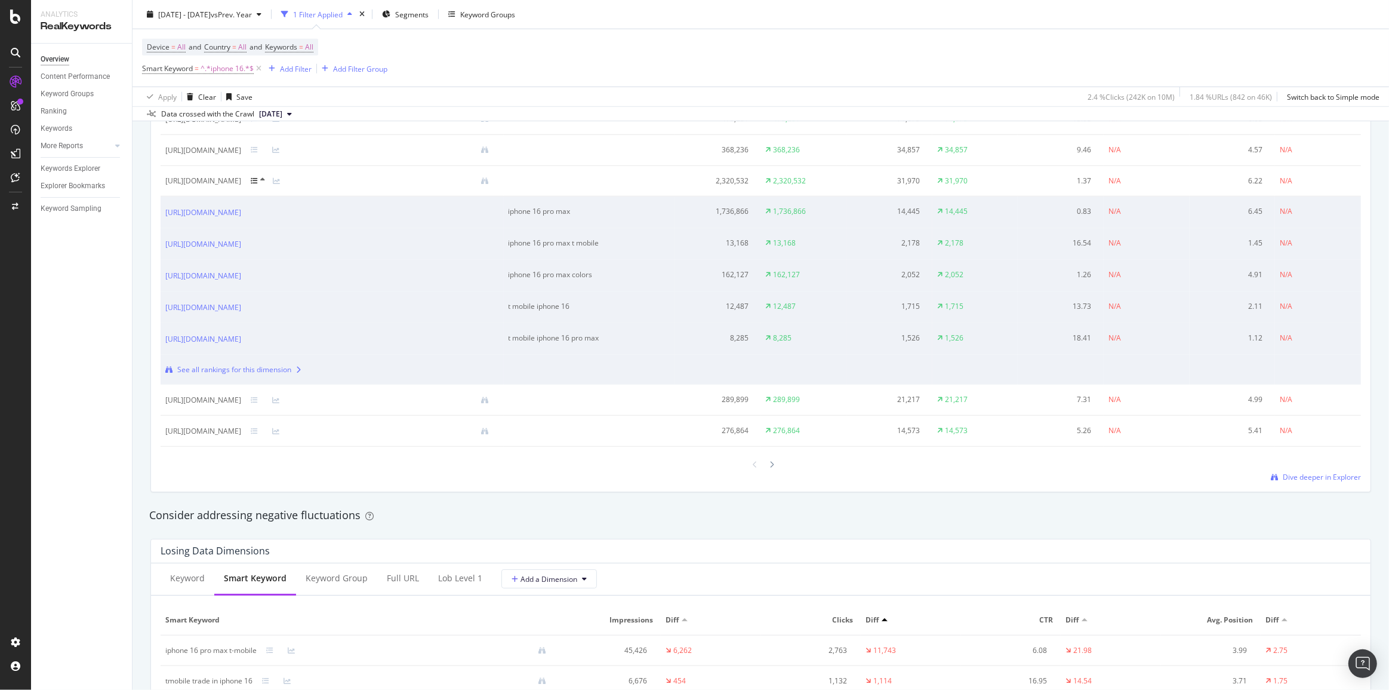
click at [258, 183] on icon at bounding box center [254, 180] width 7 height 7
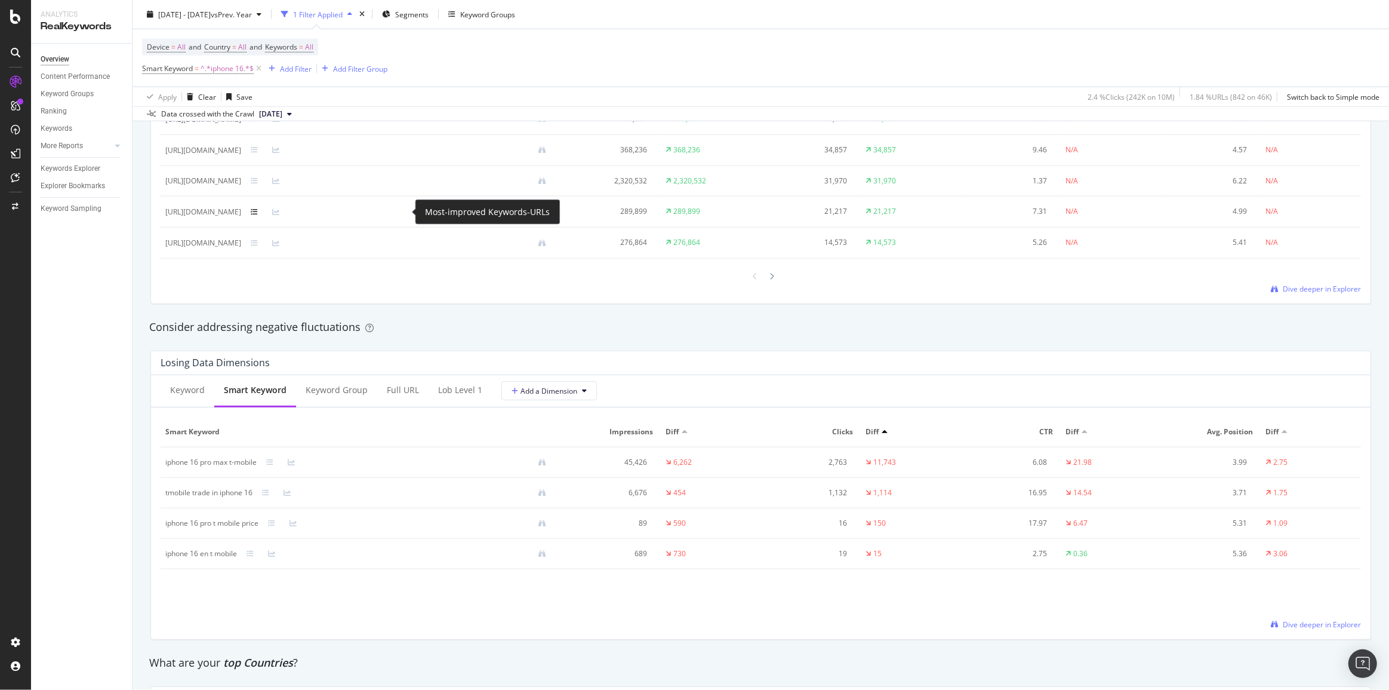
click at [258, 213] on icon at bounding box center [254, 211] width 7 height 7
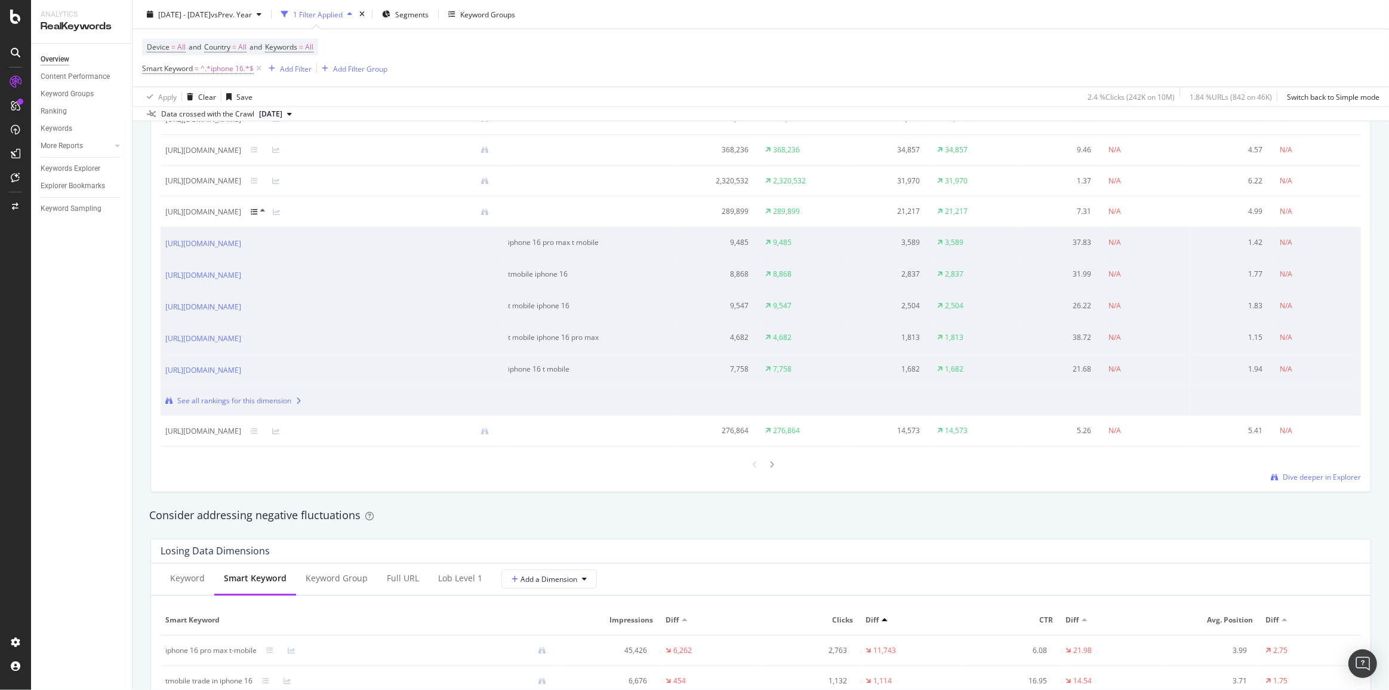
click at [258, 213] on icon at bounding box center [254, 211] width 7 height 7
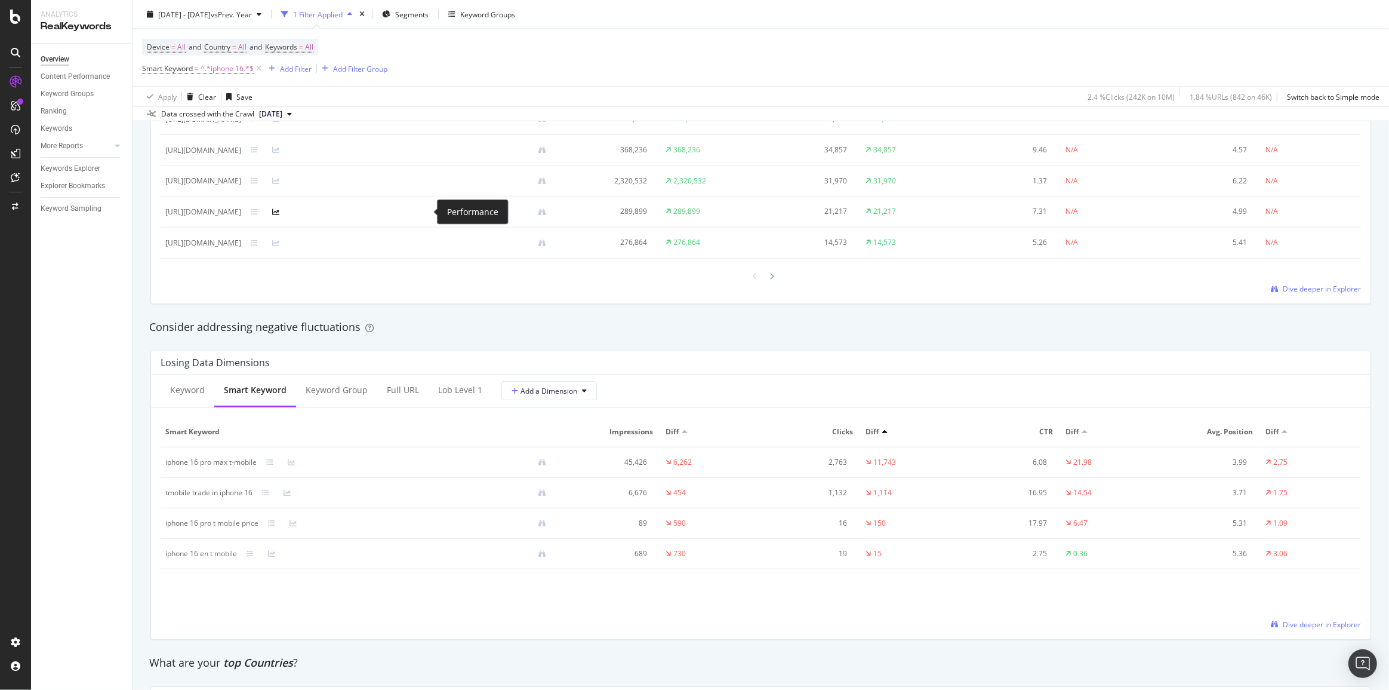
click at [279, 212] on icon at bounding box center [275, 211] width 7 height 7
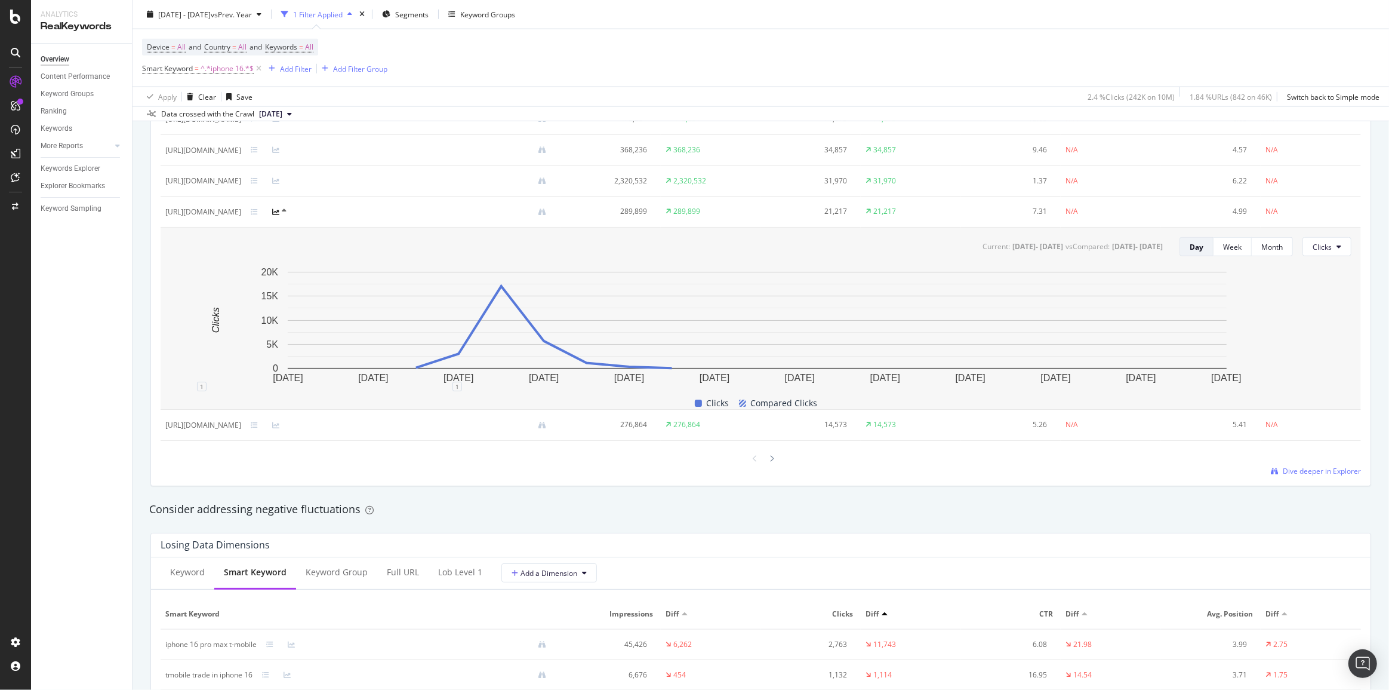
click at [279, 211] on icon at bounding box center [275, 211] width 7 height 7
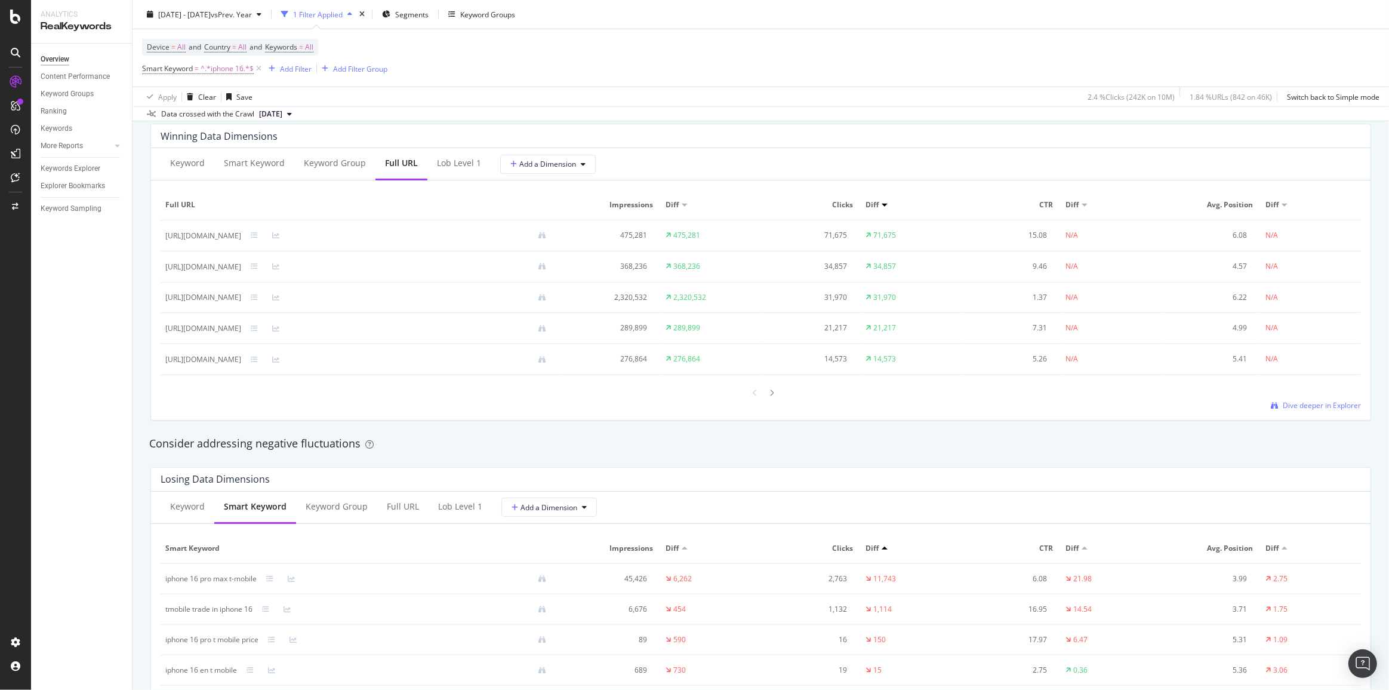
scroll to position [1031, 0]
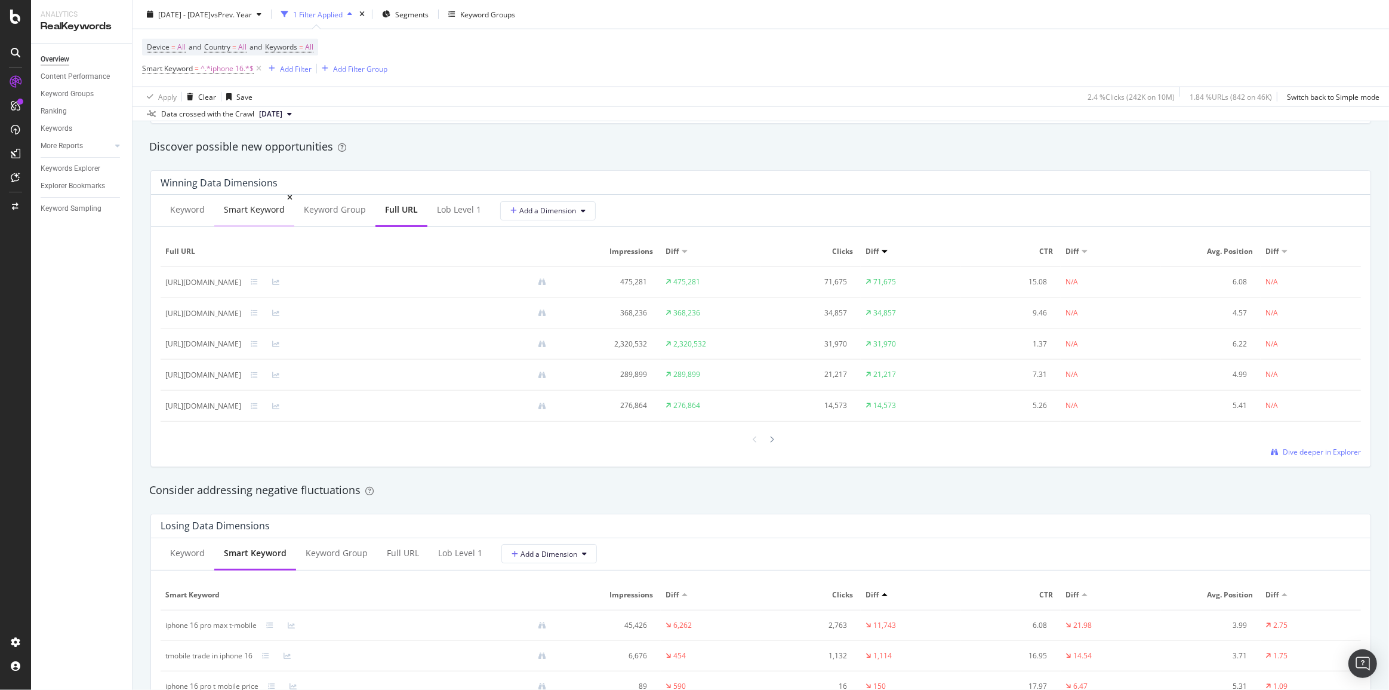
click at [261, 213] on div "Smart Keyword" at bounding box center [254, 210] width 61 height 12
click at [770, 434] on icon at bounding box center [772, 436] width 5 height 7
click at [753, 436] on icon at bounding box center [755, 437] width 5 height 7
click at [281, 406] on icon at bounding box center [281, 403] width 7 height 7
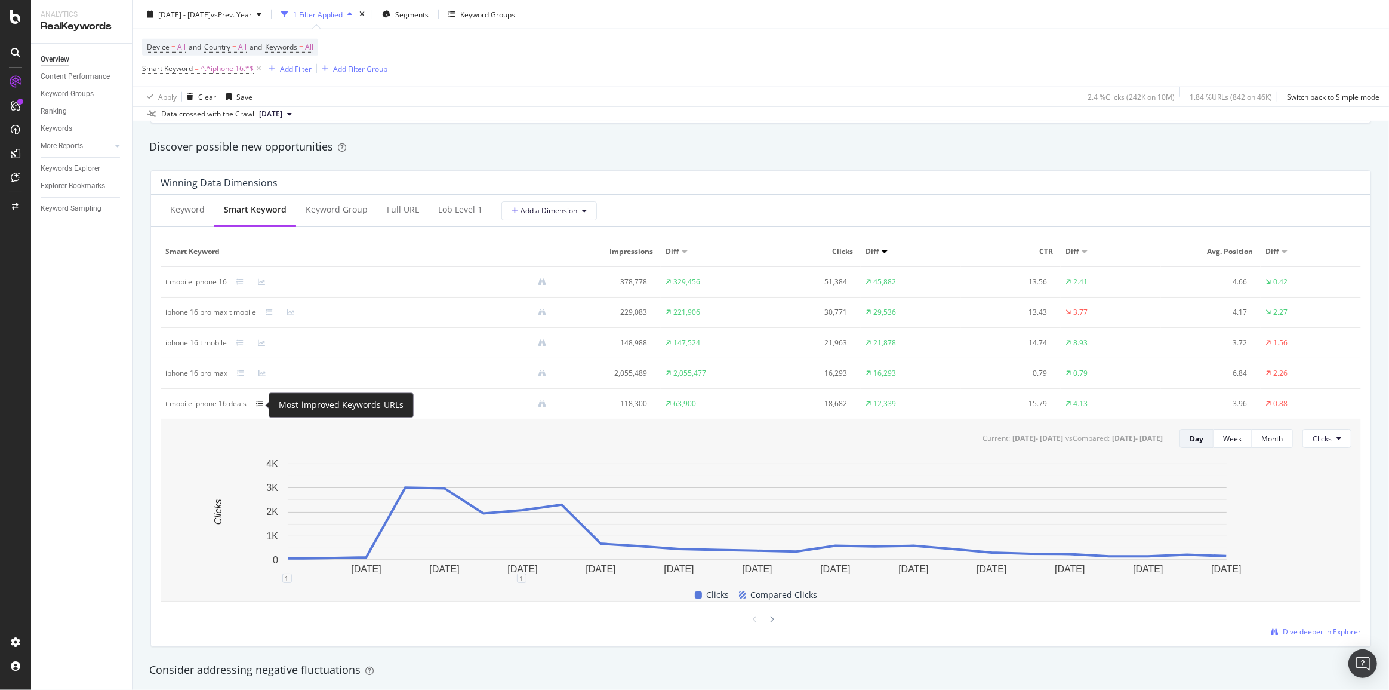
click at [263, 405] on icon at bounding box center [259, 403] width 7 height 7
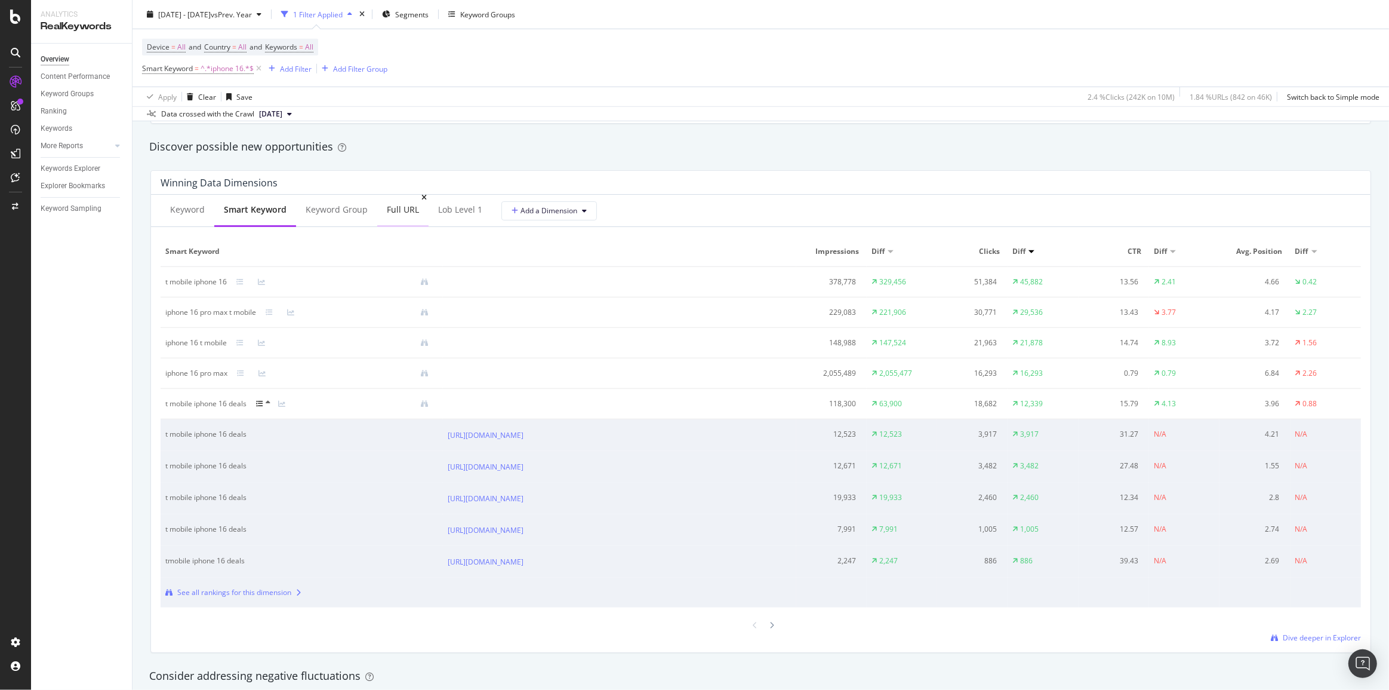
click at [397, 208] on div "Full URL" at bounding box center [403, 210] width 32 height 12
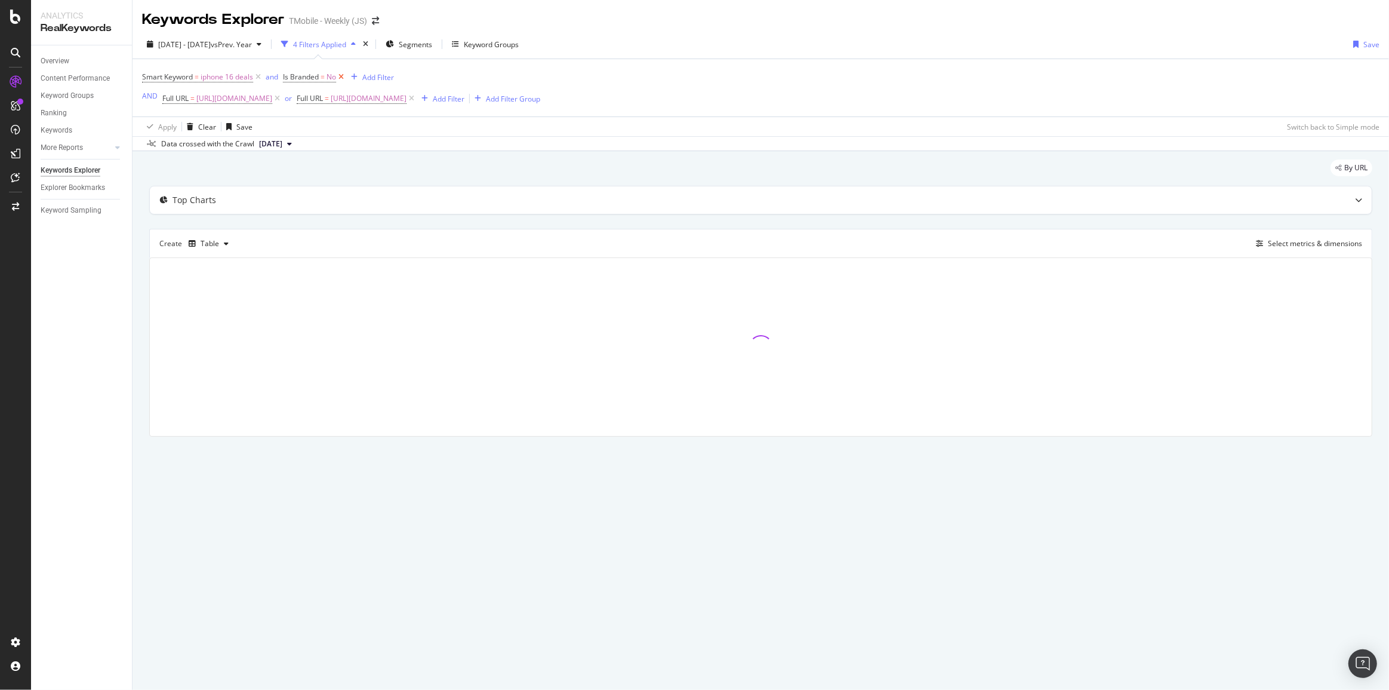
click at [345, 73] on icon at bounding box center [341, 77] width 10 height 12
click at [1278, 247] on div "Select metrics & dimensions" at bounding box center [1315, 243] width 94 height 10
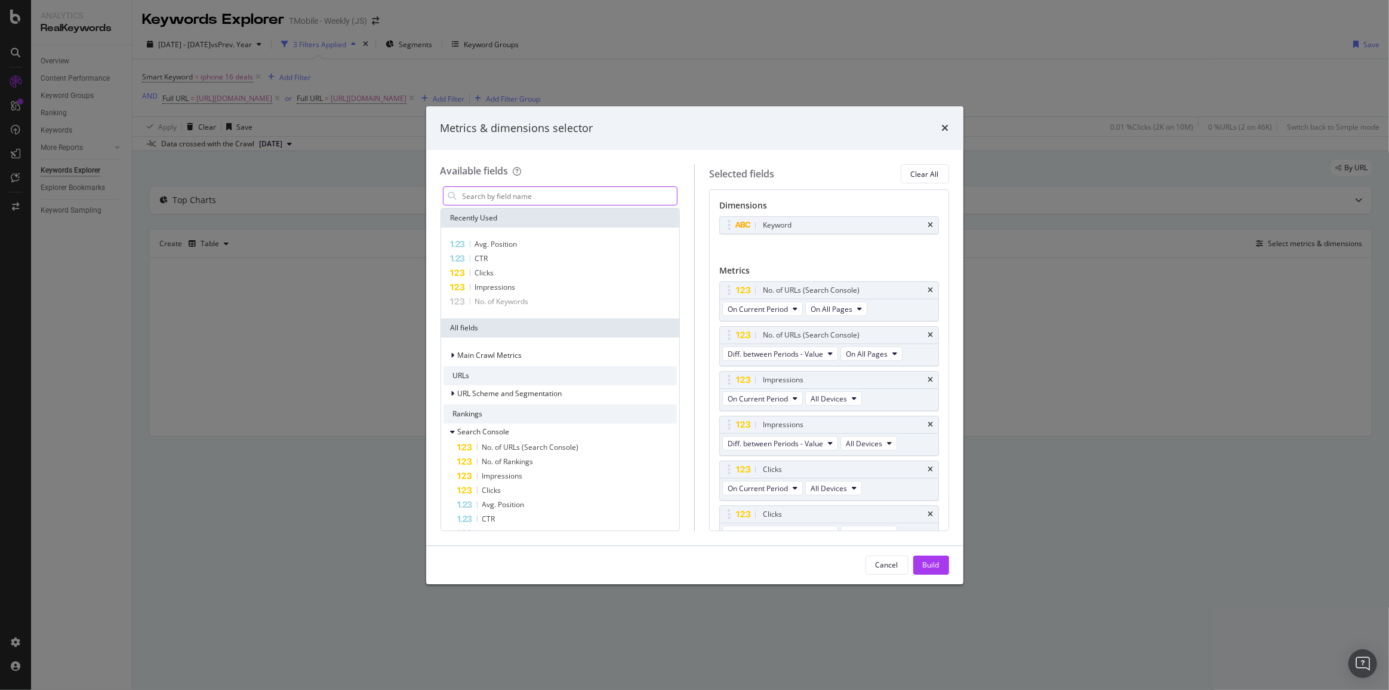
click at [575, 200] on input "modal" at bounding box center [570, 196] width 216 height 18
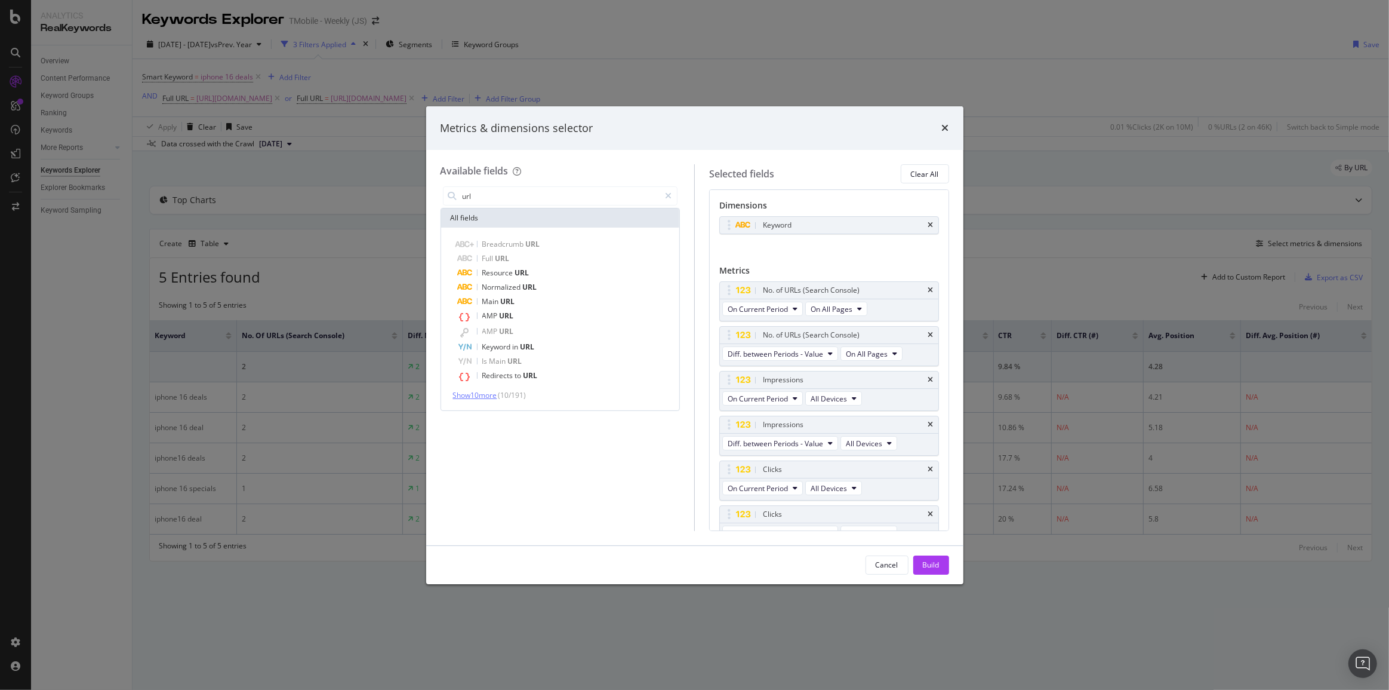
type input "url"
click at [491, 397] on span "Show 10 more" at bounding box center [475, 395] width 44 height 10
click at [523, 197] on input "url" at bounding box center [561, 196] width 199 height 18
type input "url"
click at [478, 395] on span "Show 10 more" at bounding box center [475, 395] width 44 height 10
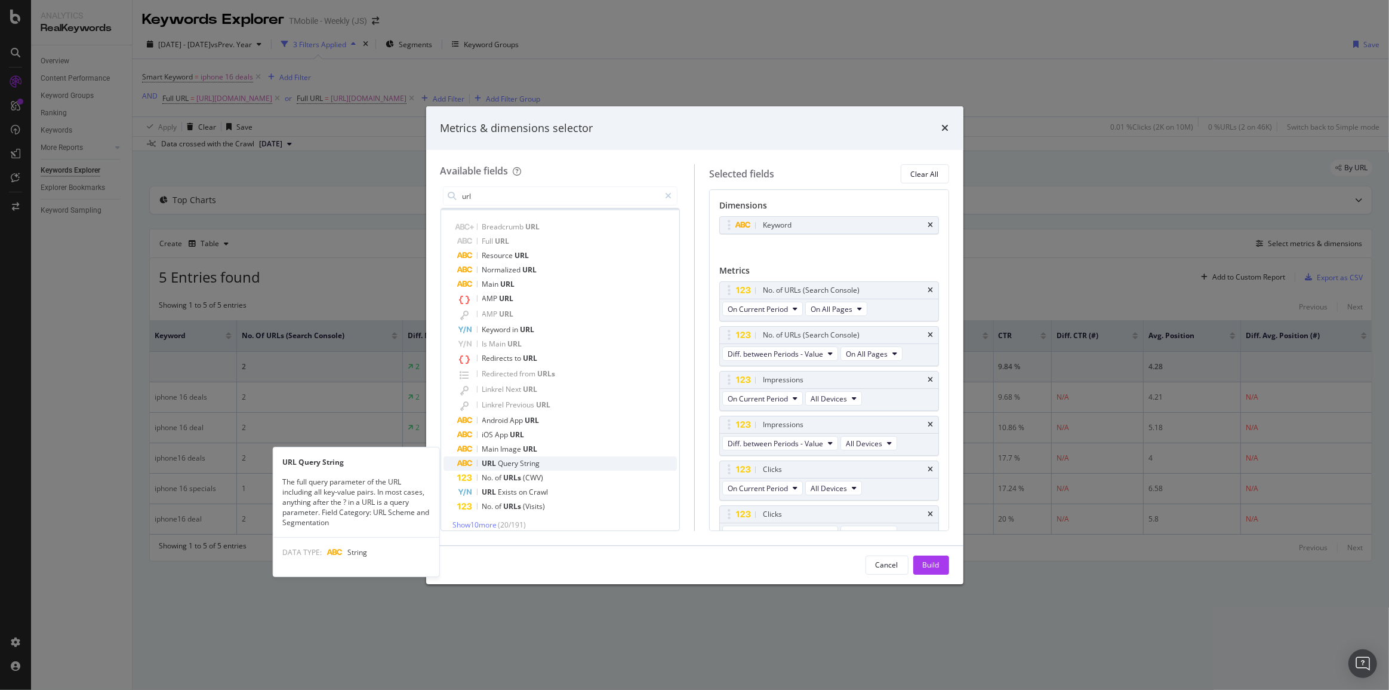
scroll to position [26, 0]
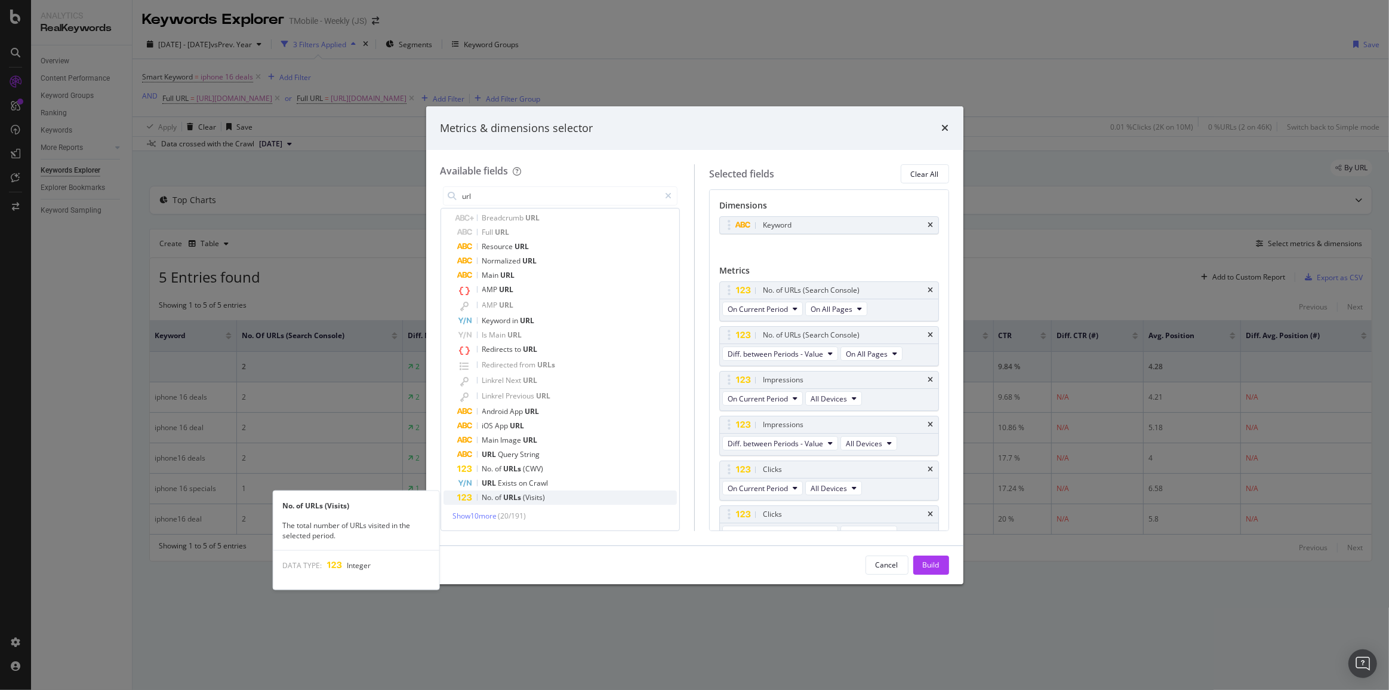
click at [593, 496] on div "No. of URLs (Visits)" at bounding box center [568, 497] width 220 height 14
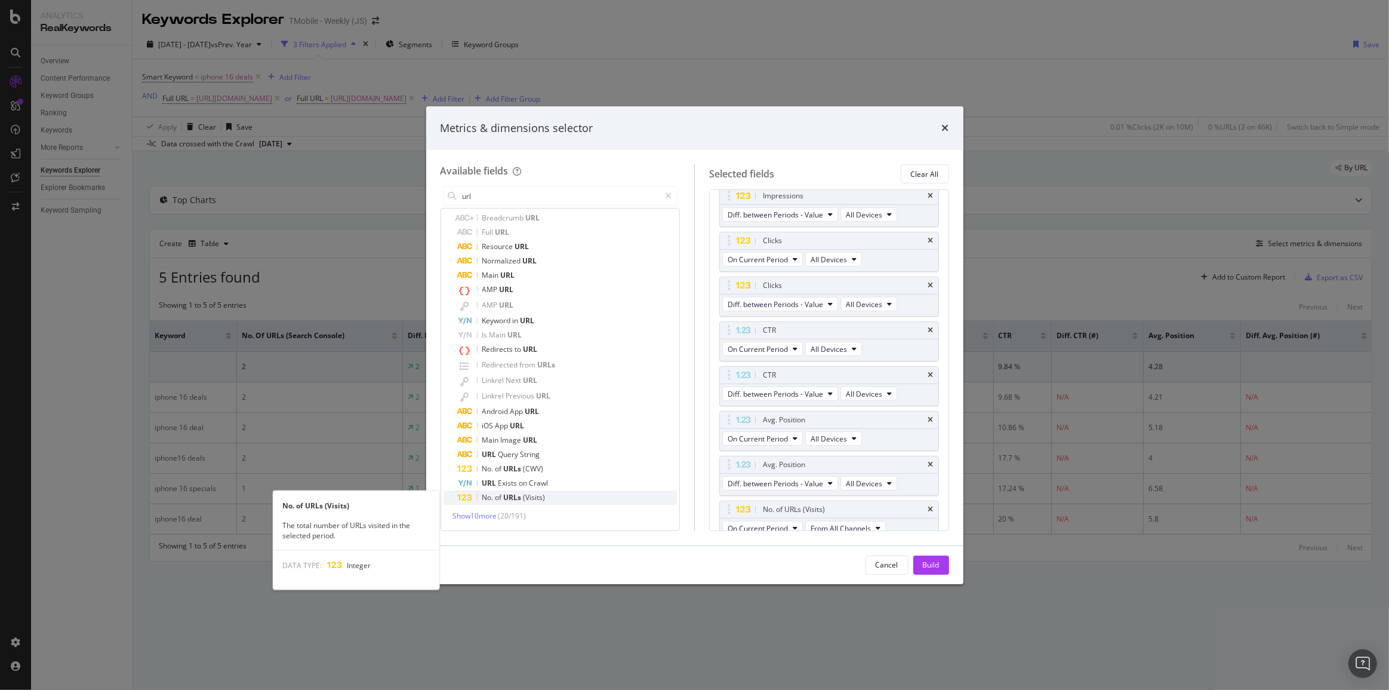
scroll to position [237, 0]
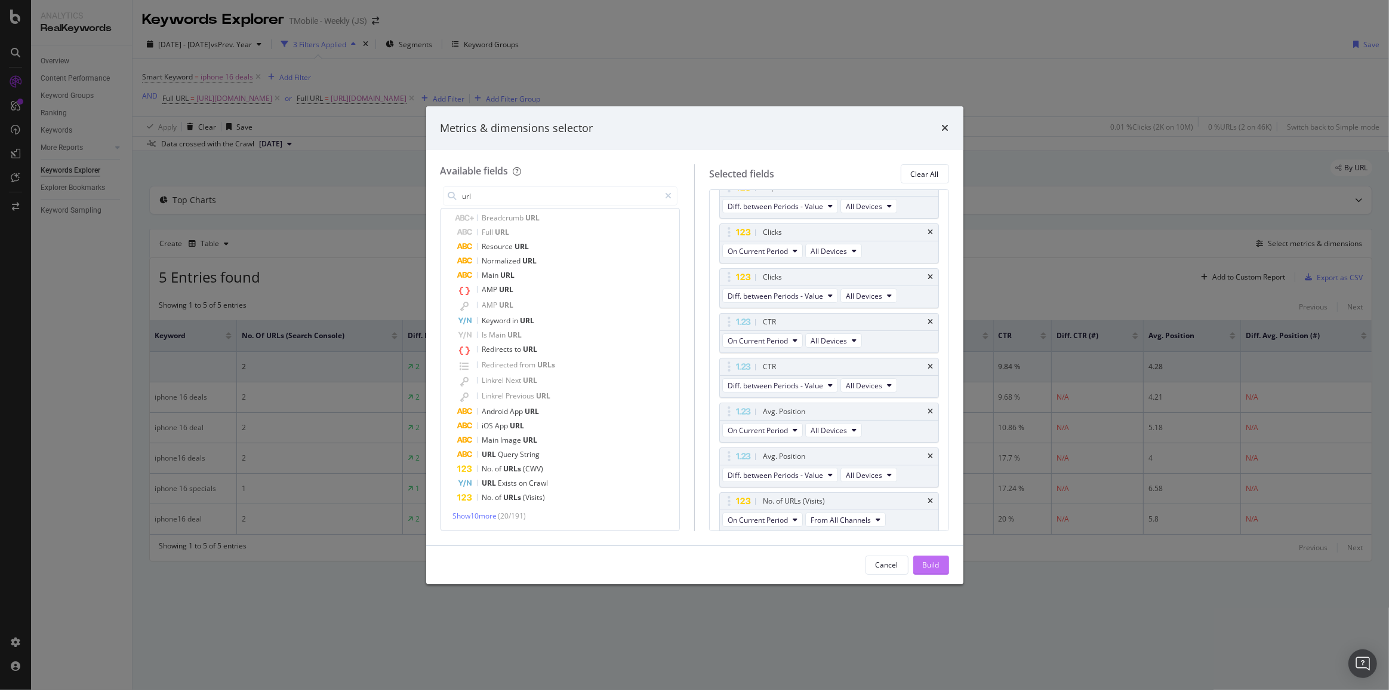
click at [935, 558] on div "Build" at bounding box center [931, 565] width 17 height 18
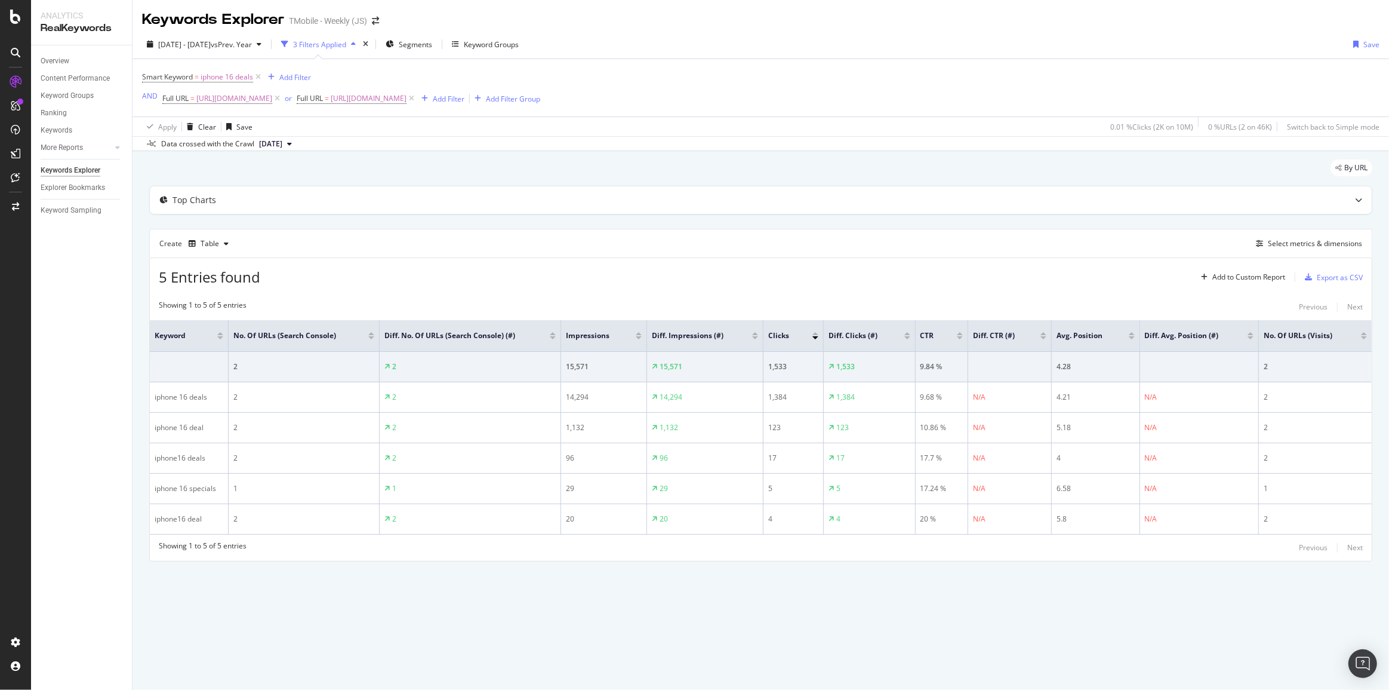
click at [417, 98] on icon at bounding box center [412, 99] width 10 height 12
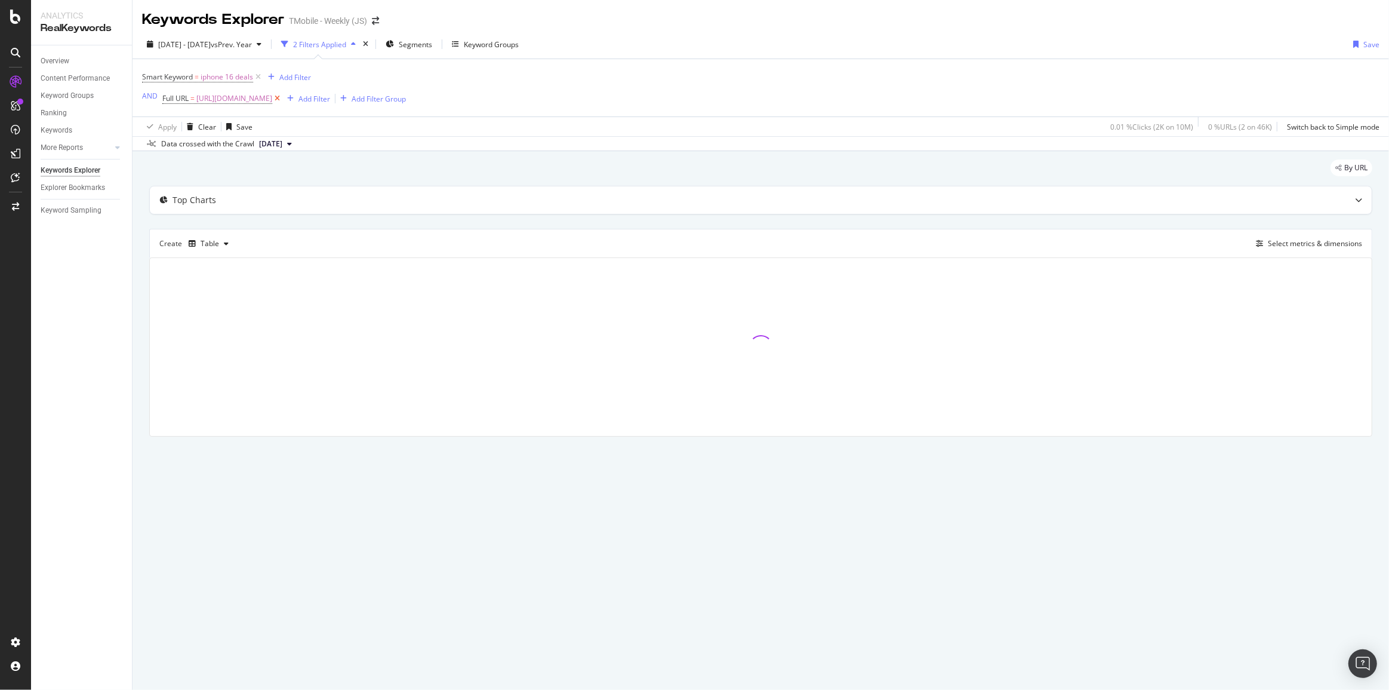
click at [282, 99] on icon at bounding box center [277, 99] width 10 height 12
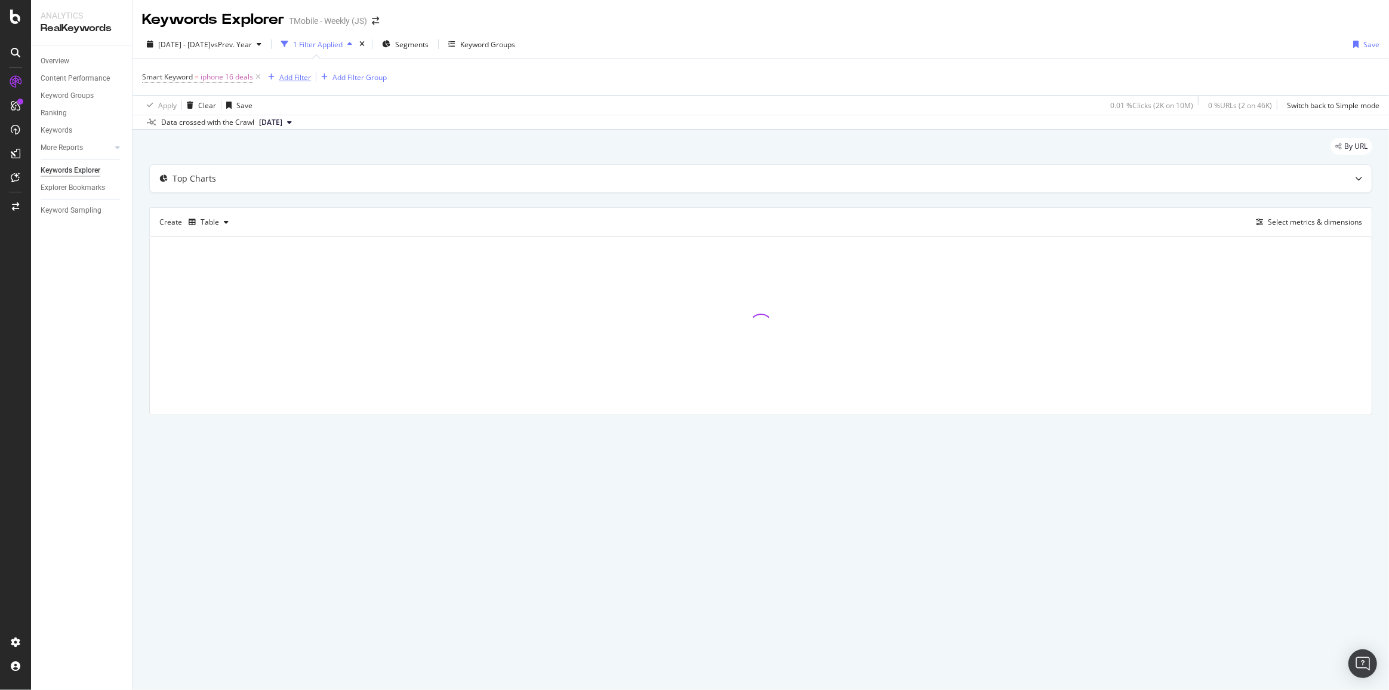
click at [300, 78] on div "Add Filter" at bounding box center [295, 77] width 32 height 10
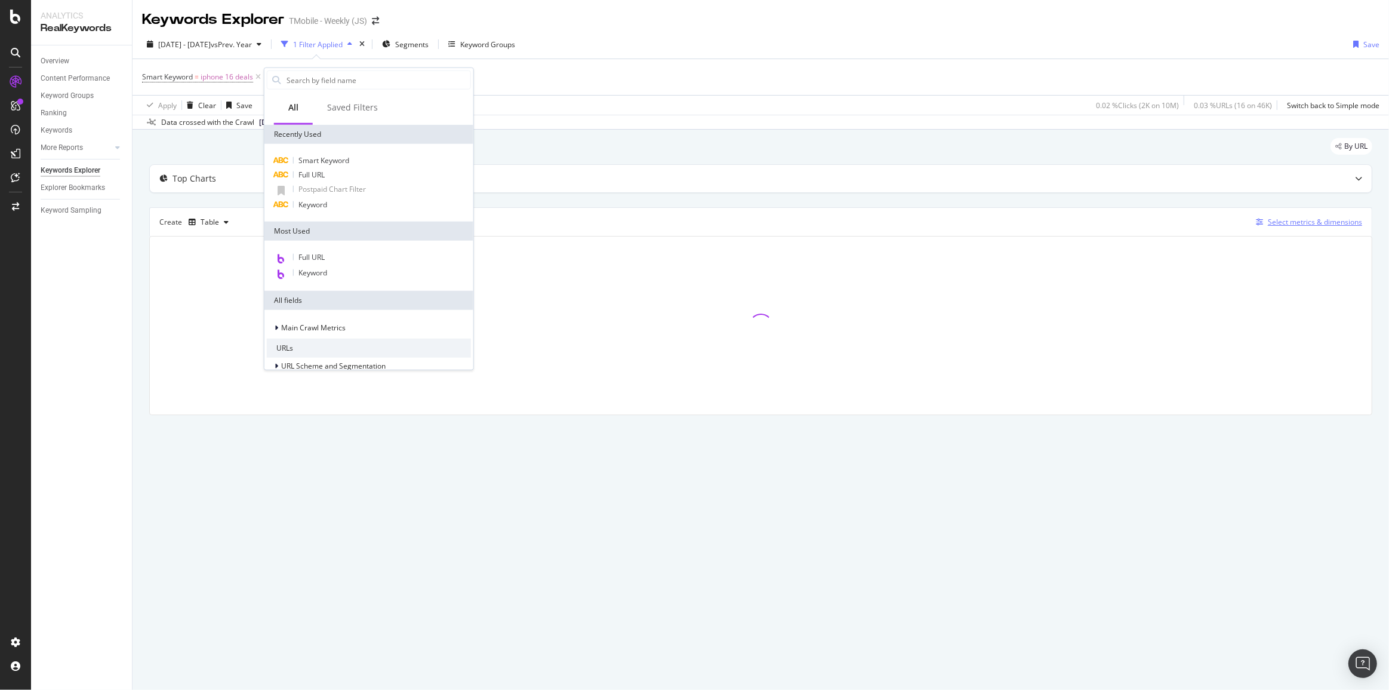
click at [1273, 227] on div "Select metrics & dimensions" at bounding box center [1306, 222] width 111 height 13
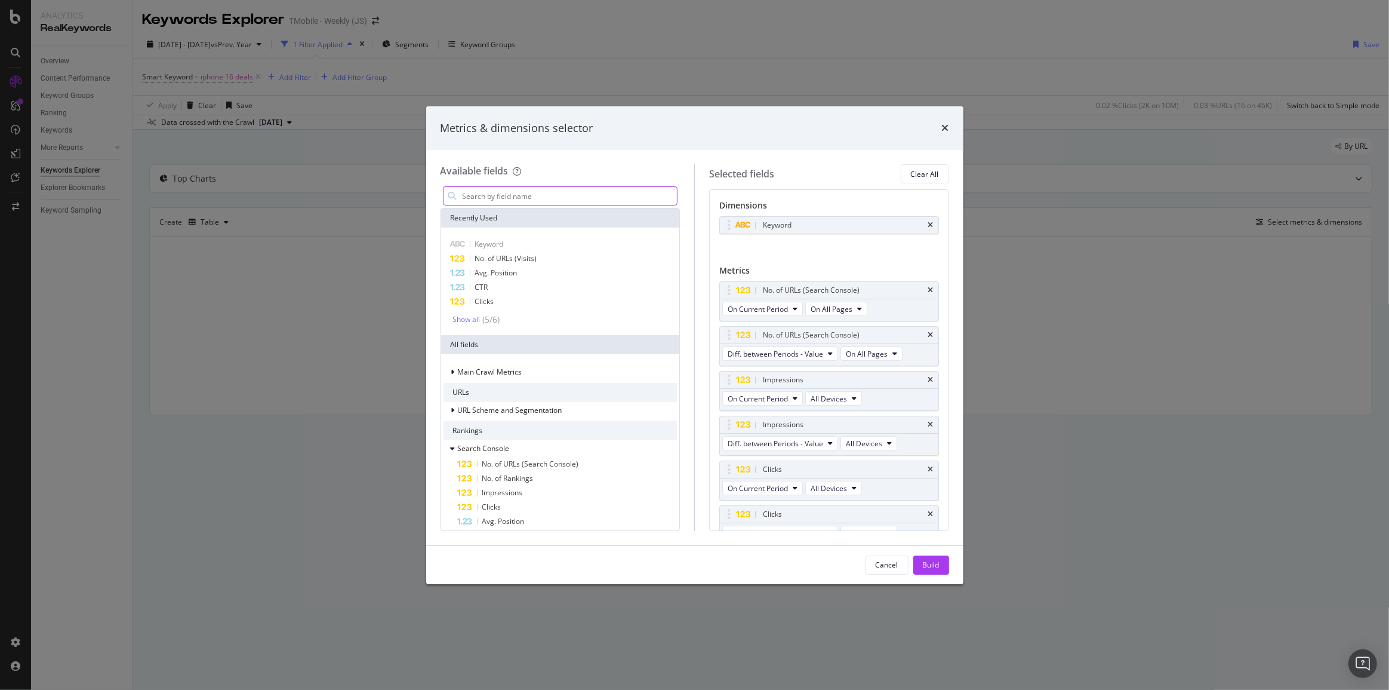
click at [607, 201] on input "modal" at bounding box center [570, 196] width 216 height 18
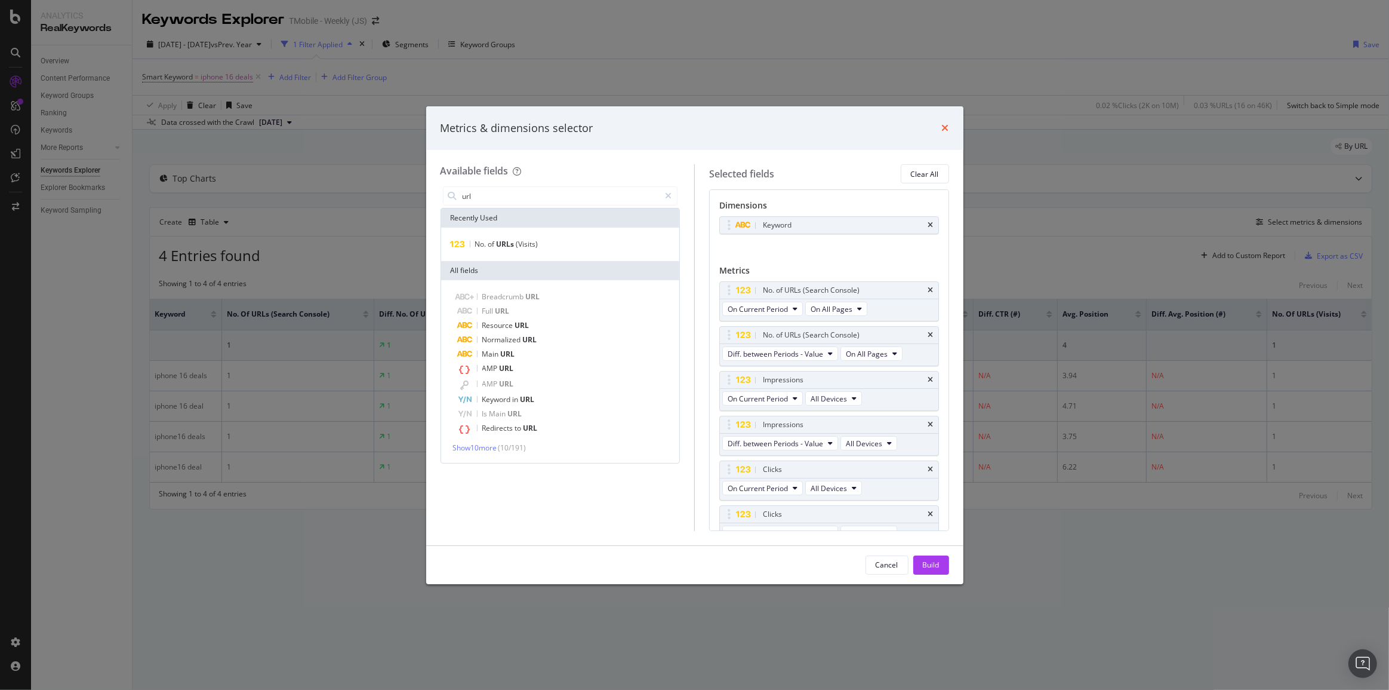
type input "url"
click at [944, 126] on icon "times" at bounding box center [945, 128] width 7 height 10
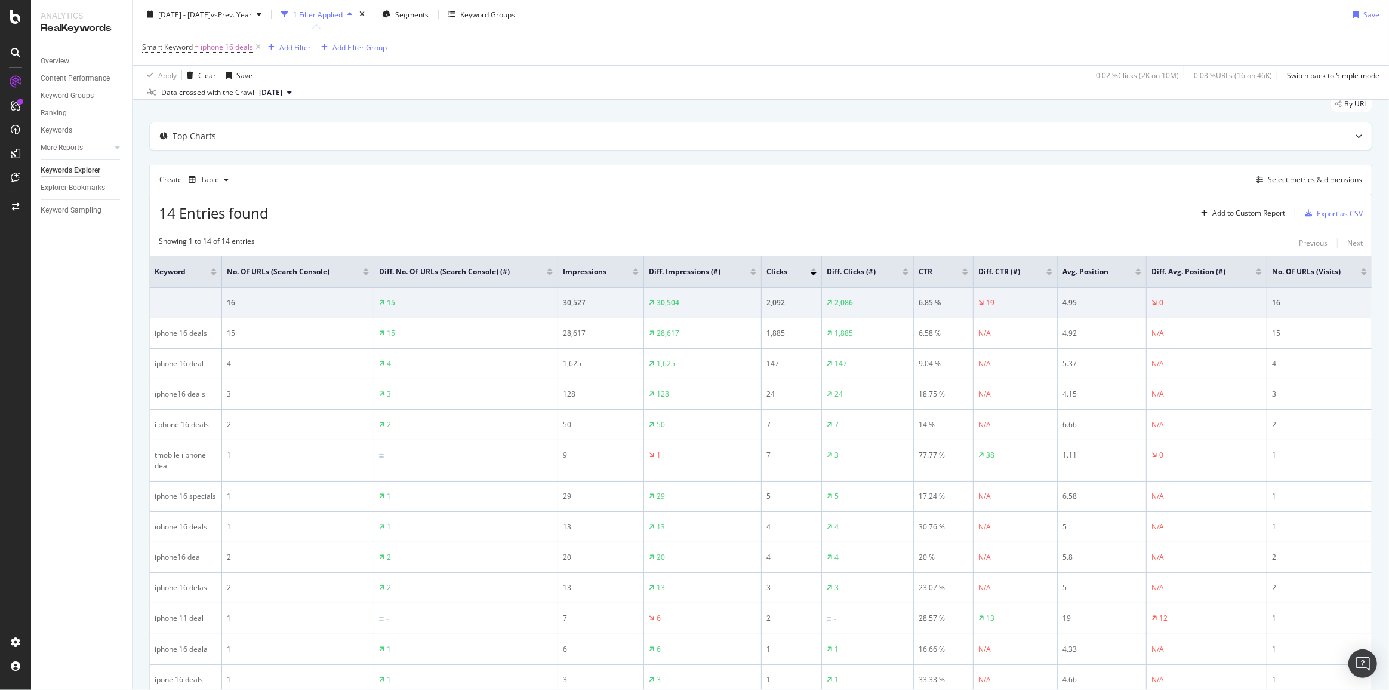
scroll to position [186, 0]
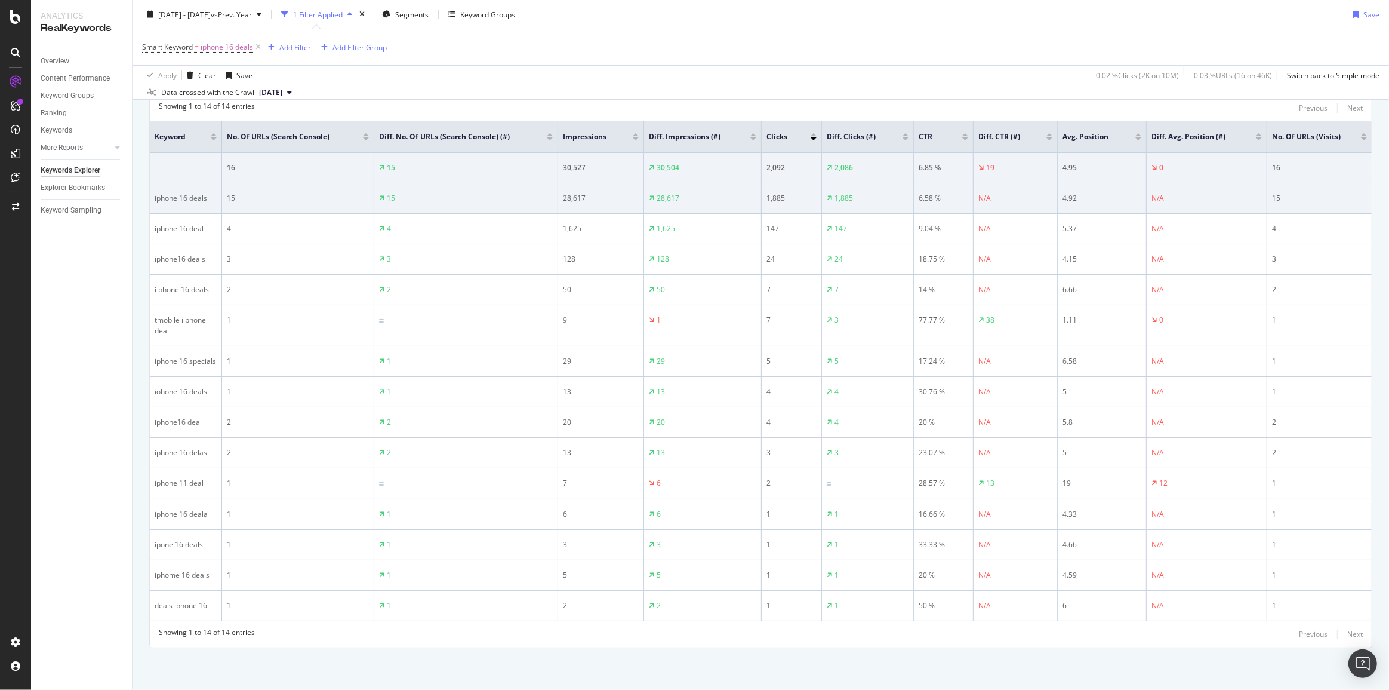
click at [193, 193] on div "iphone 16 deals" at bounding box center [186, 198] width 62 height 11
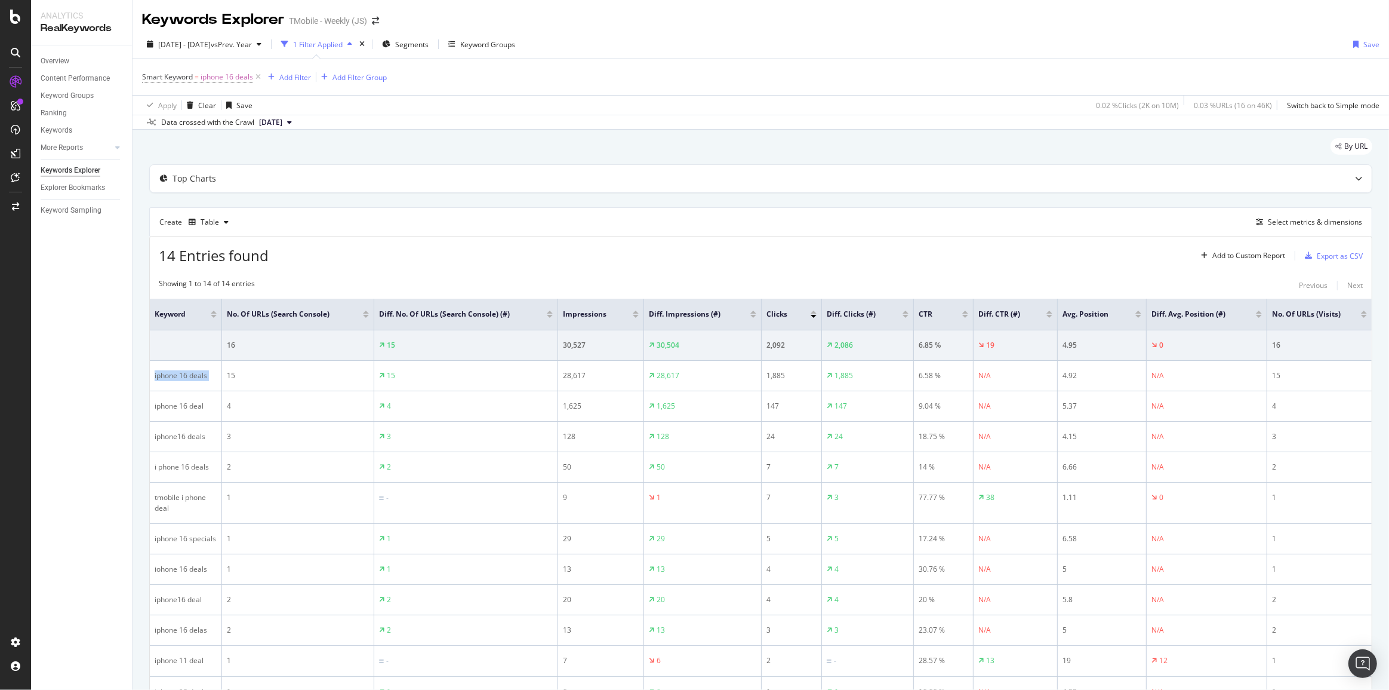
scroll to position [0, 0]
click at [1355, 659] on div "Open Intercom Messenger" at bounding box center [1363, 664] width 32 height 32
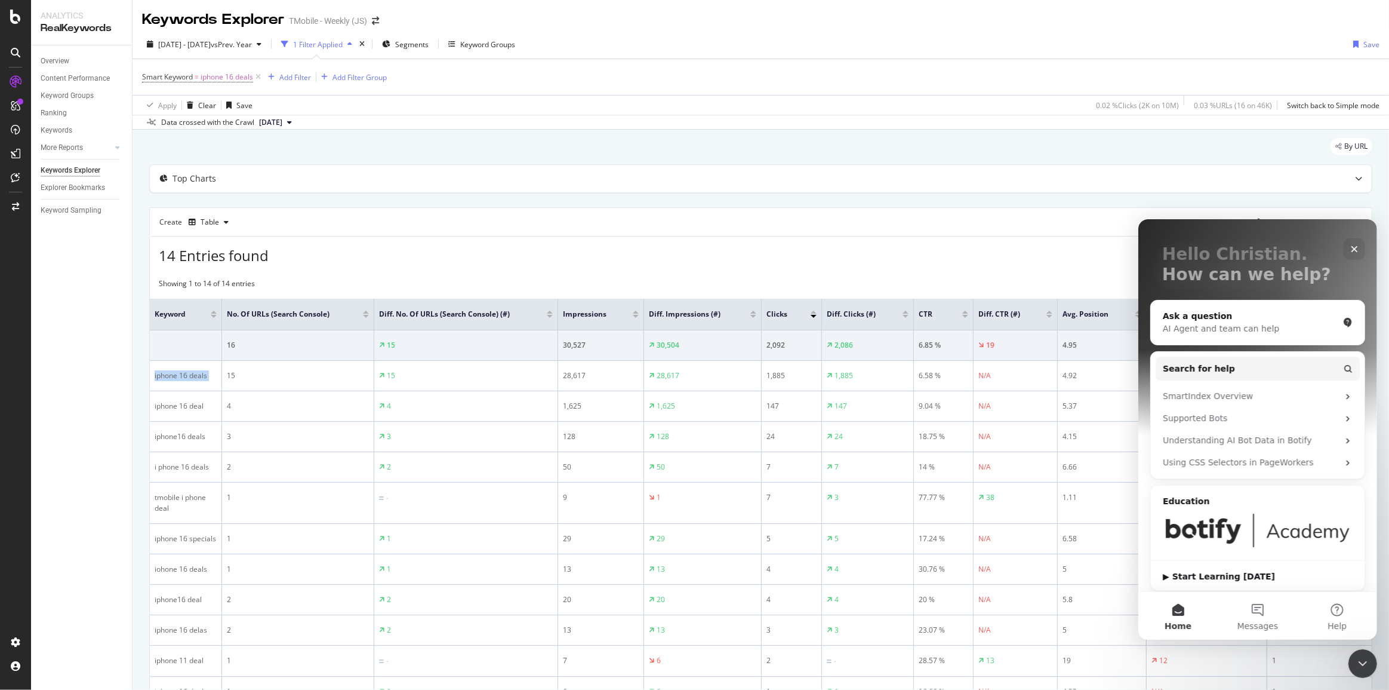
scroll to position [65, 0]
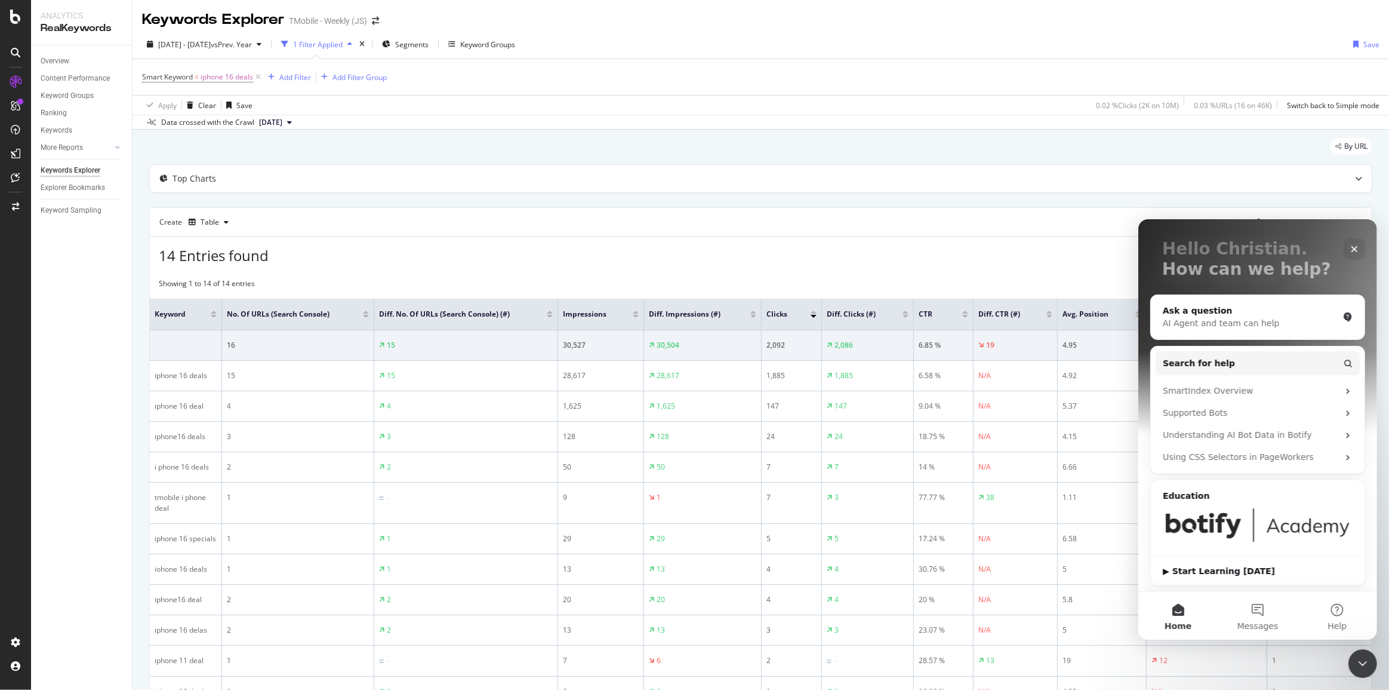
click at [910, 242] on div "14 Entries found Add to Custom Report Export as CSV" at bounding box center [761, 250] width 1222 height 29
click at [1353, 246] on icon "Close" at bounding box center [1354, 249] width 10 height 10
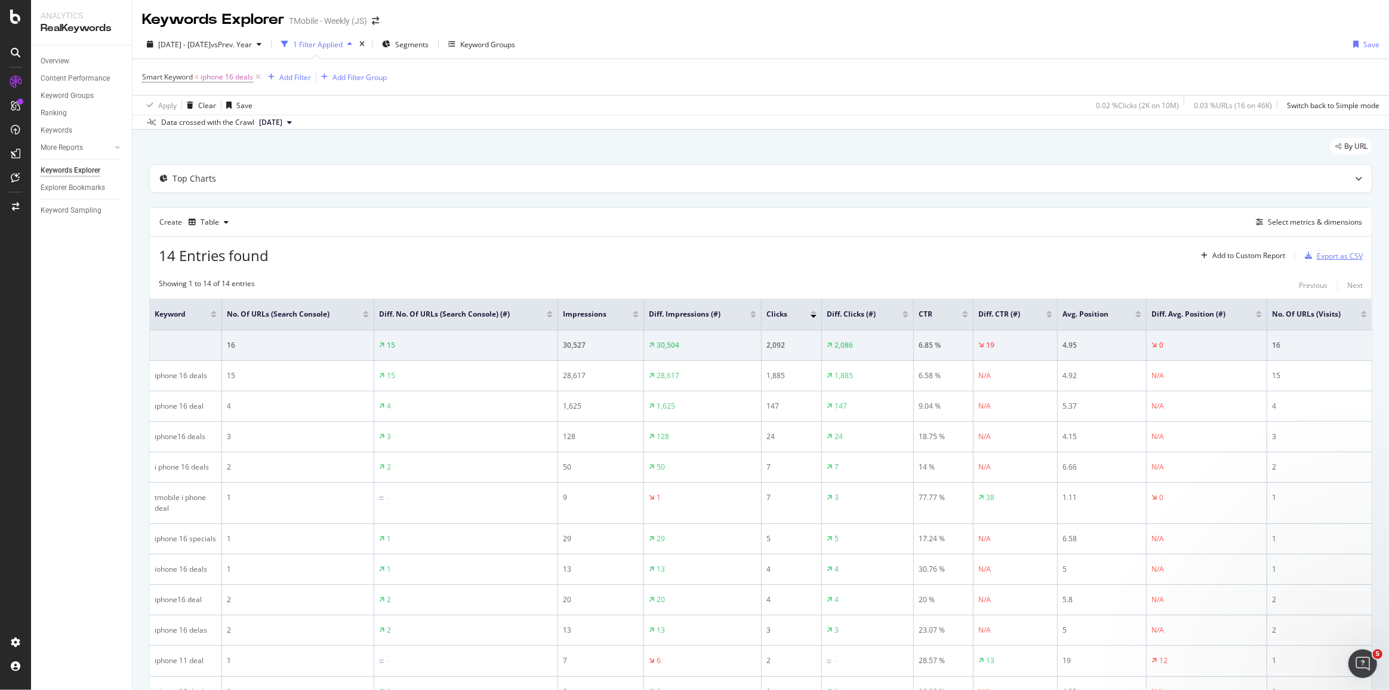
scroll to position [0, 0]
click at [1301, 226] on div "Select metrics & dimensions" at bounding box center [1315, 222] width 94 height 10
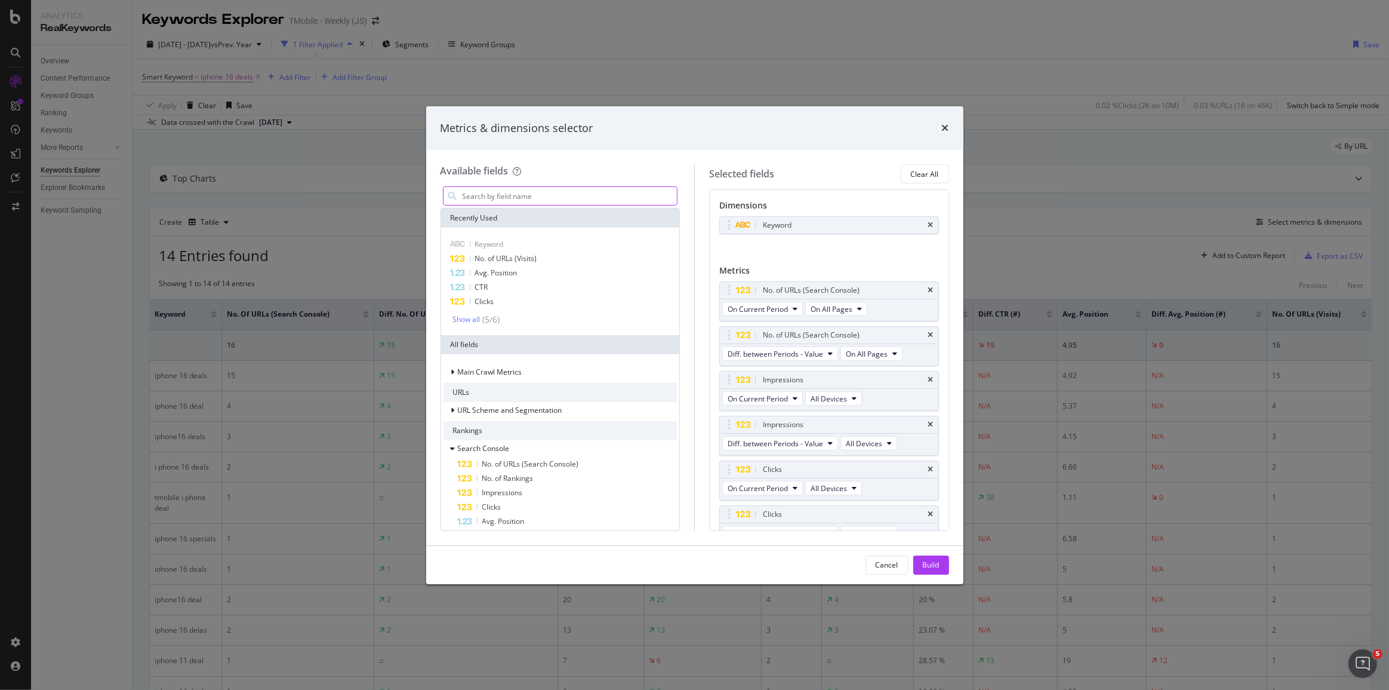
click at [620, 196] on input "modal" at bounding box center [570, 196] width 216 height 18
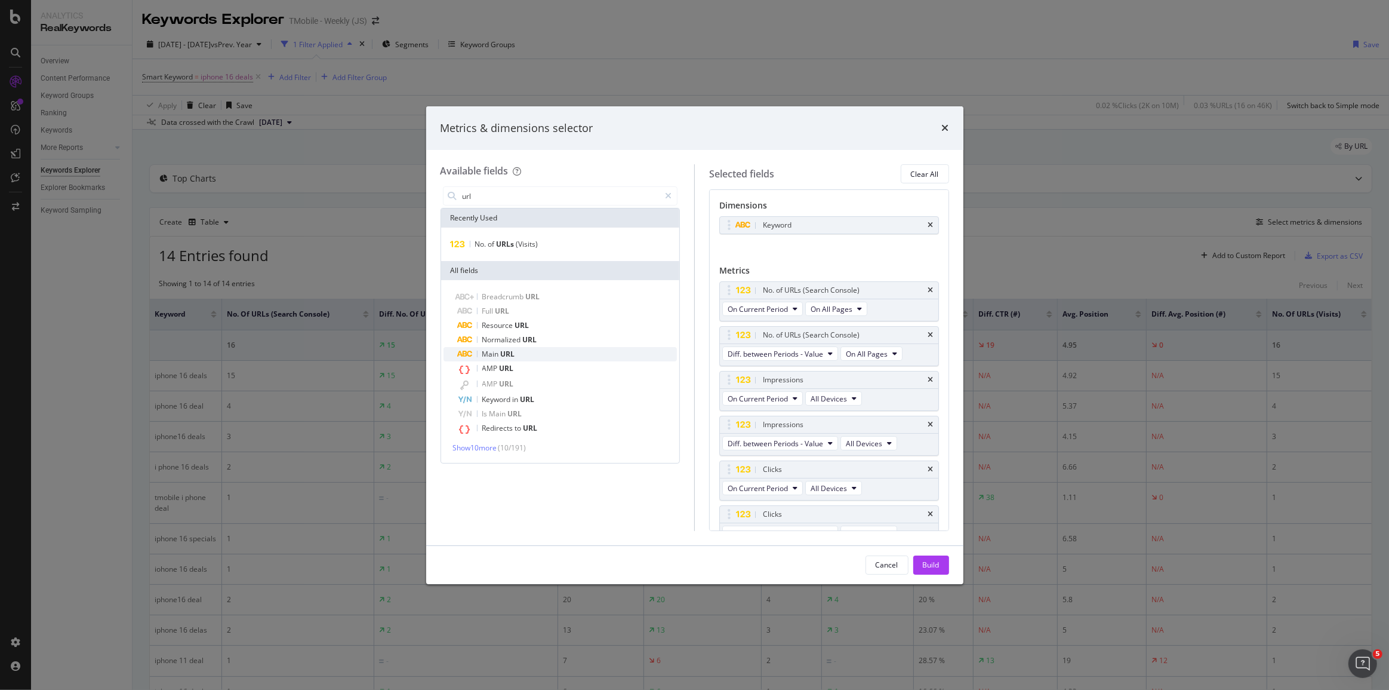
click at [570, 351] on div "Main URL" at bounding box center [568, 354] width 220 height 14
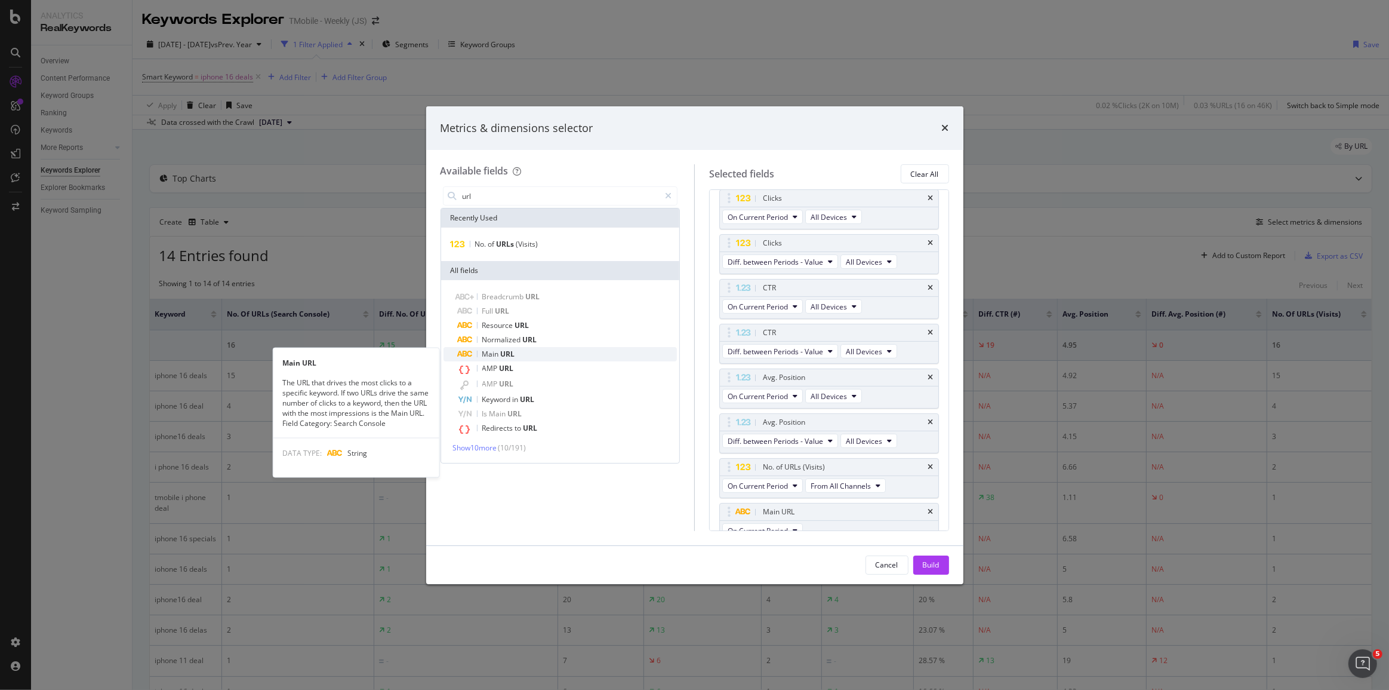
scroll to position [282, 0]
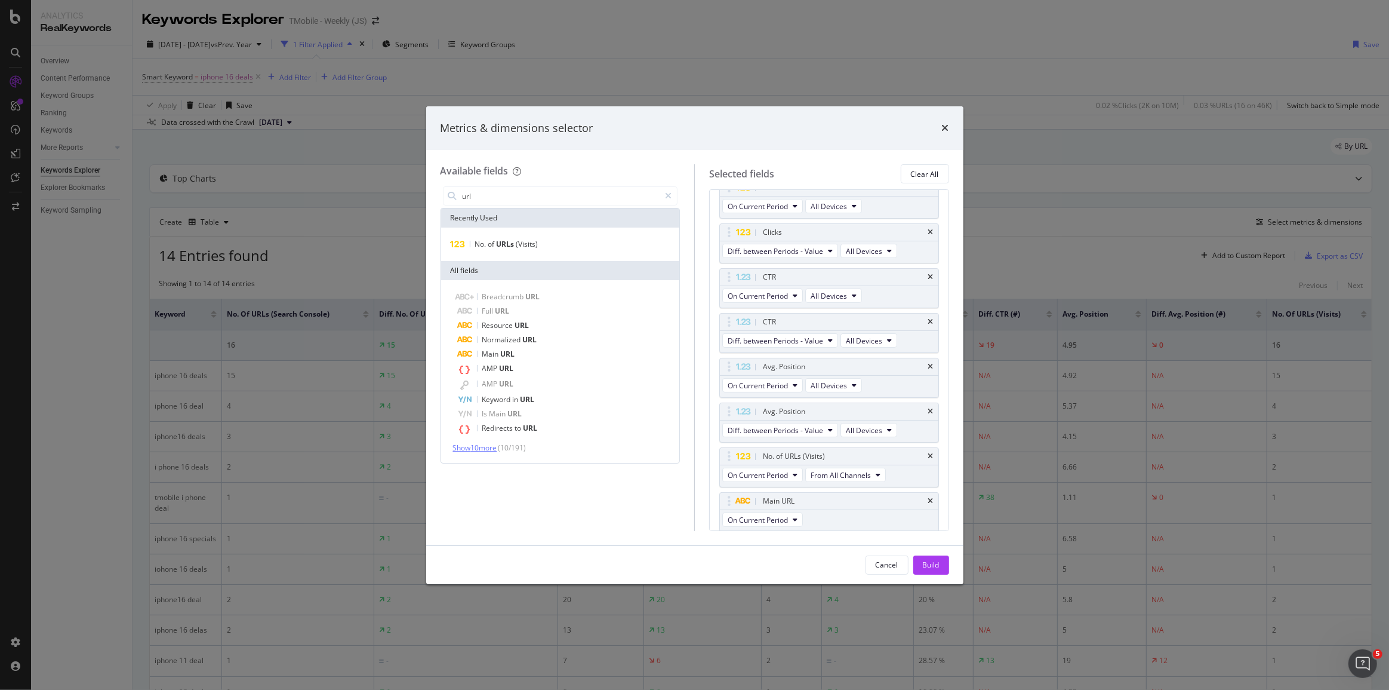
click at [492, 449] on span "Show 10 more" at bounding box center [475, 447] width 44 height 10
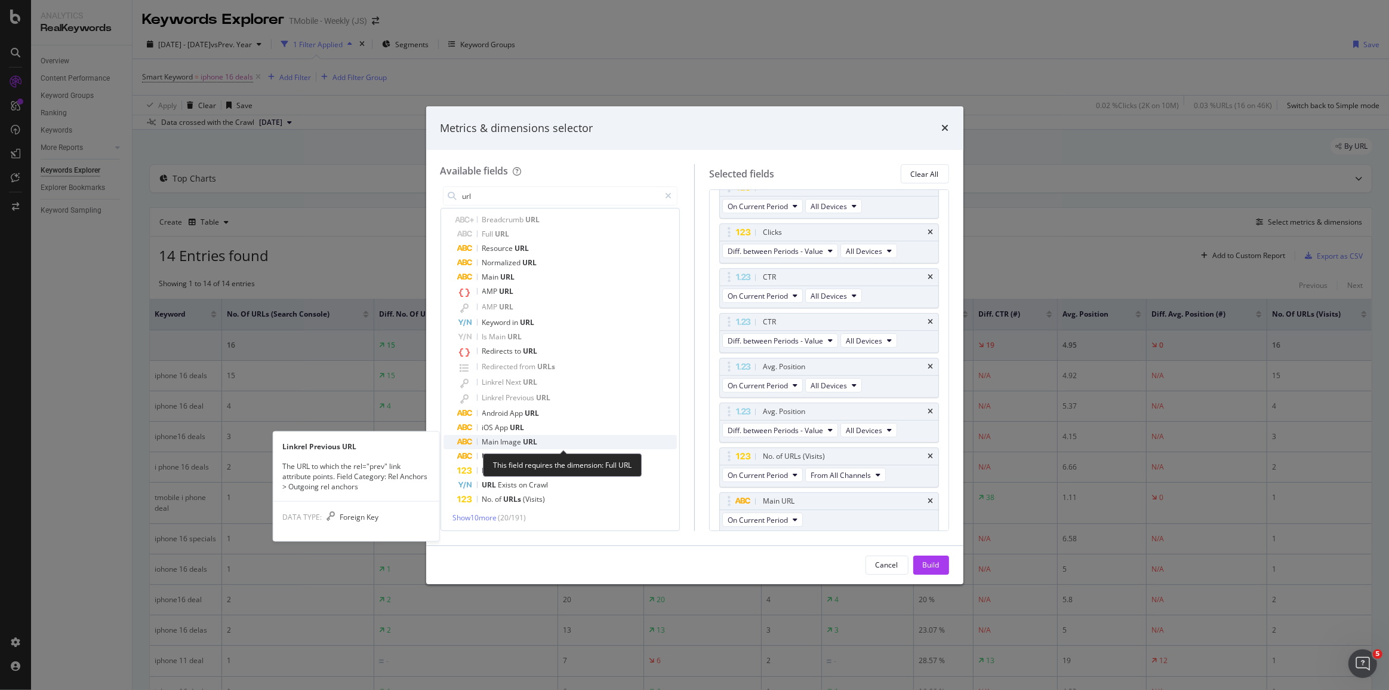
scroll to position [79, 0]
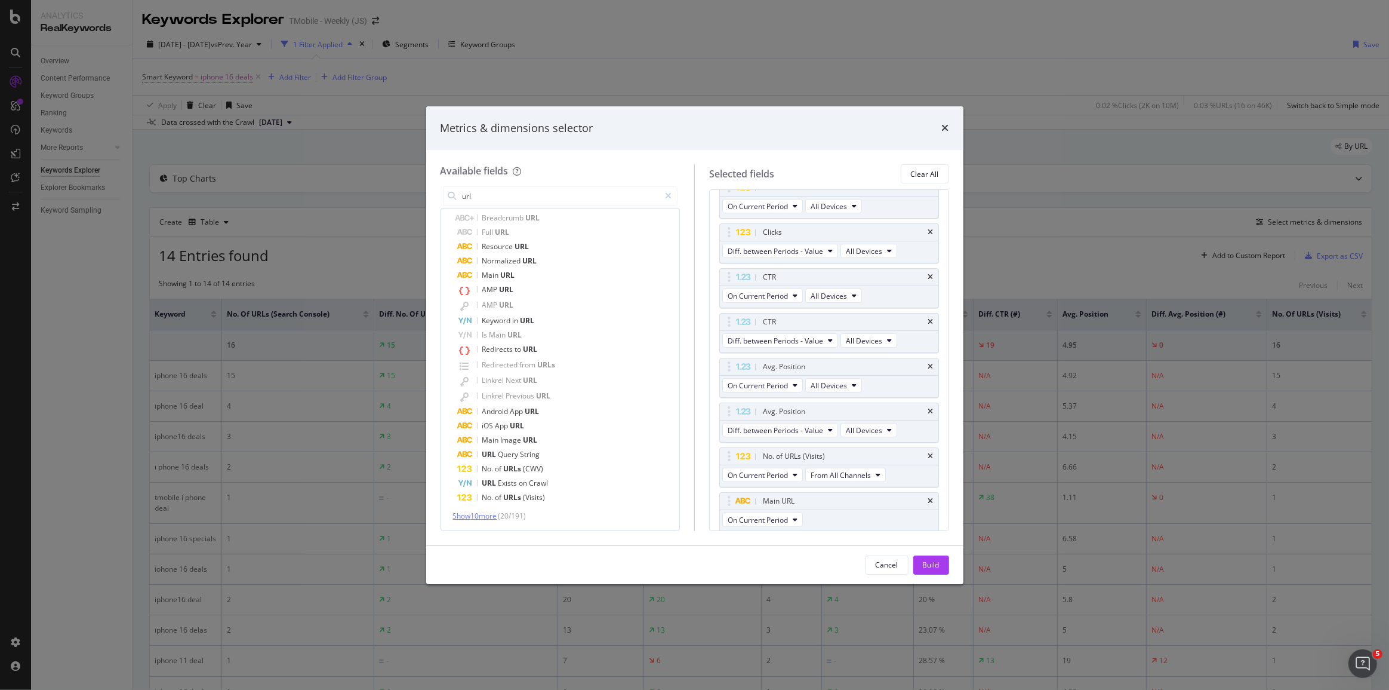
click at [484, 515] on span "Show 10 more" at bounding box center [475, 515] width 44 height 10
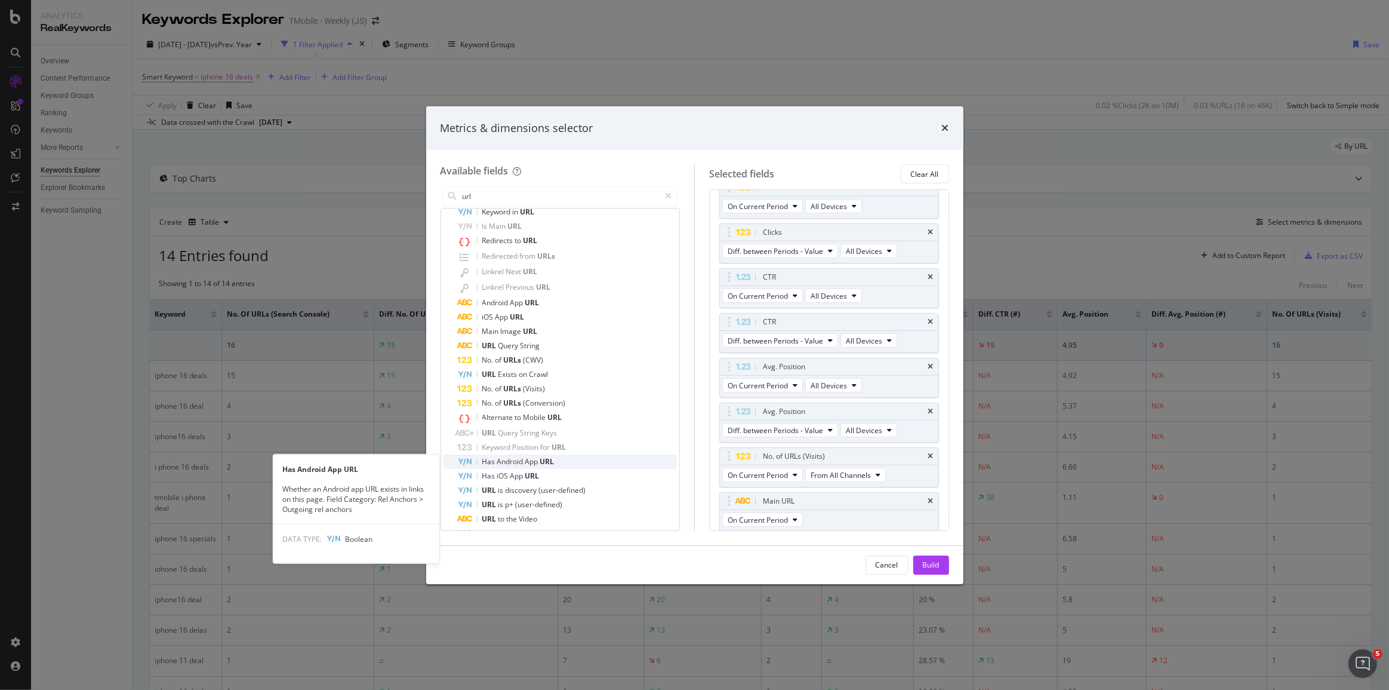
scroll to position [223, 0]
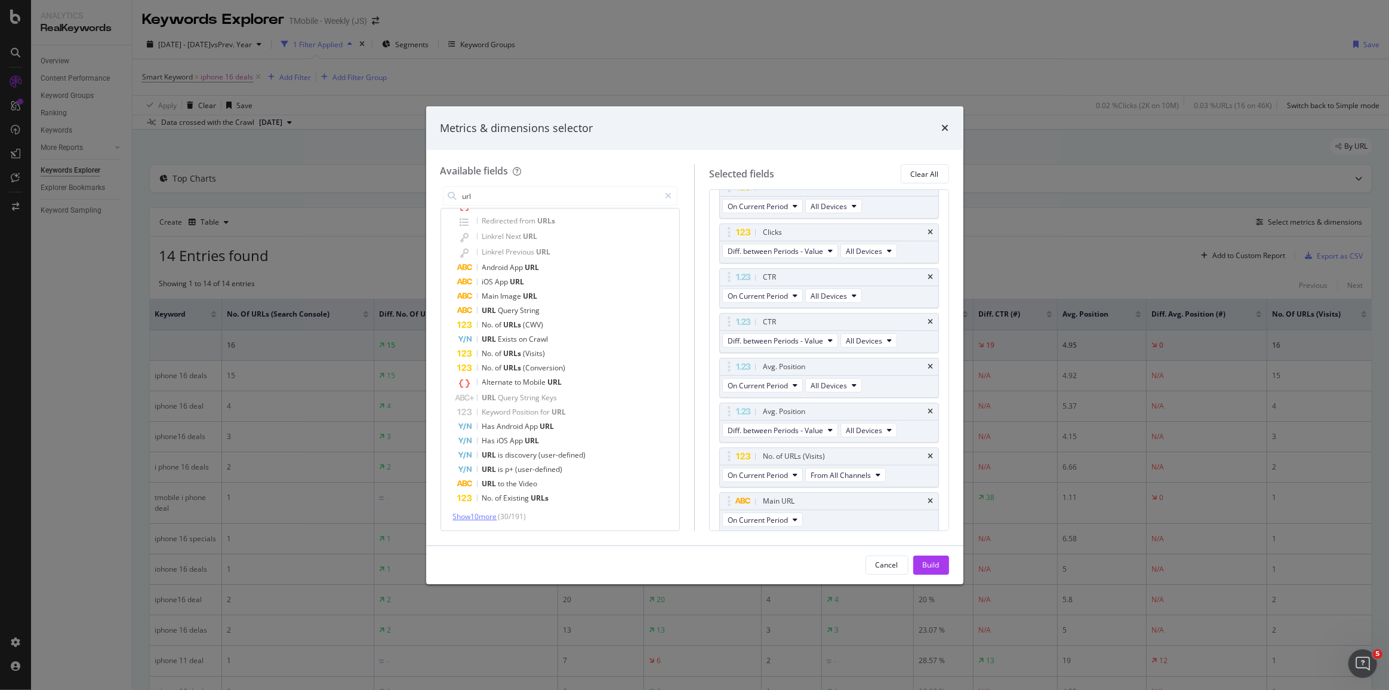
click at [477, 513] on span "Show 10 more" at bounding box center [475, 516] width 44 height 10
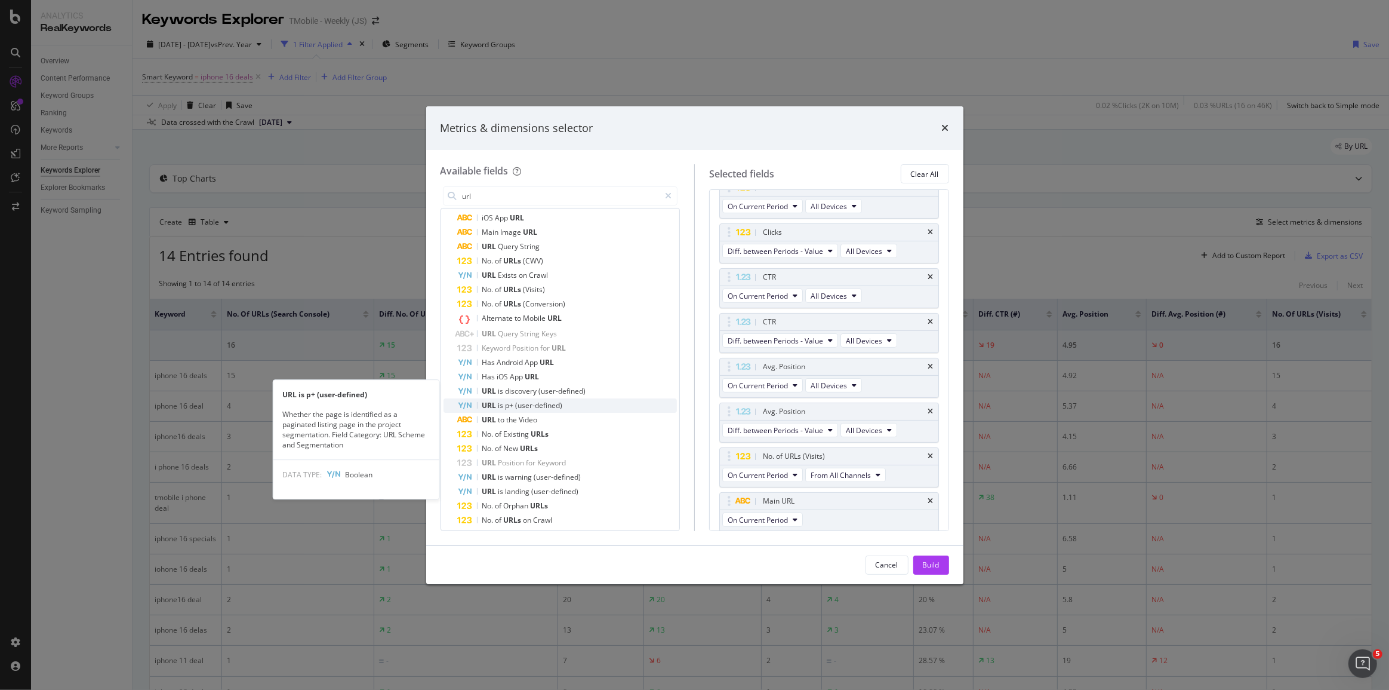
scroll to position [366, 0]
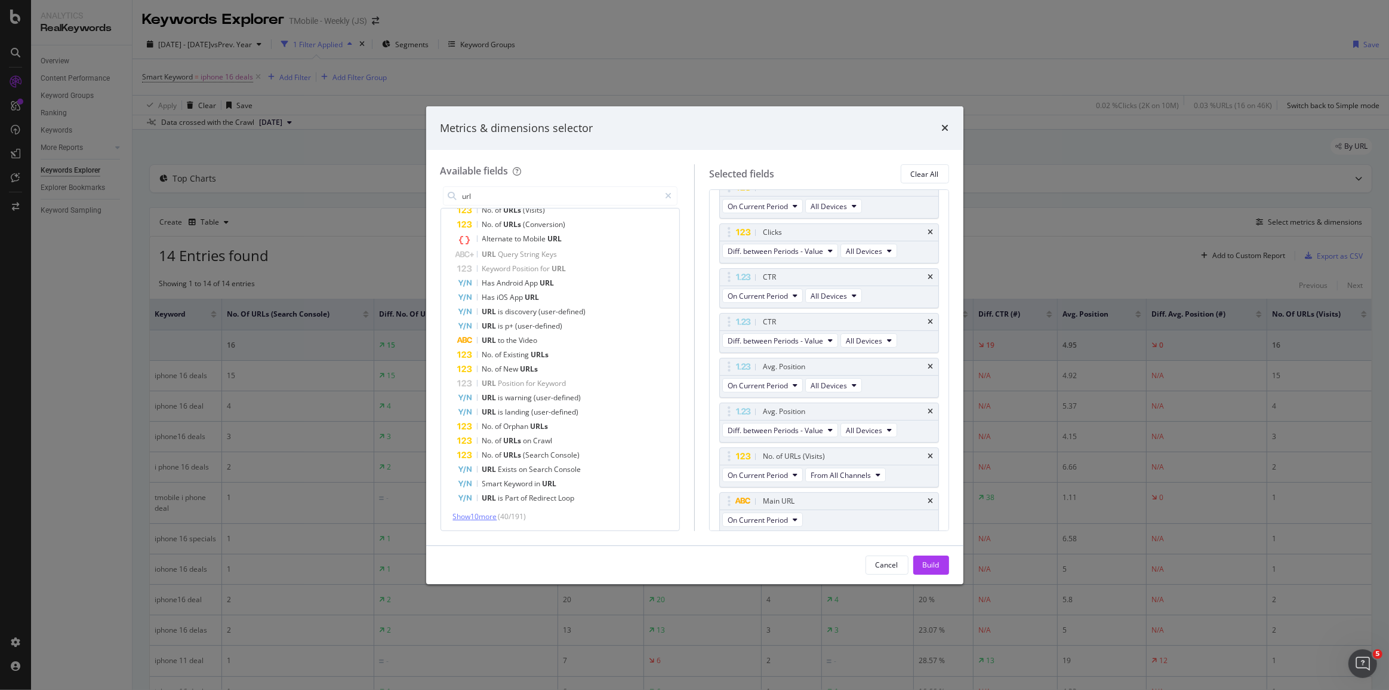
click at [487, 516] on span "Show 10 more" at bounding box center [475, 516] width 44 height 10
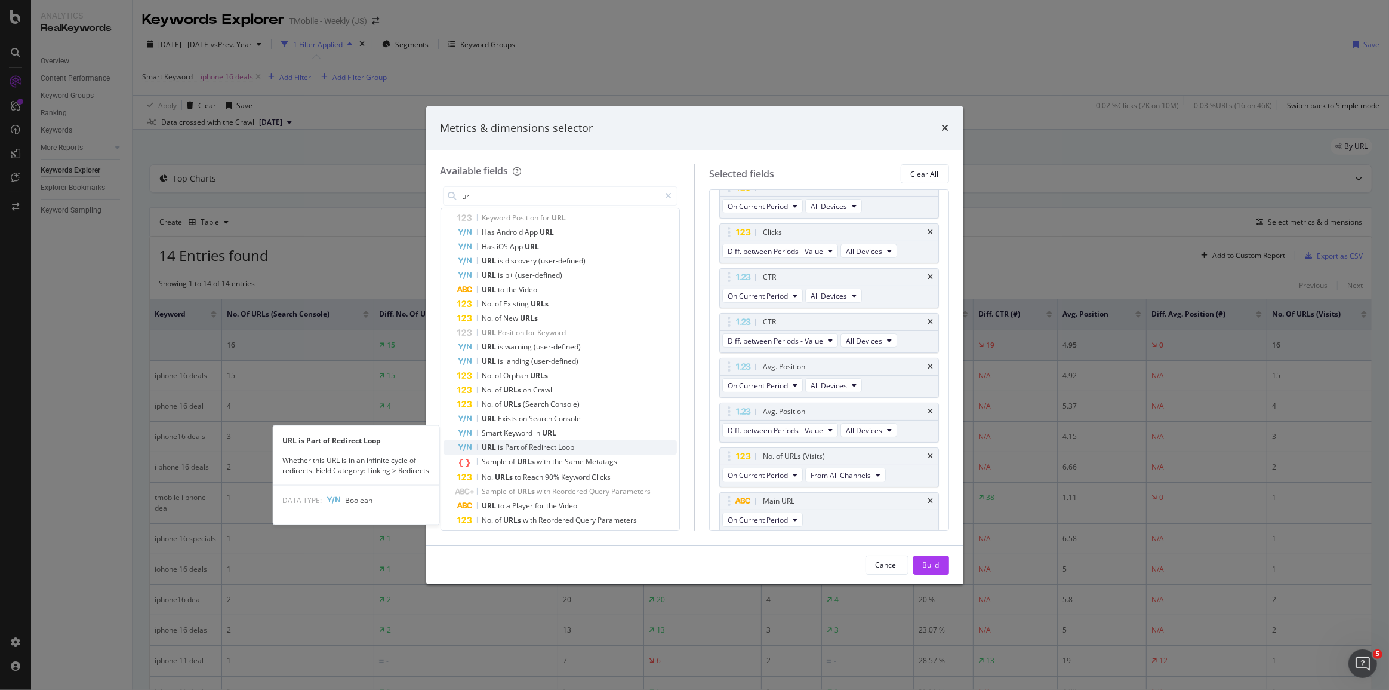
scroll to position [510, 0]
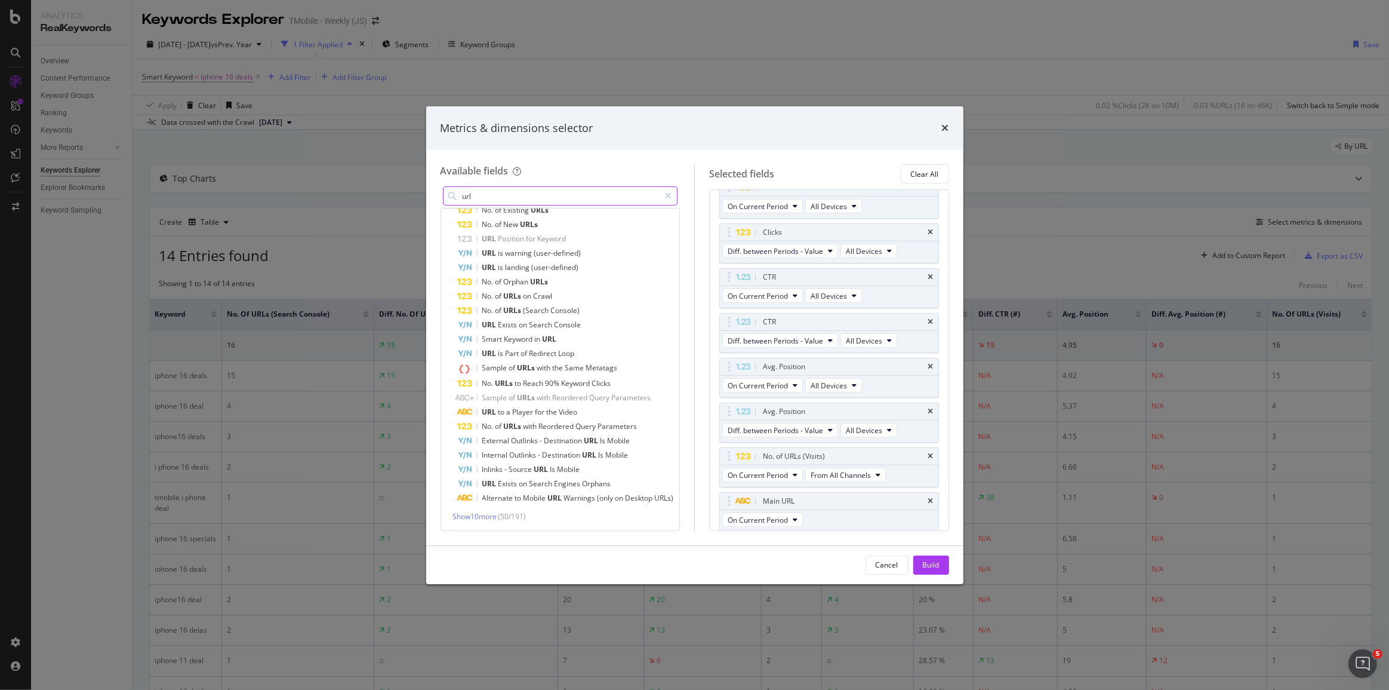
click at [470, 196] on input "url" at bounding box center [561, 196] width 199 height 18
click at [466, 196] on input "url" at bounding box center [561, 196] width 199 height 18
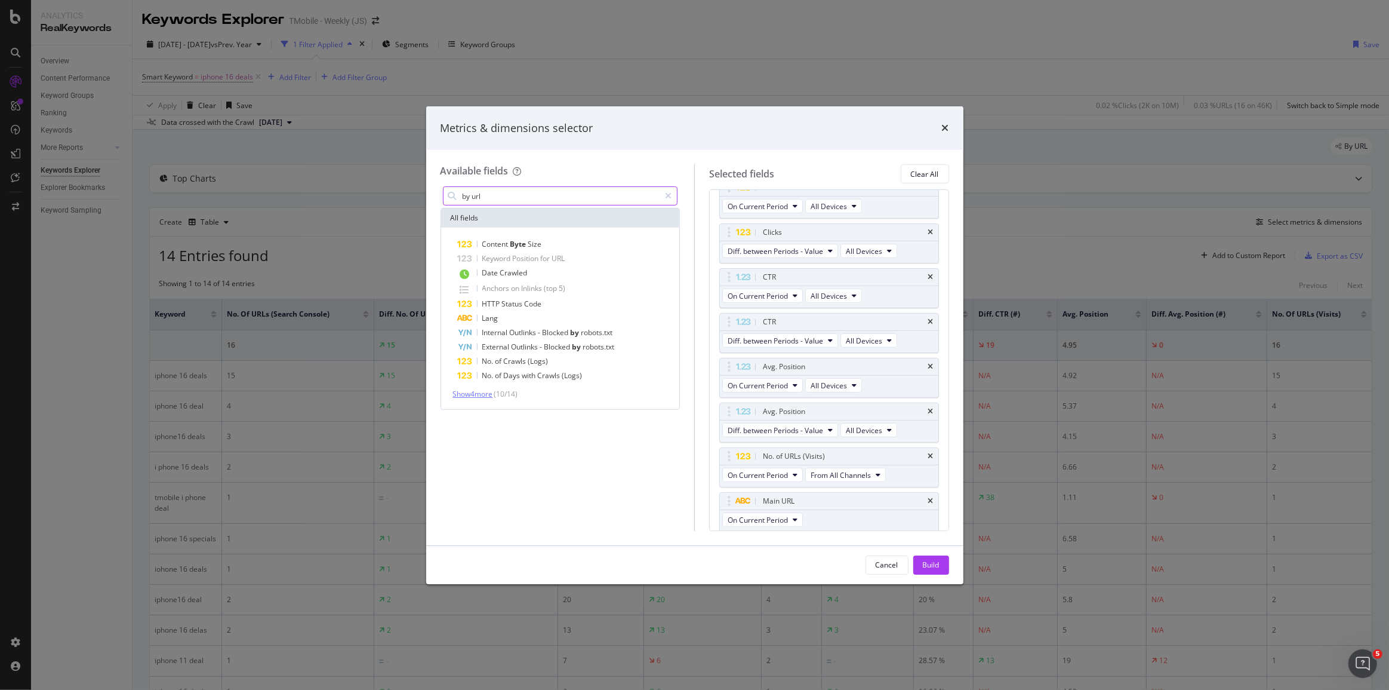
type input "by url"
click at [491, 392] on span "Show 4 more" at bounding box center [473, 394] width 40 height 10
click at [944, 135] on div "times" at bounding box center [945, 129] width 7 height 16
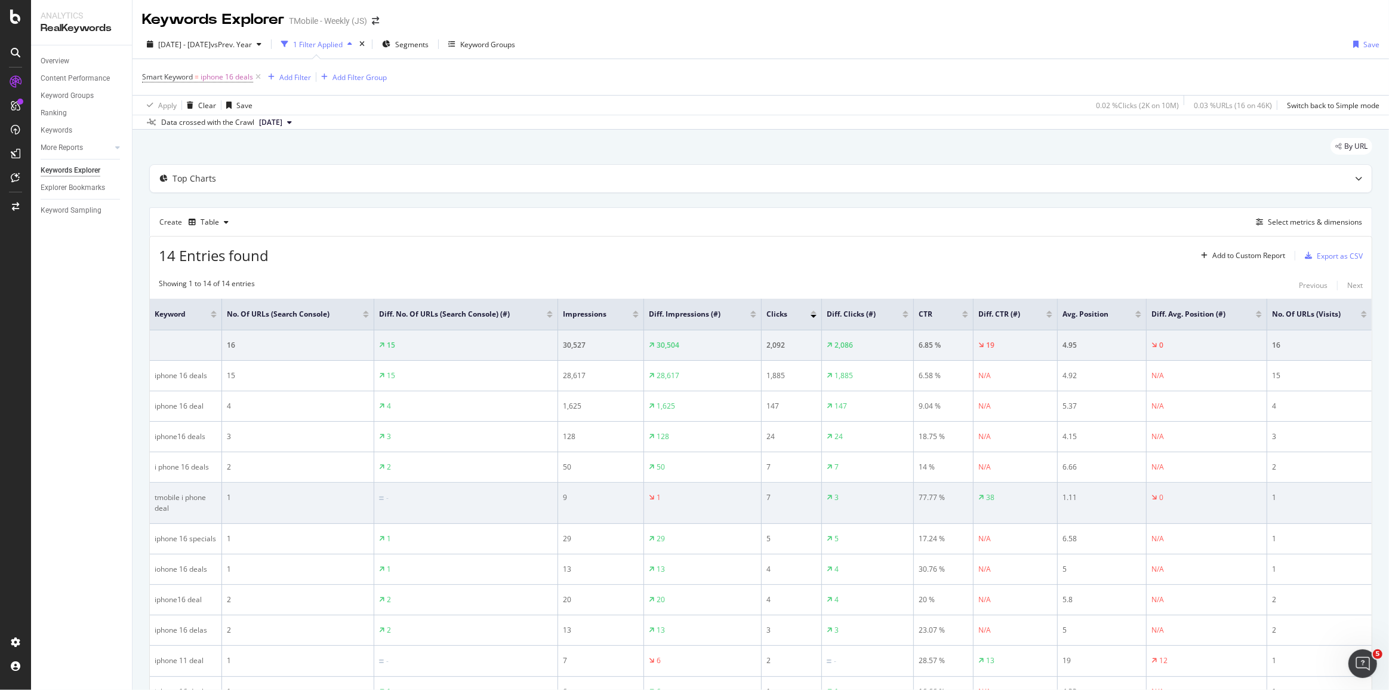
scroll to position [0, 4]
drag, startPoint x: 842, startPoint y: 526, endPoint x: 1076, endPoint y: 515, distance: 234.3
drag, startPoint x: 1067, startPoint y: 513, endPoint x: 1086, endPoint y: 500, distance: 23.2
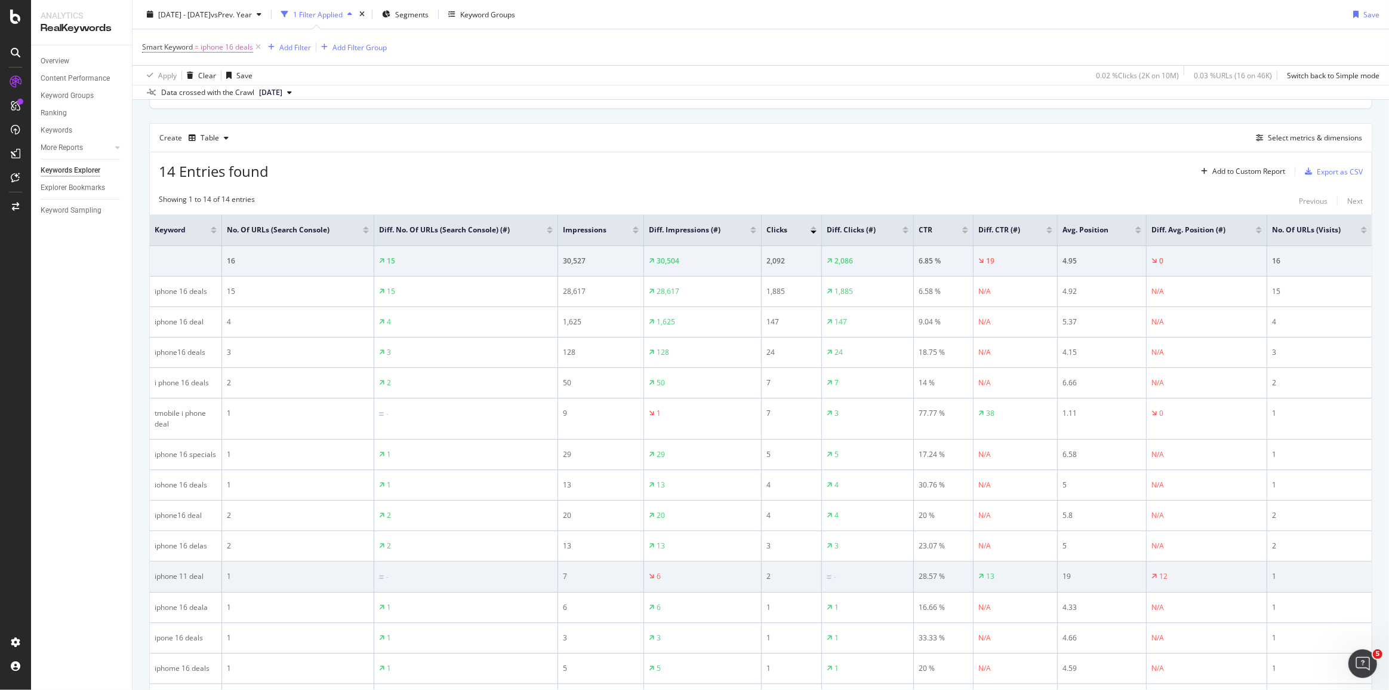
scroll to position [186, 0]
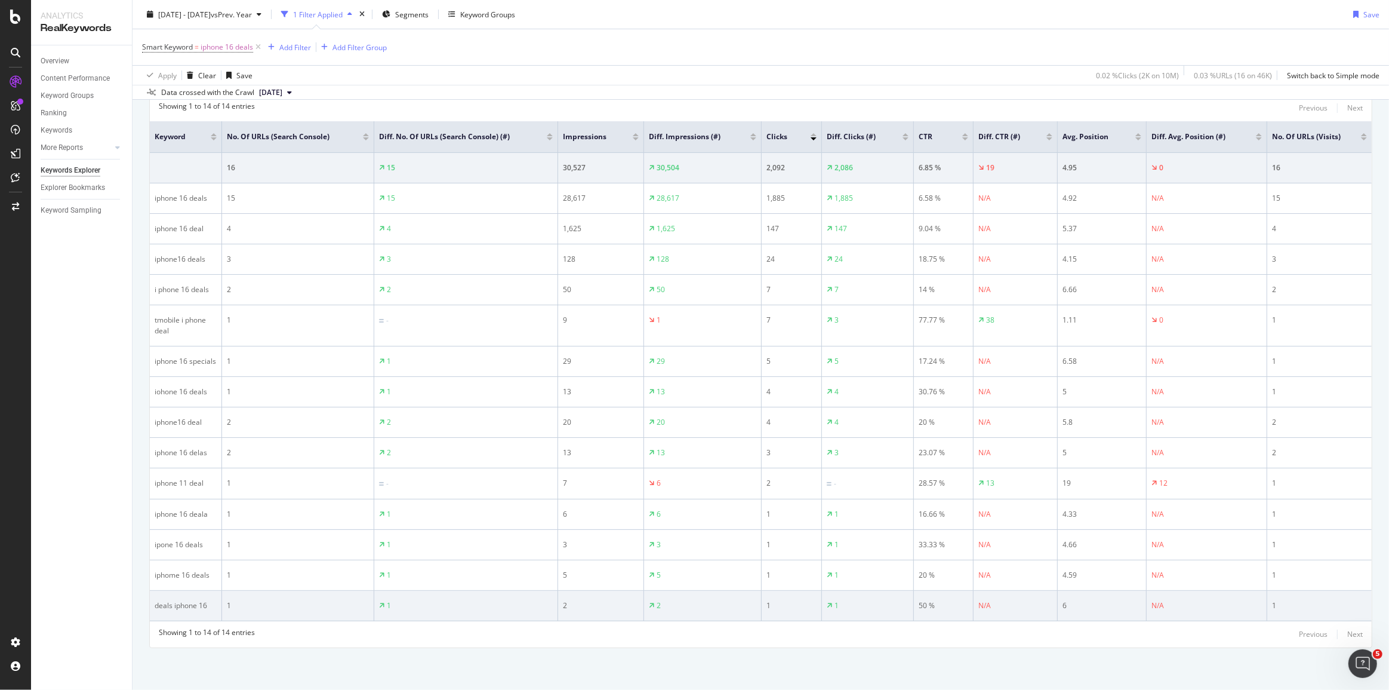
drag, startPoint x: 1005, startPoint y: 616, endPoint x: 1098, endPoint y: 611, distance: 92.6
click at [1098, 611] on td "6" at bounding box center [1102, 605] width 89 height 30
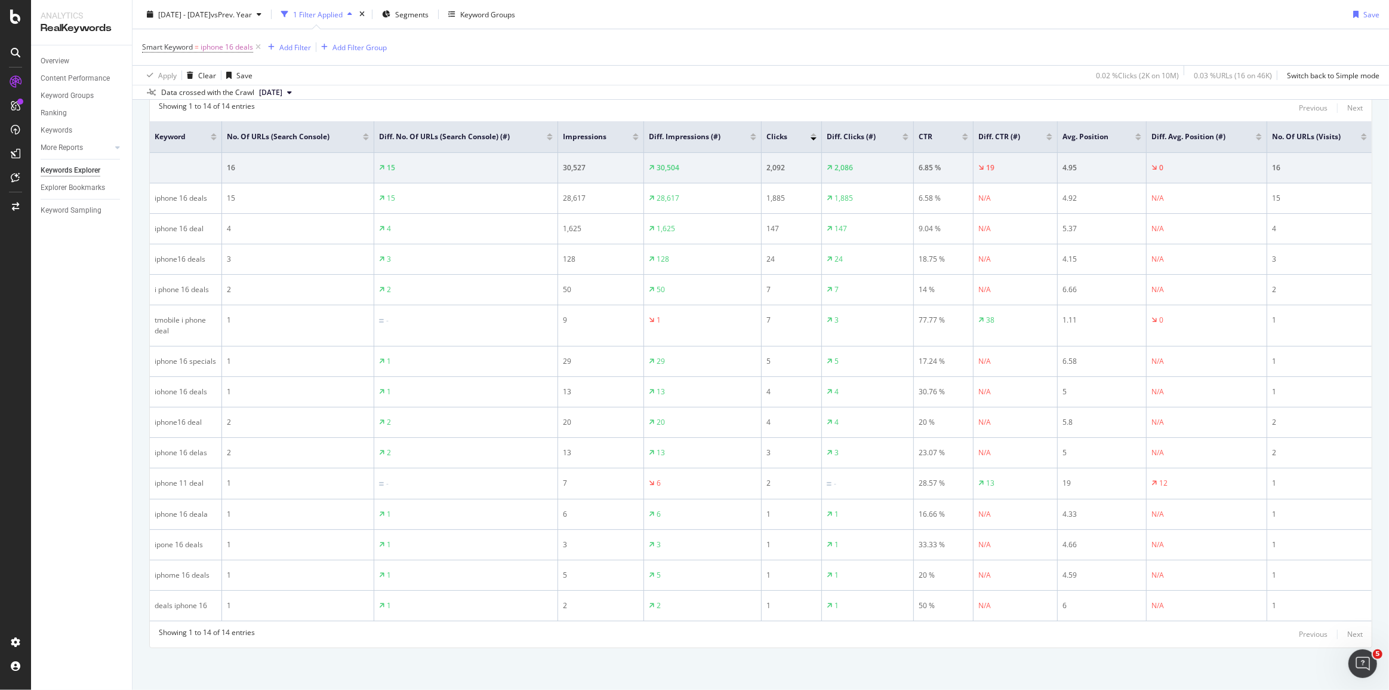
scroll to position [0, 0]
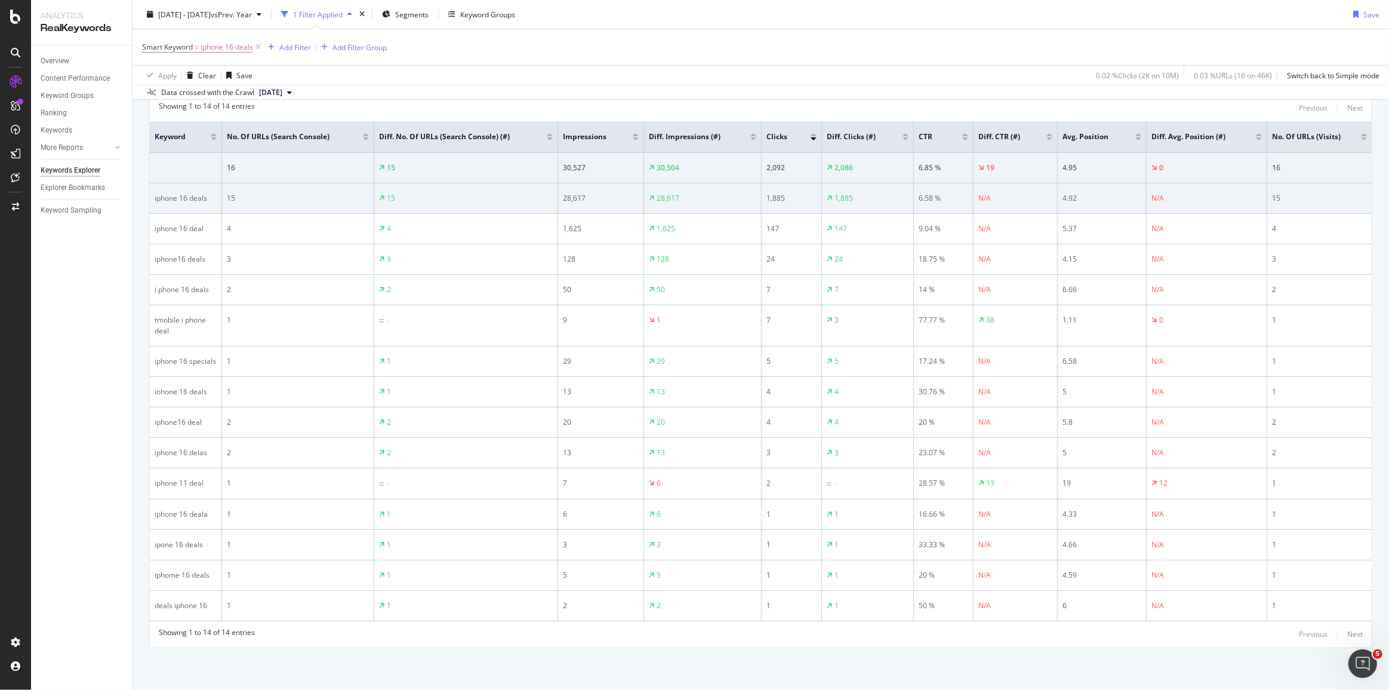
click at [191, 193] on div "iphone 16 deals" at bounding box center [186, 198] width 62 height 11
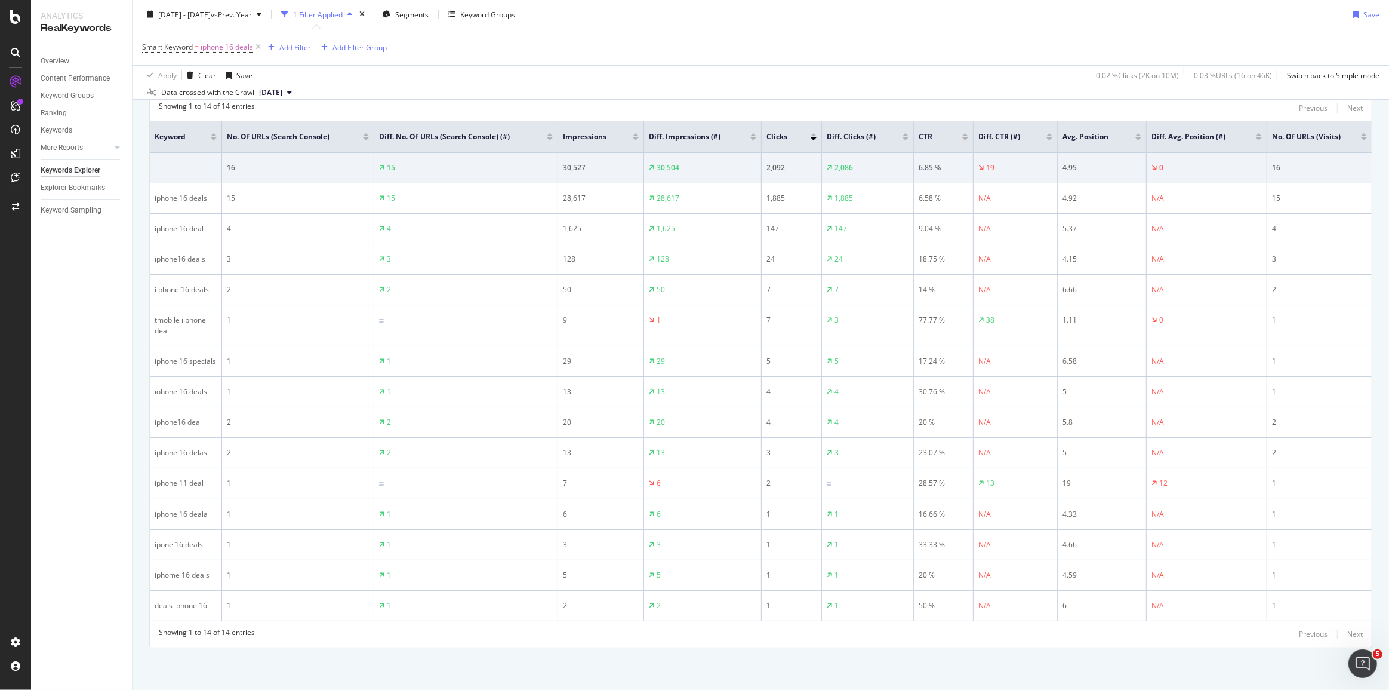
scroll to position [23, 0]
